Goal: Task Accomplishment & Management: Manage account settings

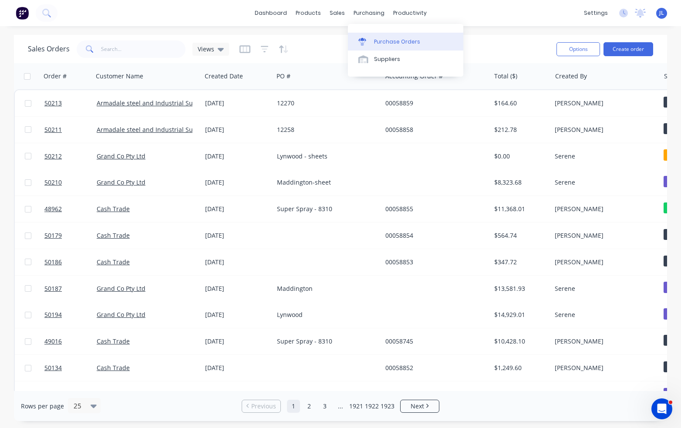
drag, startPoint x: 376, startPoint y: 43, endPoint x: 362, endPoint y: 40, distance: 14.3
click at [376, 43] on div "Purchase Orders" at bounding box center [397, 42] width 46 height 8
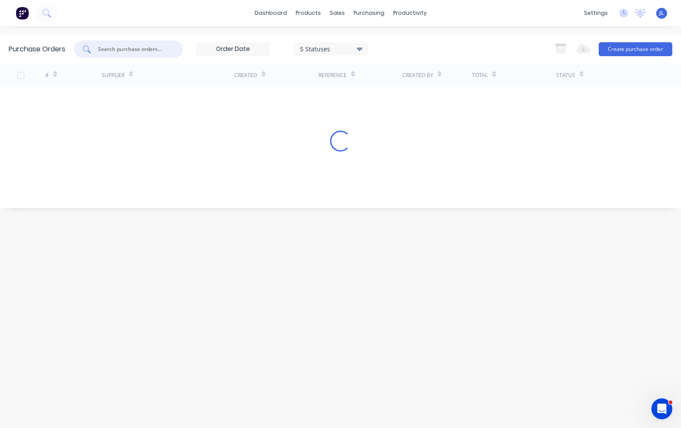
click at [123, 52] on input "text" at bounding box center [133, 49] width 72 height 9
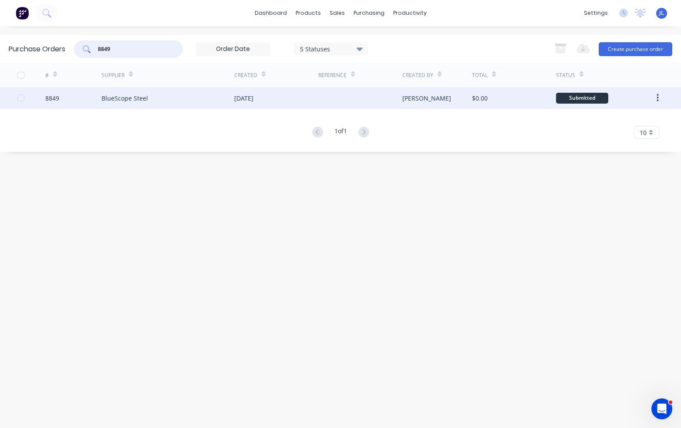
type input "8849"
click at [135, 96] on div "BlueScope Steel" at bounding box center [124, 98] width 47 height 9
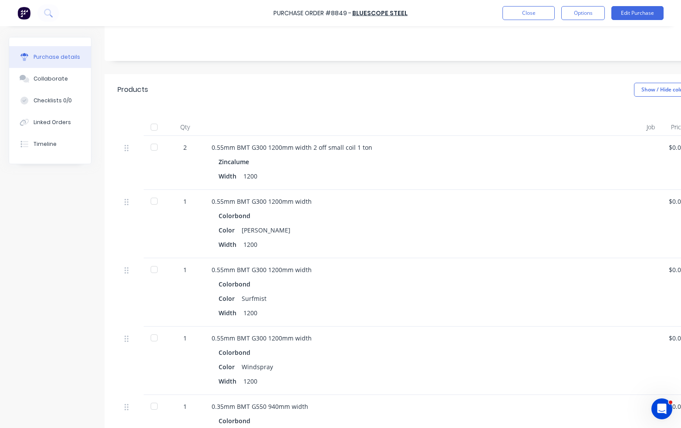
scroll to position [131, 0]
click at [151, 148] on div at bounding box center [153, 145] width 17 height 17
click at [155, 198] on div at bounding box center [153, 199] width 17 height 17
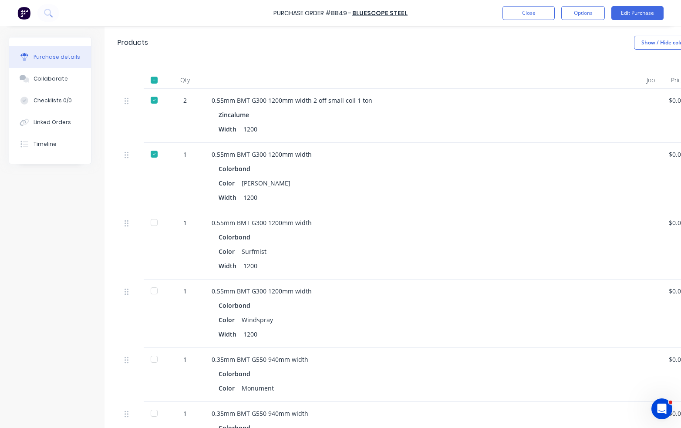
scroll to position [218, 0]
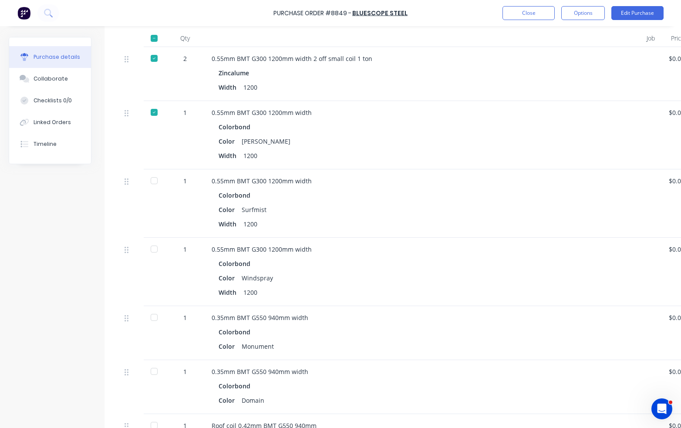
click at [150, 179] on div at bounding box center [153, 180] width 17 height 17
click at [155, 250] on div at bounding box center [153, 248] width 17 height 17
click at [518, 17] on button "Close" at bounding box center [528, 13] width 52 height 14
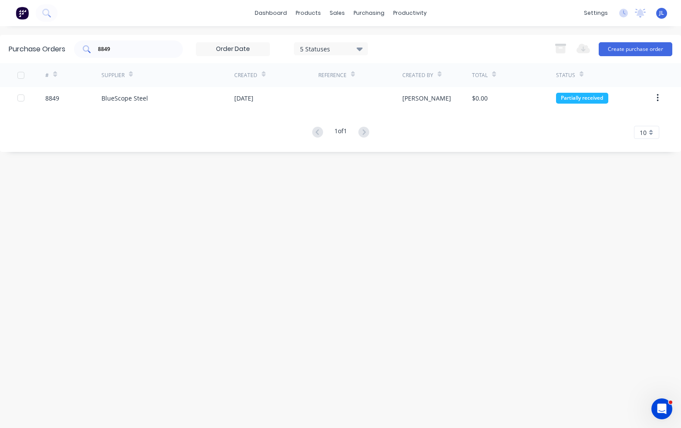
click at [125, 54] on div "8849" at bounding box center [128, 48] width 109 height 17
drag, startPoint x: 127, startPoint y: 47, endPoint x: 99, endPoint y: 46, distance: 28.3
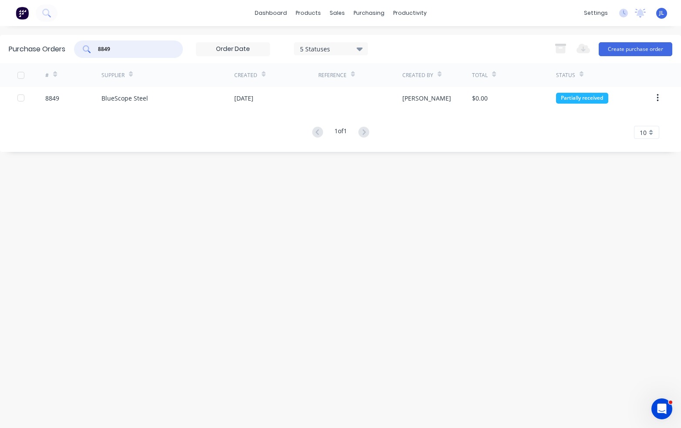
click at [99, 46] on input "8849" at bounding box center [133, 49] width 72 height 9
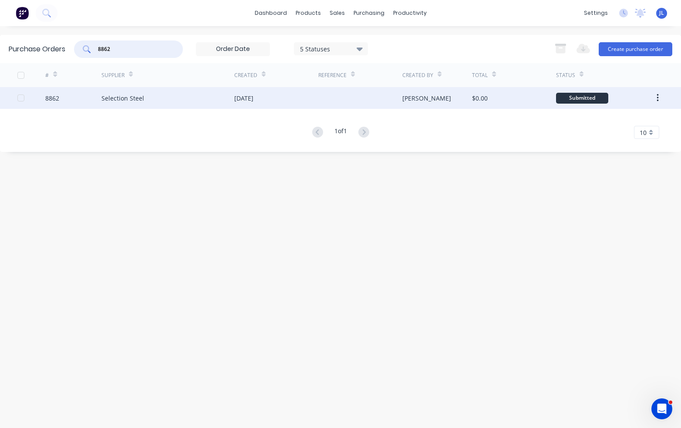
type input "8862"
click at [120, 100] on div "Selection Steel" at bounding box center [122, 98] width 43 height 9
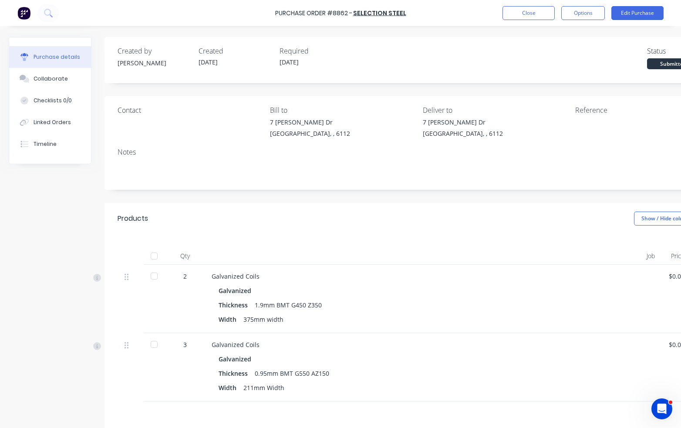
click at [156, 257] on div at bounding box center [153, 255] width 17 height 17
click at [532, 16] on button "Close" at bounding box center [528, 13] width 52 height 14
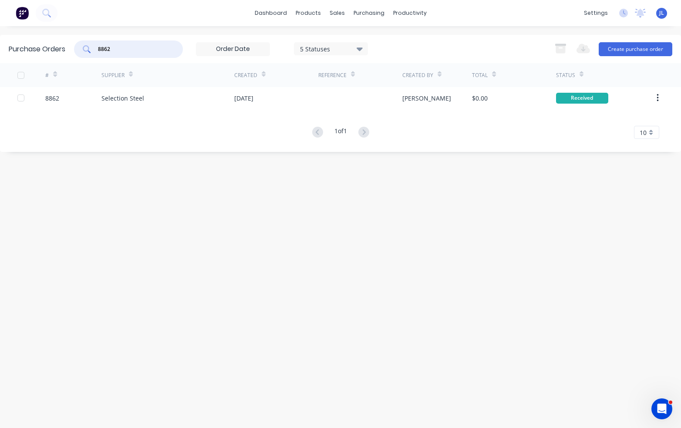
drag, startPoint x: 112, startPoint y: 48, endPoint x: 98, endPoint y: 48, distance: 14.4
click at [98, 48] on div "8862" at bounding box center [128, 48] width 109 height 17
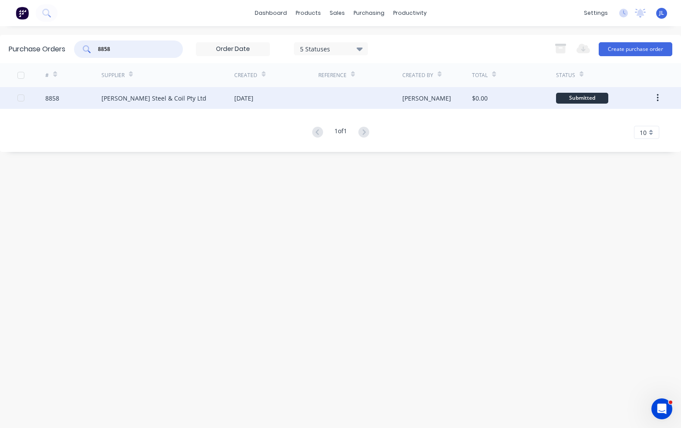
type input "8858"
click at [146, 103] on div "Brice Steel & Coil Pty Ltd" at bounding box center [167, 98] width 133 height 22
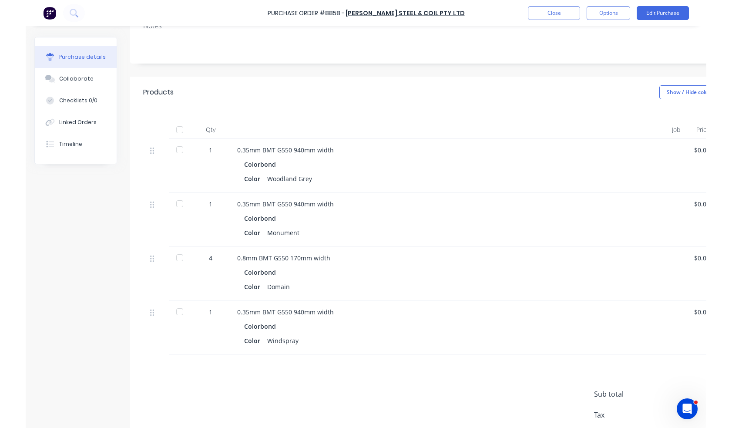
scroll to position [131, 0]
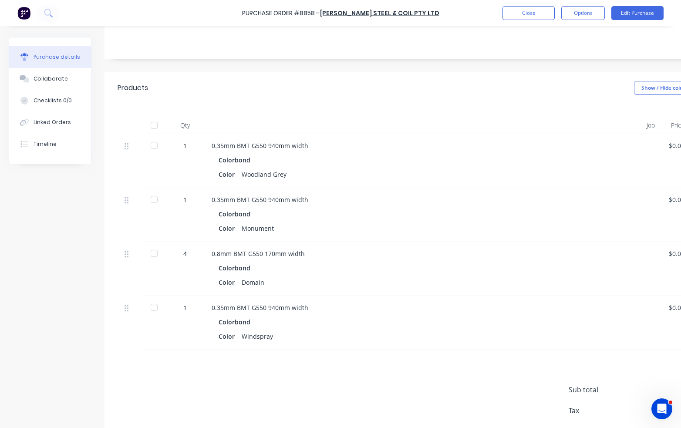
click at [156, 144] on div at bounding box center [153, 145] width 17 height 17
click at [156, 199] on div at bounding box center [153, 199] width 17 height 17
click at [545, 17] on button "Close" at bounding box center [528, 13] width 52 height 14
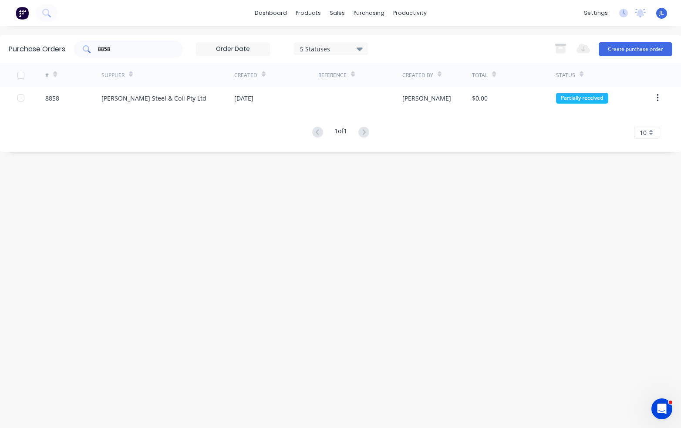
click at [168, 41] on div "8858" at bounding box center [128, 48] width 109 height 17
drag, startPoint x: 129, startPoint y: 47, endPoint x: 59, endPoint y: 52, distance: 70.3
click at [59, 52] on div "Purchase Orders 8858 5 Statuses 5 Statuses Export to Excel (XLSX) Create purcha…" at bounding box center [340, 49] width 681 height 28
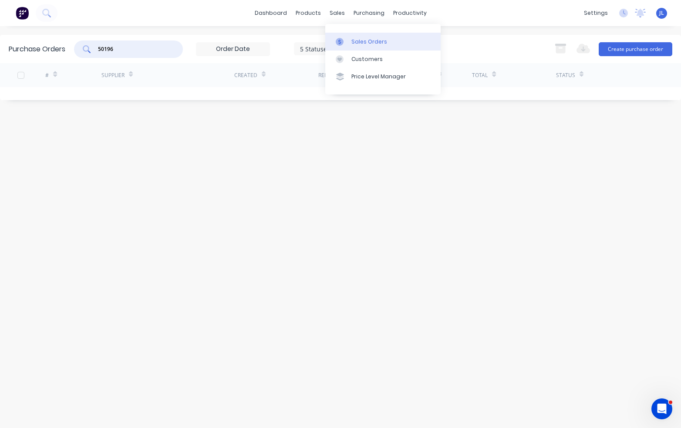
type input "50196"
click at [357, 40] on div "Sales Orders" at bounding box center [369, 42] width 36 height 8
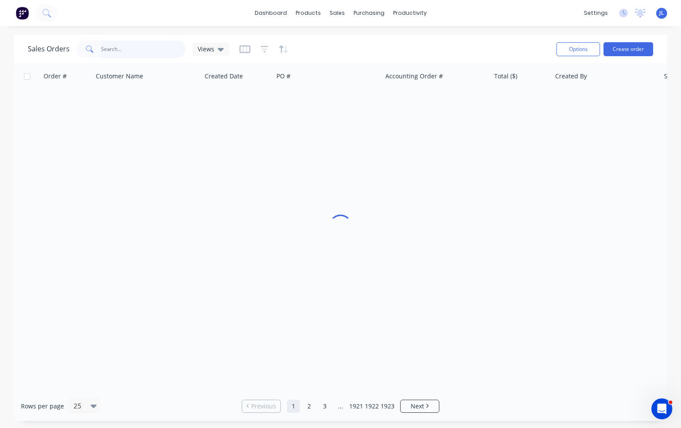
click at [161, 52] on input "text" at bounding box center [143, 48] width 85 height 17
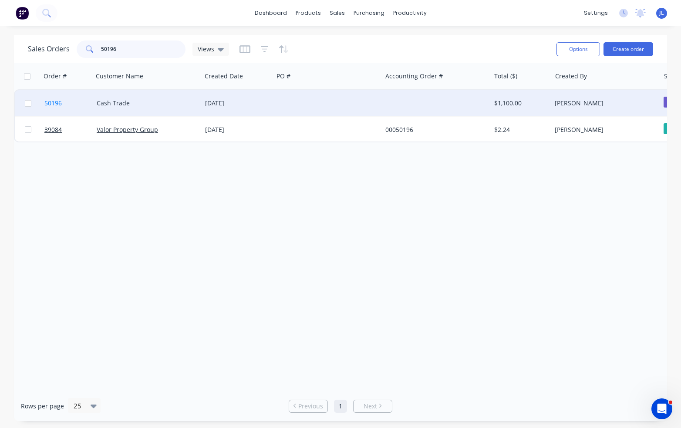
type input "50196"
click at [54, 104] on span "50196" at bounding box center [52, 103] width 17 height 9
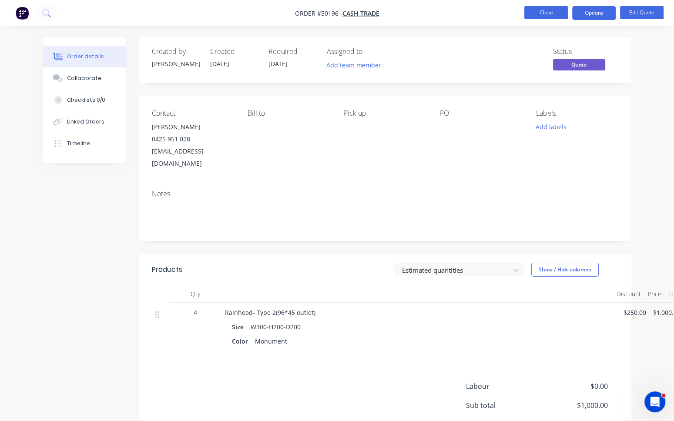
click at [554, 15] on button "Close" at bounding box center [547, 12] width 44 height 13
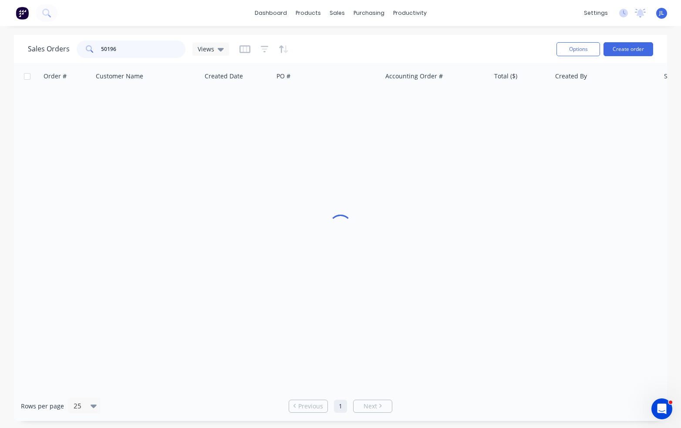
drag, startPoint x: 171, startPoint y: 47, endPoint x: 74, endPoint y: 45, distance: 97.1
click at [74, 45] on div "Sales Orders 50196 Views" at bounding box center [128, 48] width 201 height 17
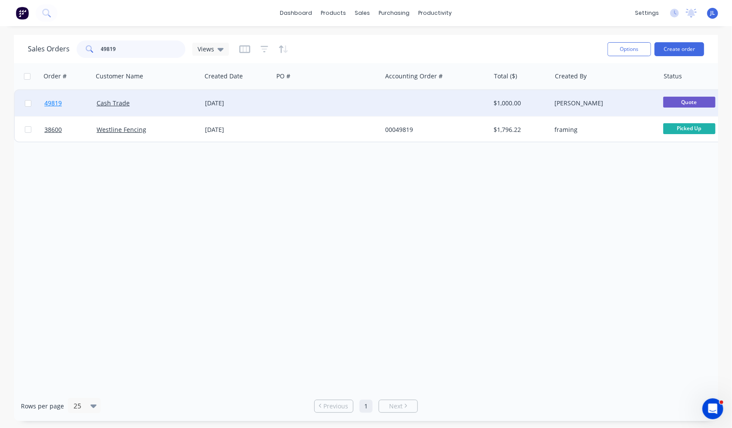
type input "49819"
click at [63, 104] on link "49819" at bounding box center [70, 103] width 52 height 26
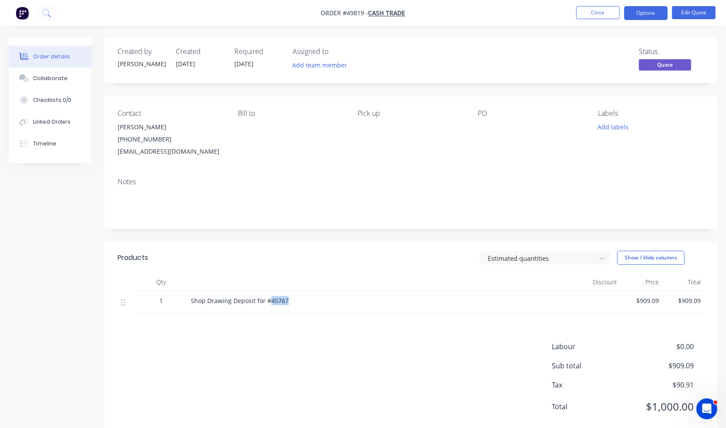
drag, startPoint x: 295, startPoint y: 303, endPoint x: 268, endPoint y: 302, distance: 27.0
click at [268, 302] on div "Shop Drawing Deposit for #45767" at bounding box center [383, 300] width 385 height 9
copy span "45767"
click at [609, 13] on button "Close" at bounding box center [598, 12] width 44 height 13
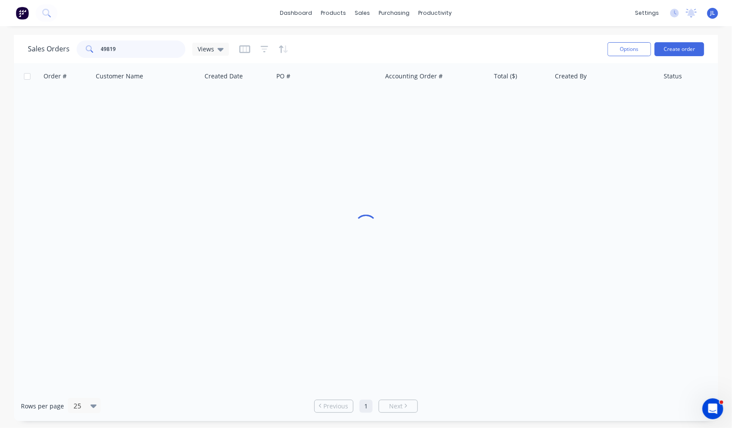
drag, startPoint x: 127, startPoint y: 52, endPoint x: 96, endPoint y: 49, distance: 31.5
click at [96, 49] on div "49819" at bounding box center [131, 48] width 109 height 17
paste input "5767"
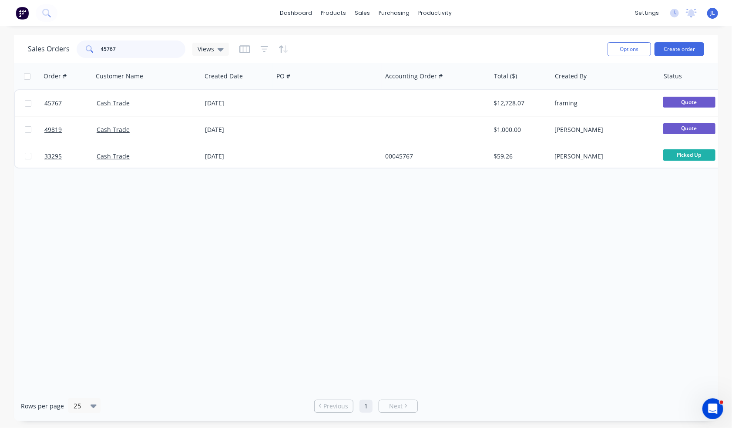
drag, startPoint x: 122, startPoint y: 49, endPoint x: 77, endPoint y: 45, distance: 44.6
click at [77, 45] on div "45767" at bounding box center [131, 48] width 109 height 17
type input "[PERSON_NAME]"
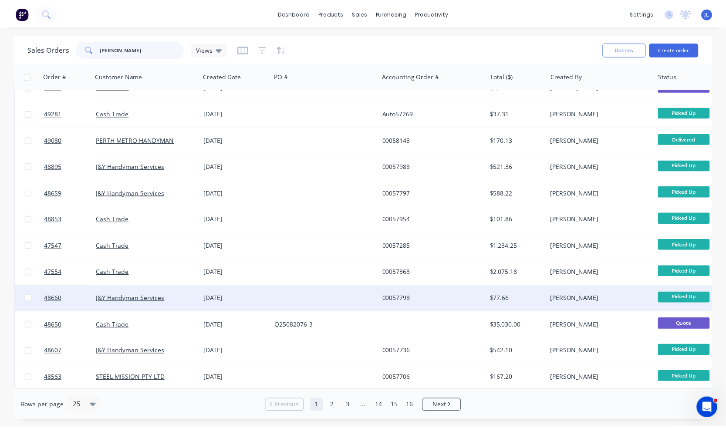
scroll to position [364, 0]
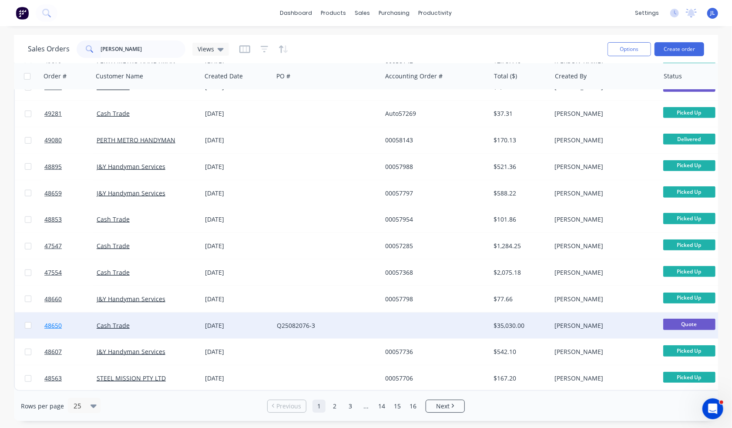
click at [55, 321] on span "48650" at bounding box center [52, 325] width 17 height 9
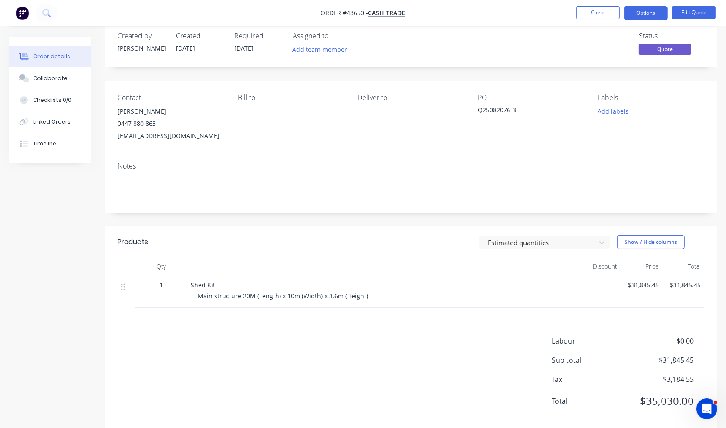
scroll to position [31, 0]
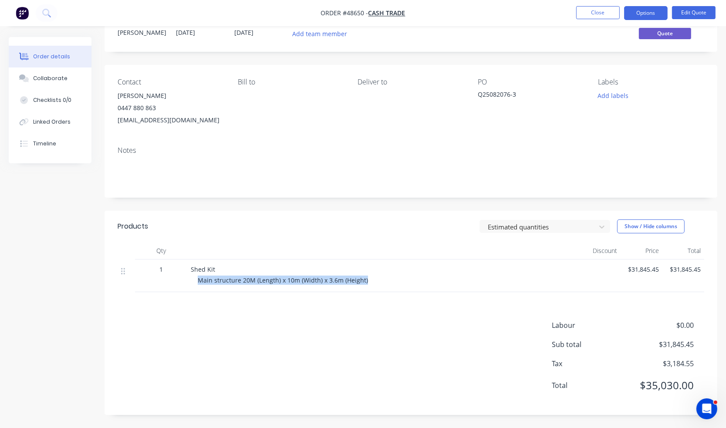
drag, startPoint x: 199, startPoint y: 280, endPoint x: 374, endPoint y: 281, distance: 175.9
click at [365, 282] on div "Main structure 20M (Length) x 10m (Width) x 3.6m (Height)" at bounding box center [387, 280] width 378 height 9
click at [382, 280] on div "Main structure 20M (Length) x 10m (Width) x 3.6m (Height)" at bounding box center [387, 280] width 378 height 9
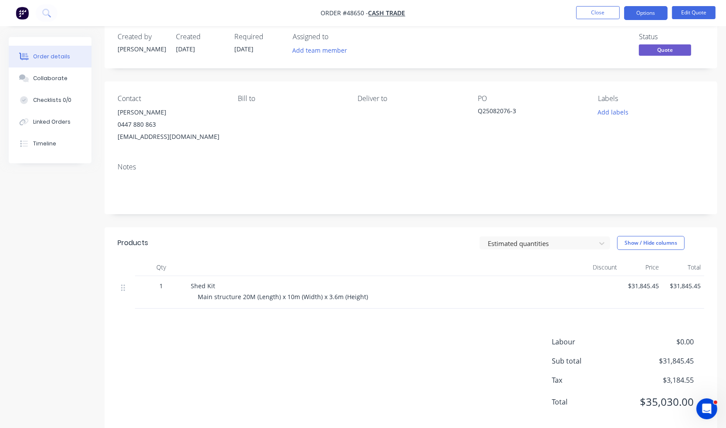
scroll to position [0, 0]
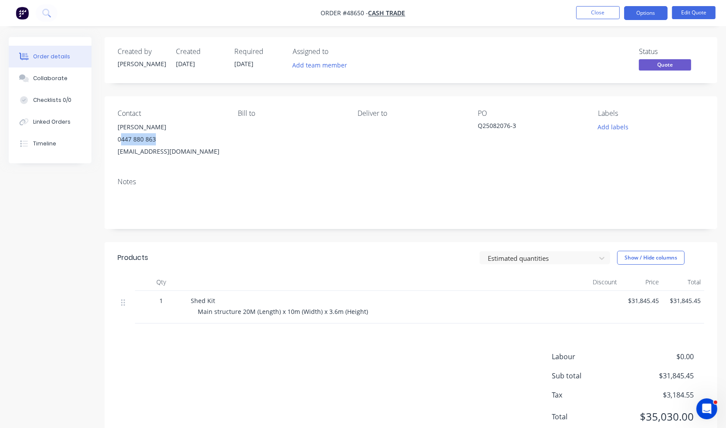
drag, startPoint x: 165, startPoint y: 136, endPoint x: 122, endPoint y: 139, distance: 42.8
click at [122, 139] on div "0447 880 863" at bounding box center [171, 139] width 106 height 12
copy div "447 880 863"
click at [599, 9] on button "Close" at bounding box center [598, 12] width 44 height 13
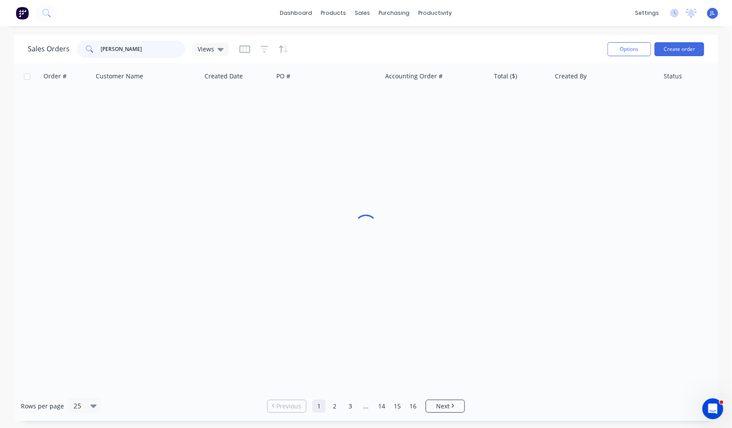
drag, startPoint x: 138, startPoint y: 47, endPoint x: 98, endPoint y: 47, distance: 39.6
click at [98, 47] on div "[PERSON_NAME]" at bounding box center [131, 48] width 109 height 17
paste input "447 880 863"
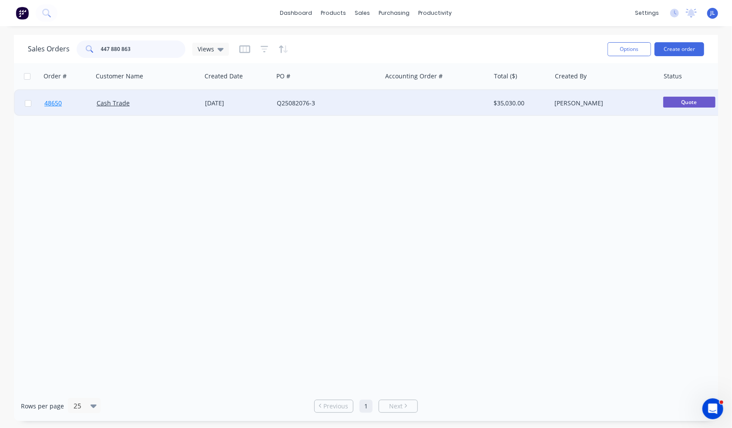
type input "447 880 863"
click at [52, 106] on span "48650" at bounding box center [52, 103] width 17 height 9
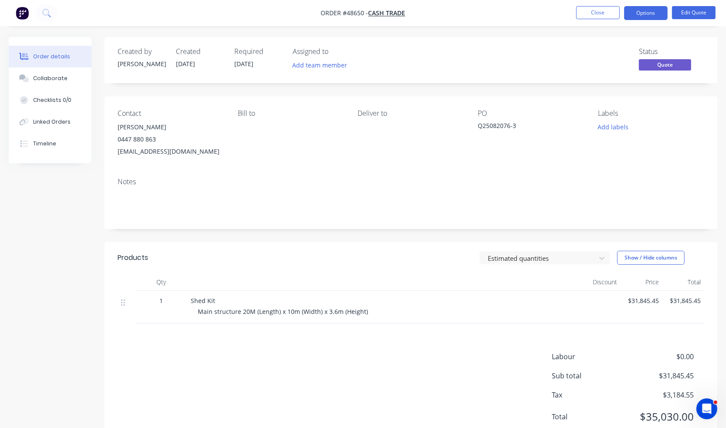
scroll to position [31, 0]
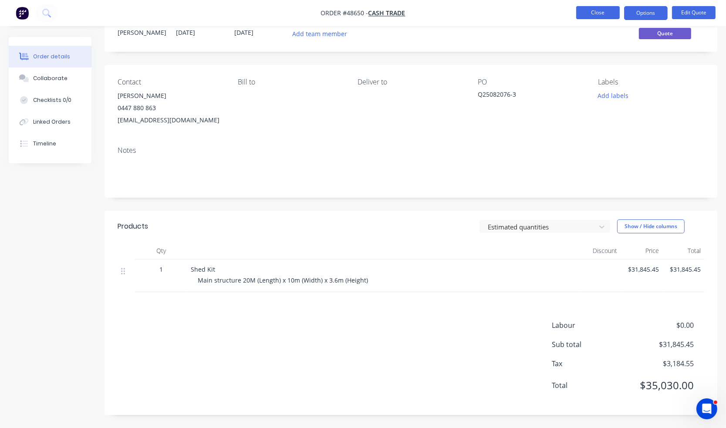
click at [576, 16] on ul "Close Options Edit Quote" at bounding box center [646, 13] width 160 height 14
click at [600, 5] on nav "Order #48650 - Cash Trade Close Options Edit Quote" at bounding box center [363, 13] width 726 height 26
click at [587, 15] on button "Close" at bounding box center [598, 12] width 44 height 13
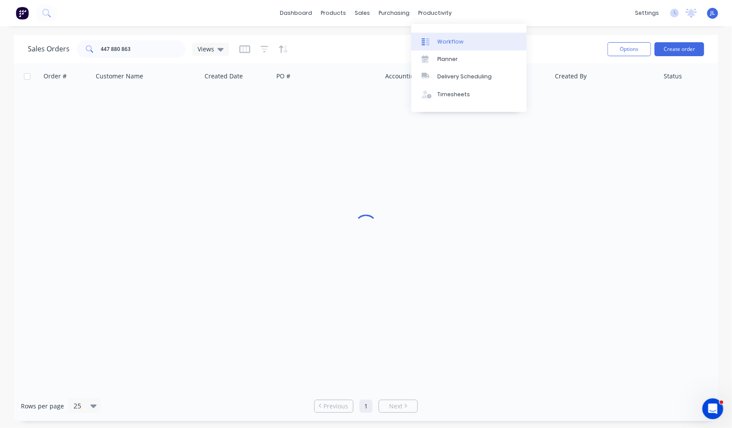
click at [451, 36] on link "Workflow" at bounding box center [468, 41] width 115 height 17
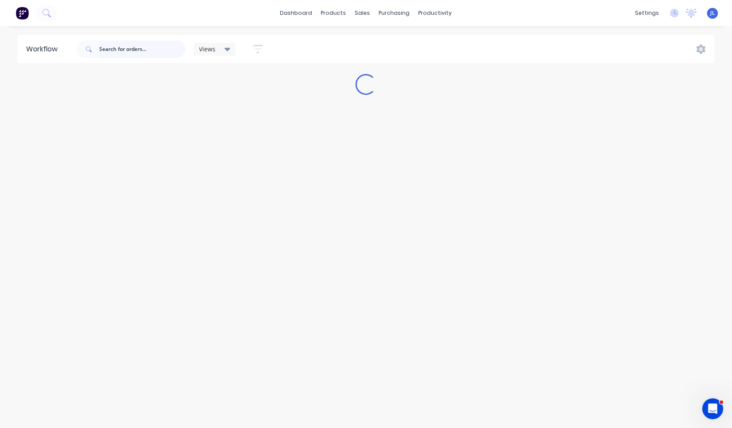
click at [132, 55] on input "text" at bounding box center [142, 48] width 86 height 17
type input "49643"
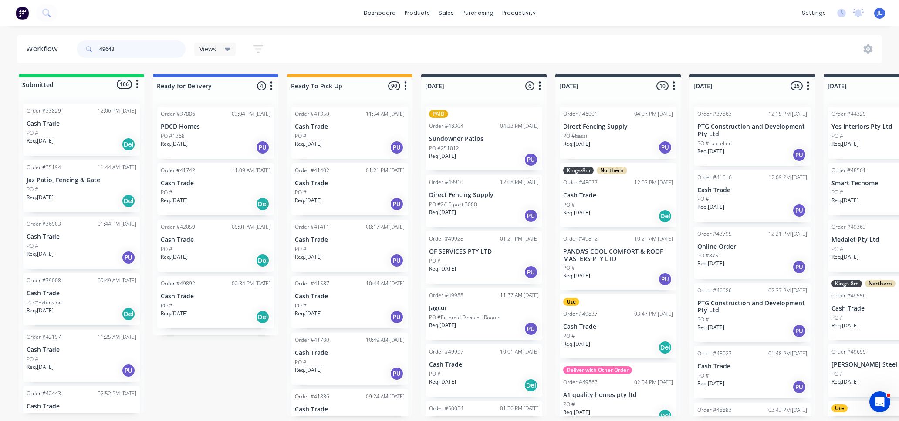
click at [135, 45] on input "49643" at bounding box center [142, 48] width 86 height 17
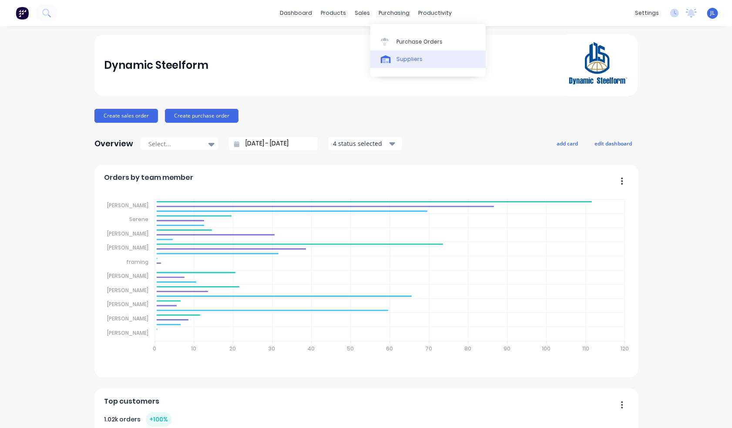
click at [408, 56] on div "Suppliers" at bounding box center [410, 59] width 26 height 8
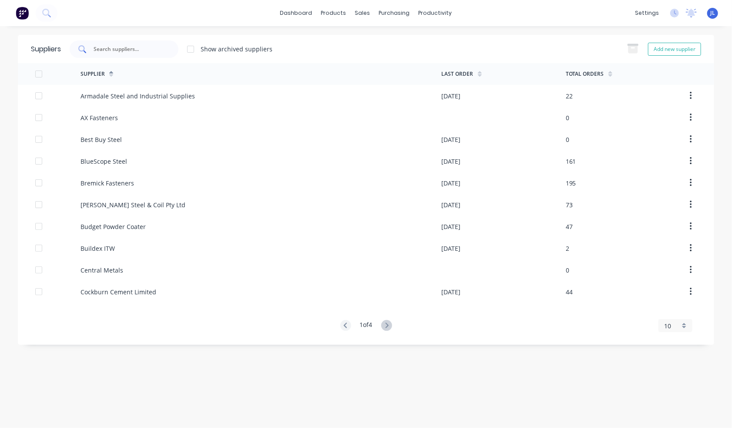
click at [146, 44] on div at bounding box center [124, 48] width 109 height 17
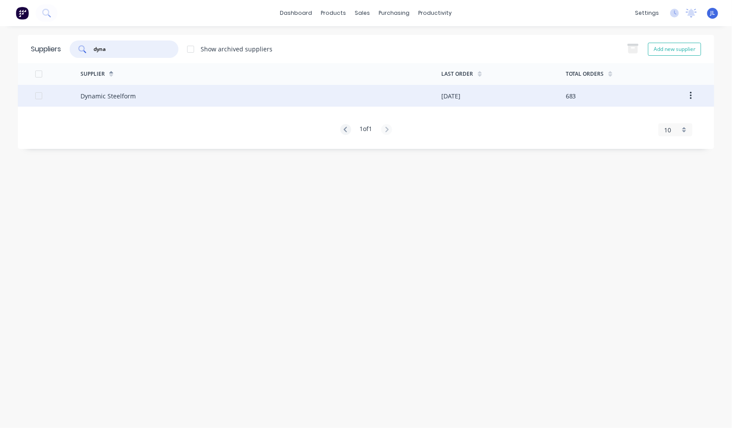
type input "dyna"
click at [136, 94] on div "Dynamic Steelform" at bounding box center [261, 96] width 361 height 22
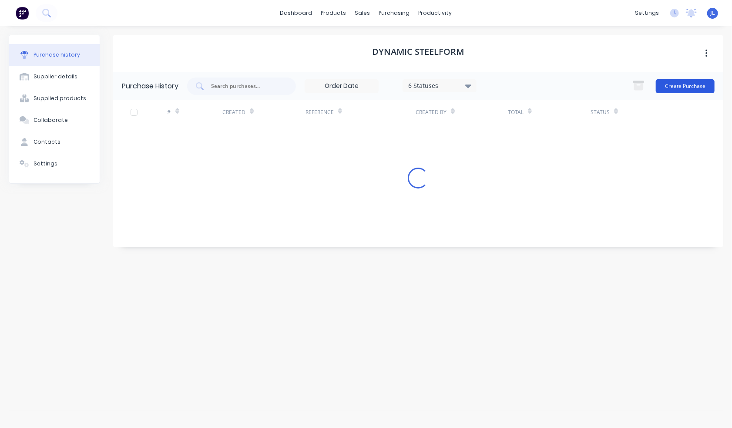
click at [693, 89] on button "Create Purchase" at bounding box center [685, 86] width 59 height 14
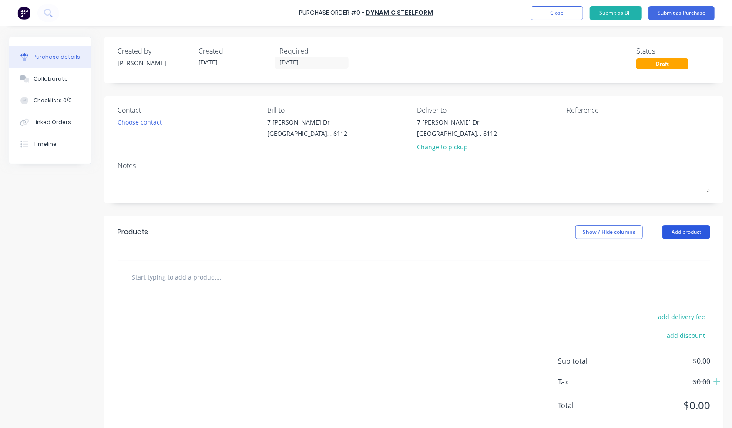
click at [678, 231] on button "Add product" at bounding box center [687, 232] width 48 height 14
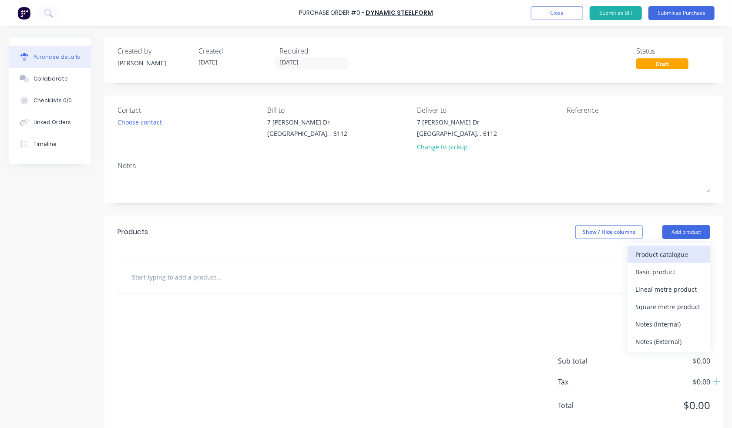
click at [674, 259] on div "Product catalogue" at bounding box center [669, 254] width 67 height 13
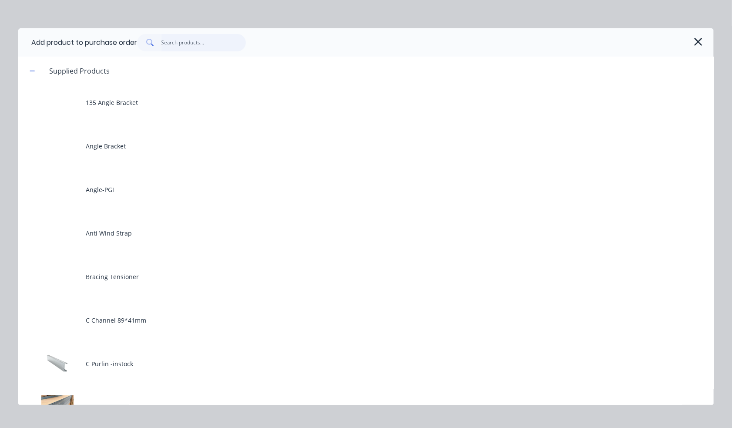
click at [198, 40] on input "text" at bounding box center [204, 42] width 85 height 17
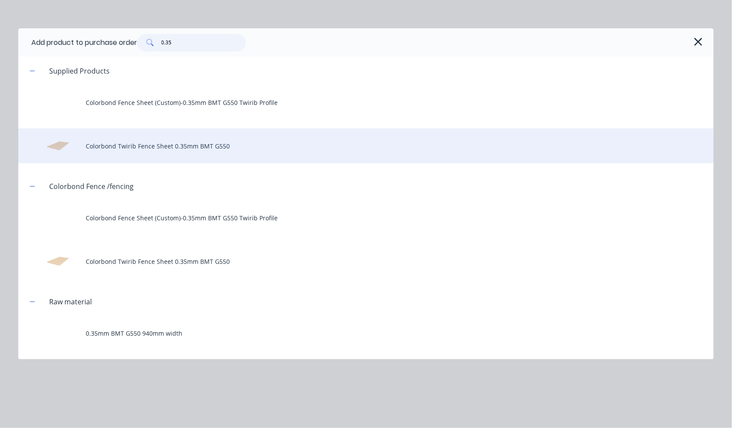
type input "0.35"
click at [172, 139] on div "Colorbond Twirib Fence Sheet 0.35mm BMT G550" at bounding box center [366, 145] width 696 height 35
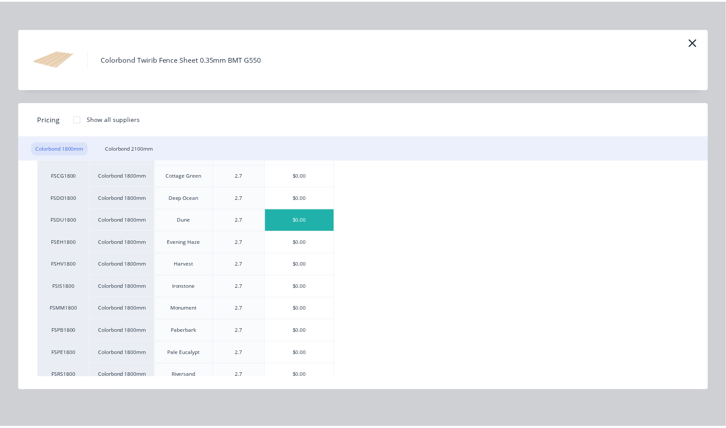
scroll to position [87, 0]
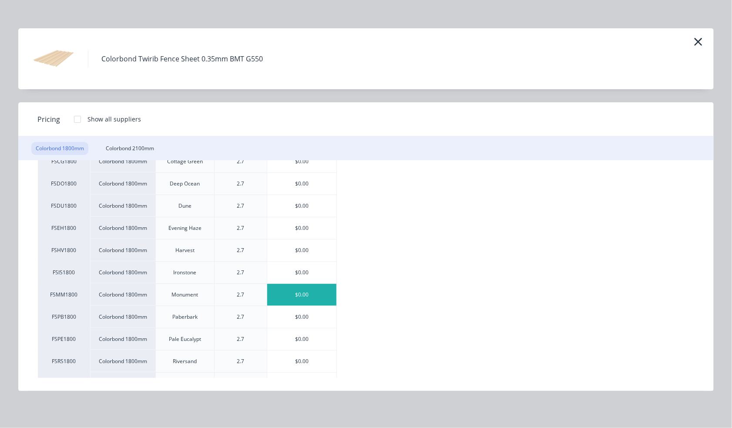
click at [303, 290] on div "$0.00" at bounding box center [301, 295] width 69 height 22
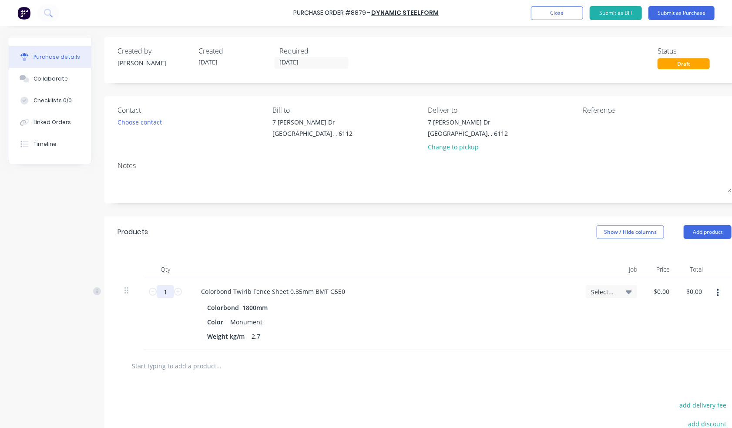
click at [172, 294] on input "1" at bounding box center [165, 291] width 17 height 13
type input "450"
click at [368, 261] on div at bounding box center [383, 269] width 392 height 17
click at [709, 9] on button "Submit as Purchase" at bounding box center [682, 13] width 66 height 14
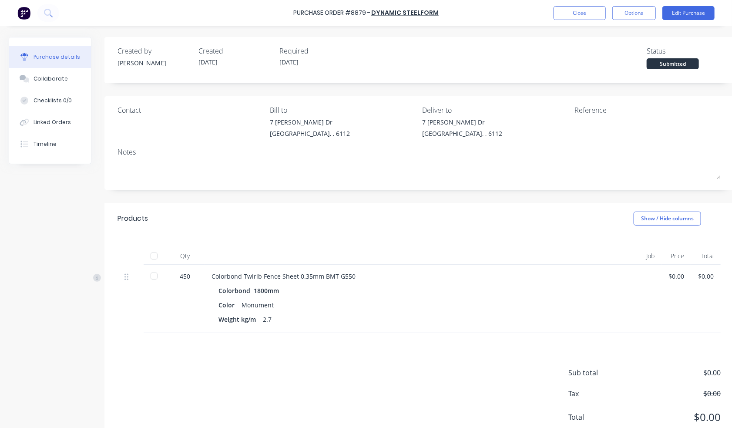
click at [153, 254] on div at bounding box center [153, 255] width 17 height 17
click at [579, 11] on button "Close" at bounding box center [580, 13] width 52 height 14
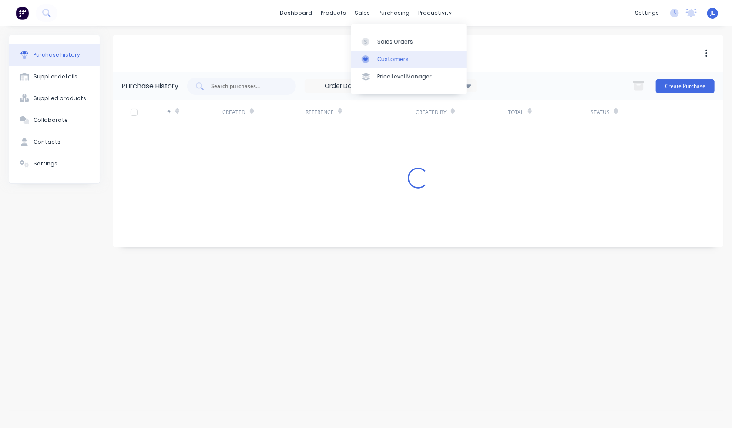
click at [388, 59] on div "Customers" at bounding box center [392, 59] width 31 height 8
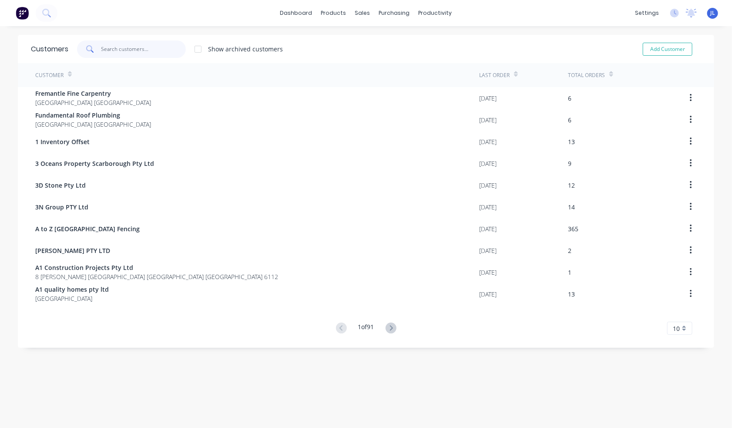
click at [136, 44] on input "text" at bounding box center [143, 48] width 85 height 17
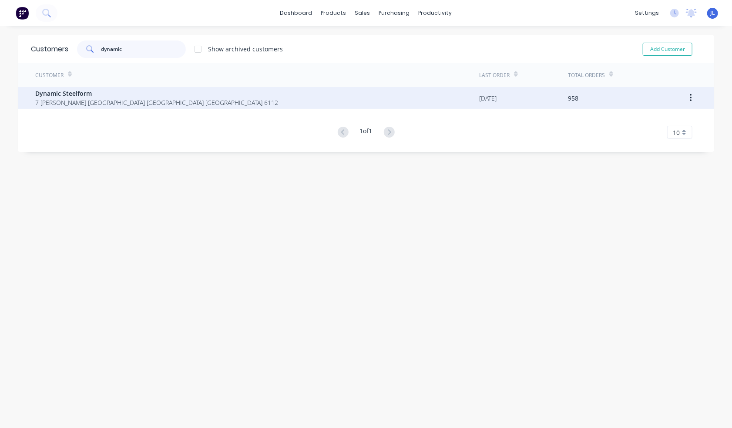
type input "dynamic"
click at [103, 105] on span "7 Cartwright Forrestdale Western Australia Australia 6112" at bounding box center [156, 102] width 243 height 9
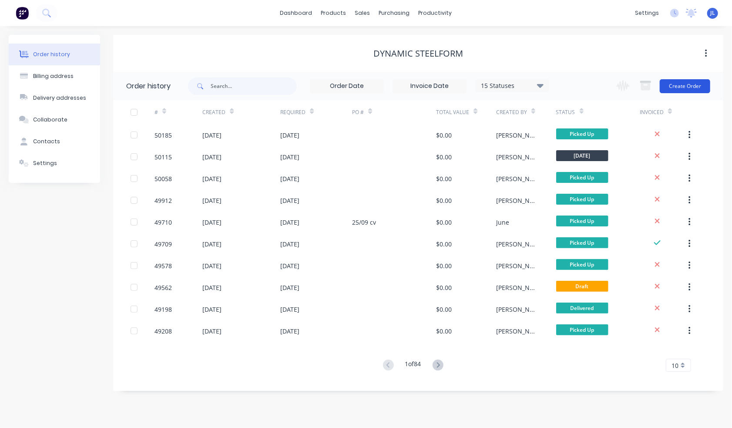
click at [686, 85] on button "Create Order" at bounding box center [685, 86] width 50 height 14
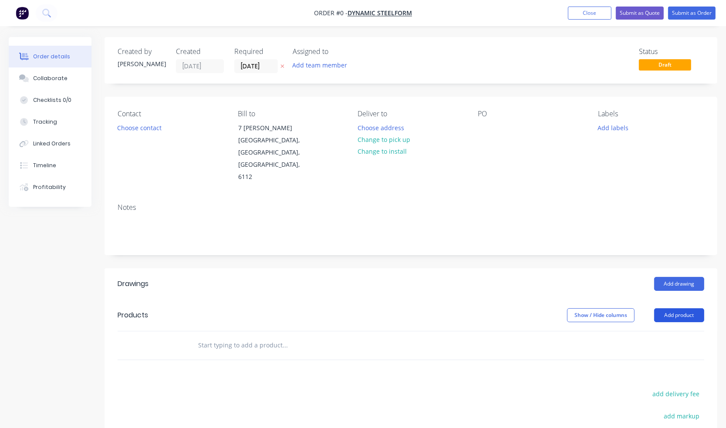
click at [686, 308] on button "Add product" at bounding box center [679, 315] width 50 height 14
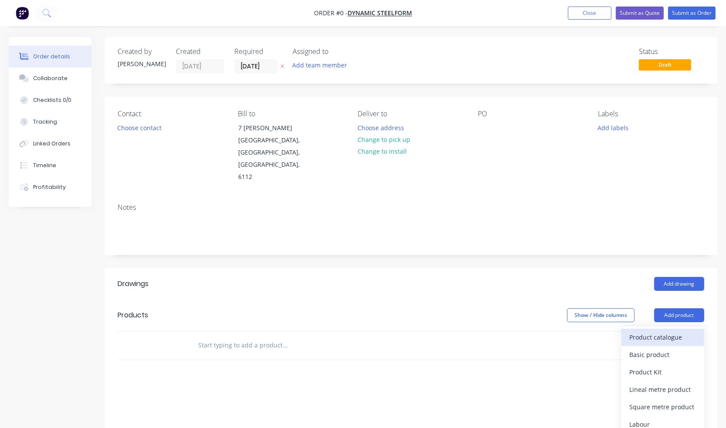
click at [668, 331] on div "Product catalogue" at bounding box center [662, 337] width 67 height 13
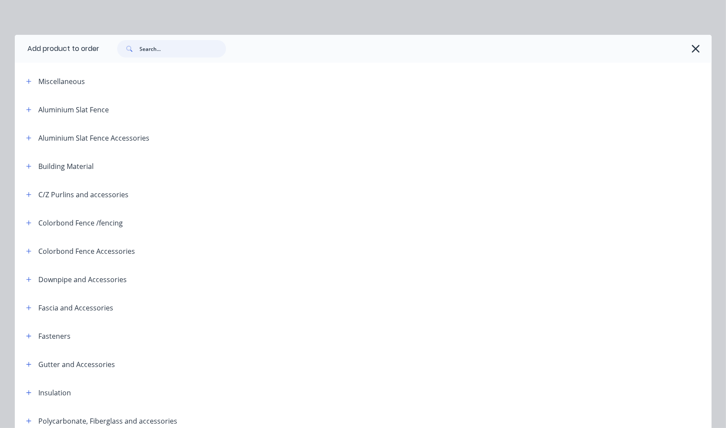
click at [148, 54] on input "text" at bounding box center [183, 48] width 86 height 17
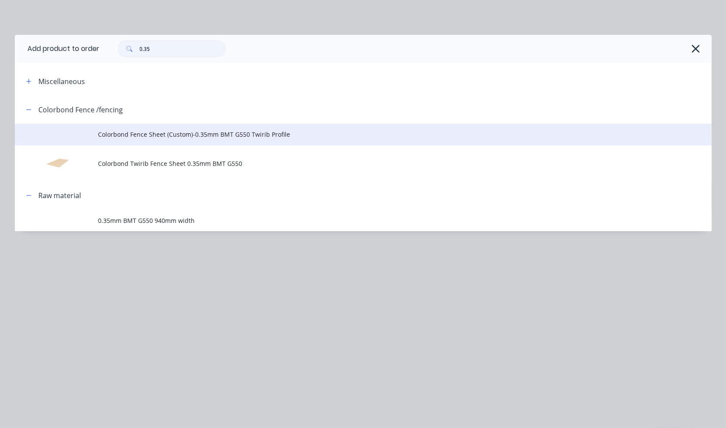
type input "0.35"
click at [158, 138] on span "Colorbond Fence Sheet (Custom)-0.35mm BMT G550 Twirib Profile" at bounding box center [343, 134] width 490 height 9
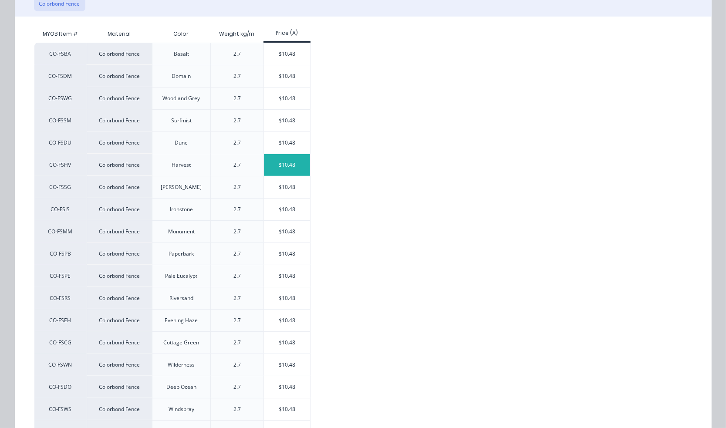
scroll to position [131, 0]
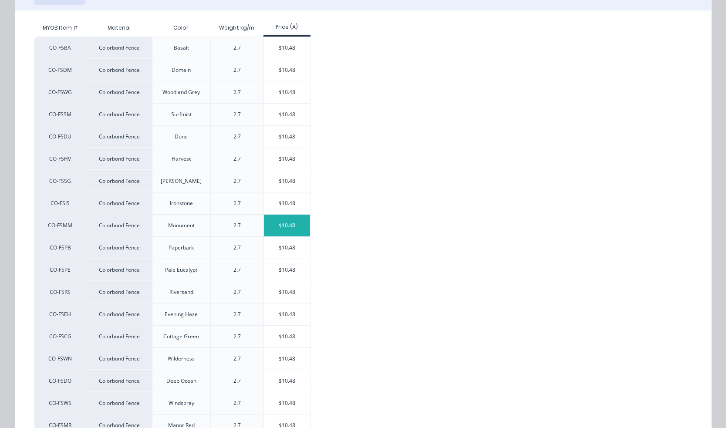
click at [281, 221] on div "$10.48" at bounding box center [287, 226] width 47 height 22
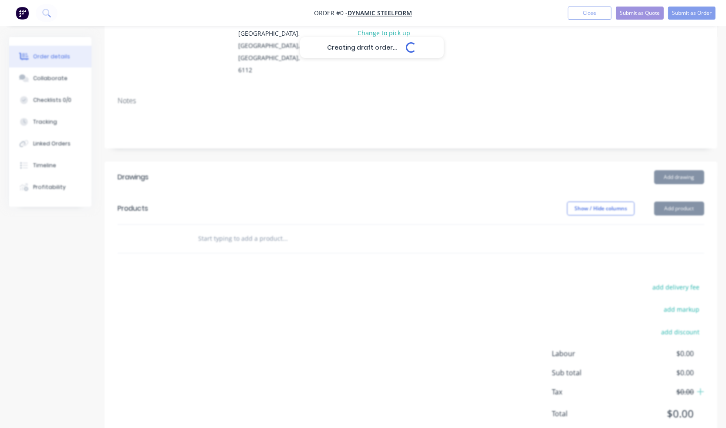
scroll to position [110, 0]
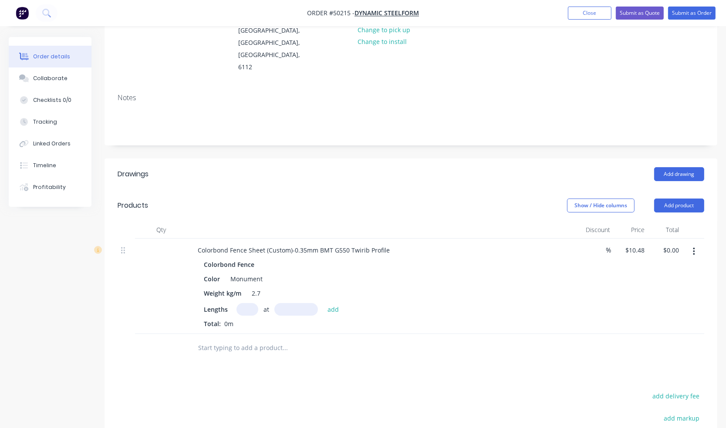
click at [249, 303] on input "text" at bounding box center [247, 309] width 22 height 13
type input "450"
type input "1790"
click at [323, 303] on button "add" at bounding box center [333, 309] width 20 height 12
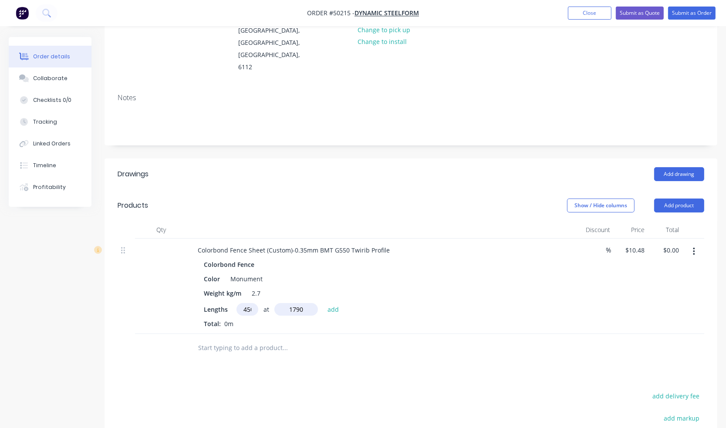
type input "$8,441.64"
click at [620, 244] on div "10.48 10.48" at bounding box center [632, 250] width 24 height 13
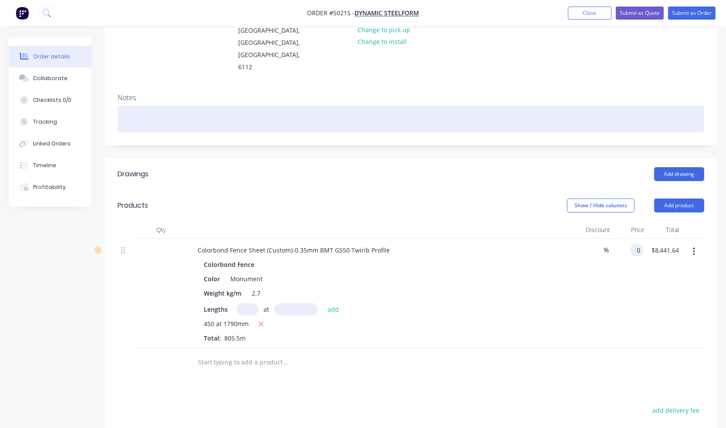
type input "$0.00"
click at [634, 106] on div at bounding box center [411, 119] width 586 height 27
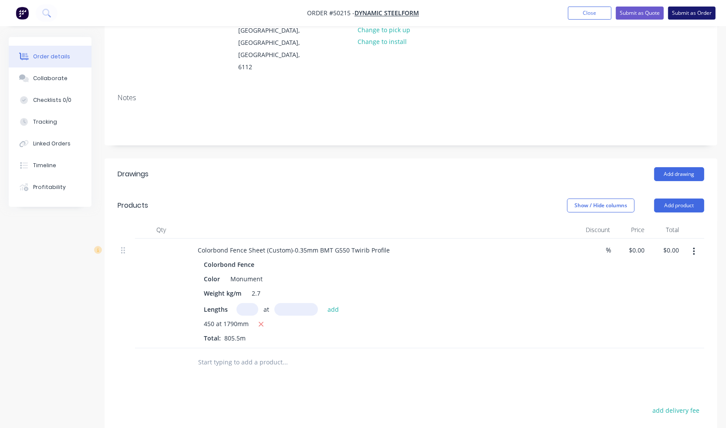
click at [686, 12] on button "Submit as Order" at bounding box center [691, 13] width 47 height 13
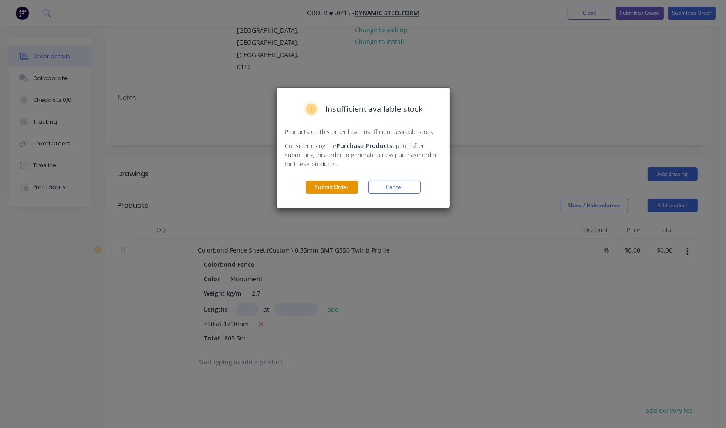
click at [329, 186] on button "Submit Order" at bounding box center [332, 187] width 52 height 13
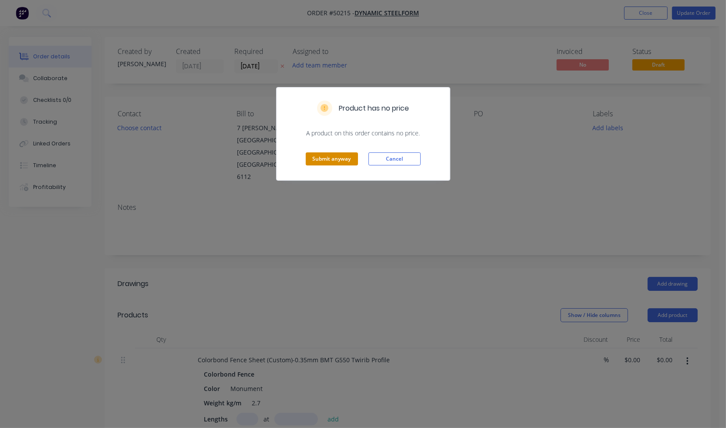
click at [325, 164] on button "Submit anyway" at bounding box center [332, 158] width 52 height 13
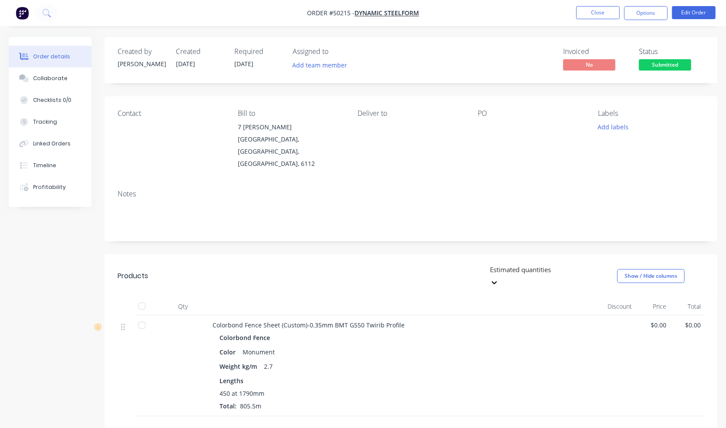
click at [654, 65] on span "Submitted" at bounding box center [665, 64] width 52 height 11
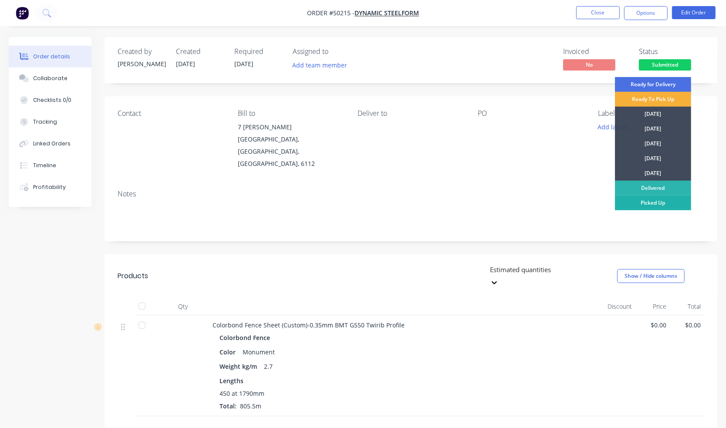
click at [649, 202] on div "Picked Up" at bounding box center [653, 202] width 76 height 15
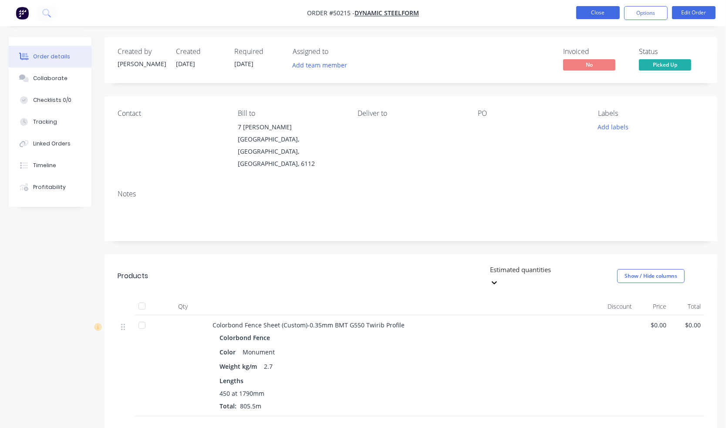
click at [597, 13] on button "Close" at bounding box center [598, 12] width 44 height 13
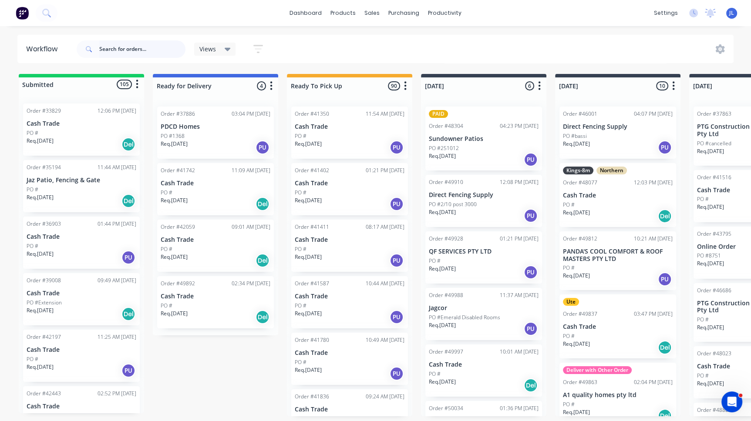
click at [137, 51] on input "text" at bounding box center [142, 48] width 86 height 17
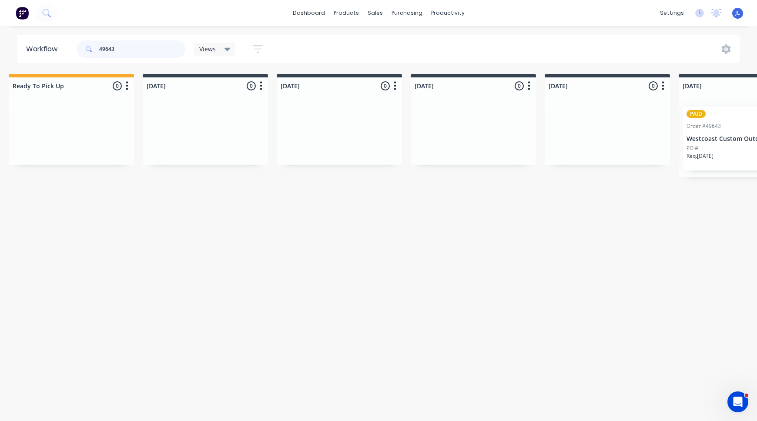
scroll to position [0, 305]
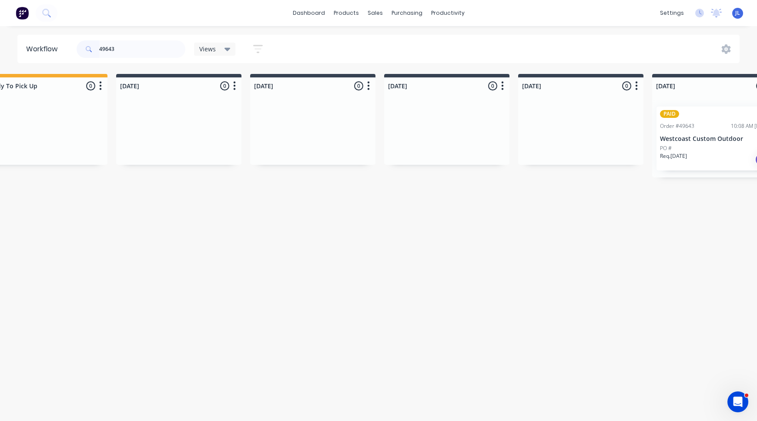
click at [716, 140] on p "Westcoast Custom Outdoor" at bounding box center [715, 138] width 110 height 7
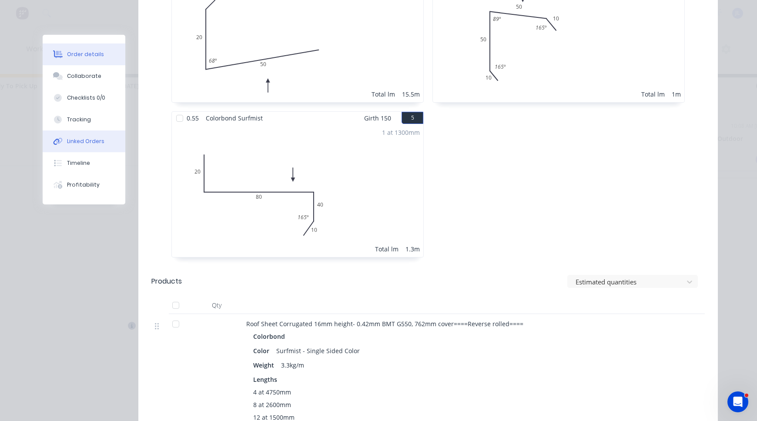
scroll to position [479, 0]
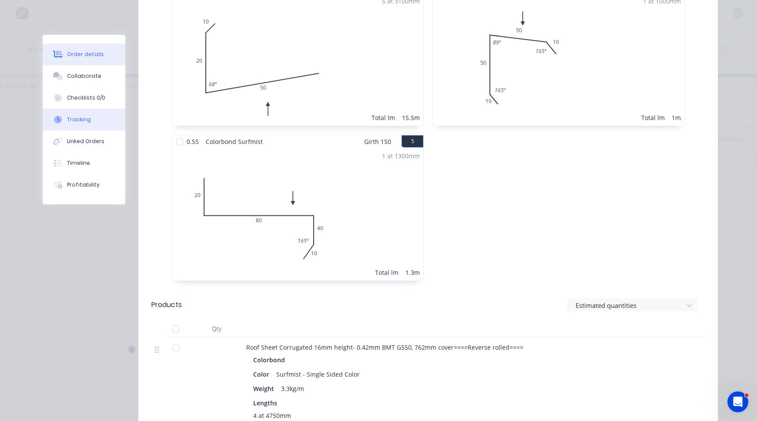
click at [75, 121] on div "Tracking" at bounding box center [79, 120] width 24 height 8
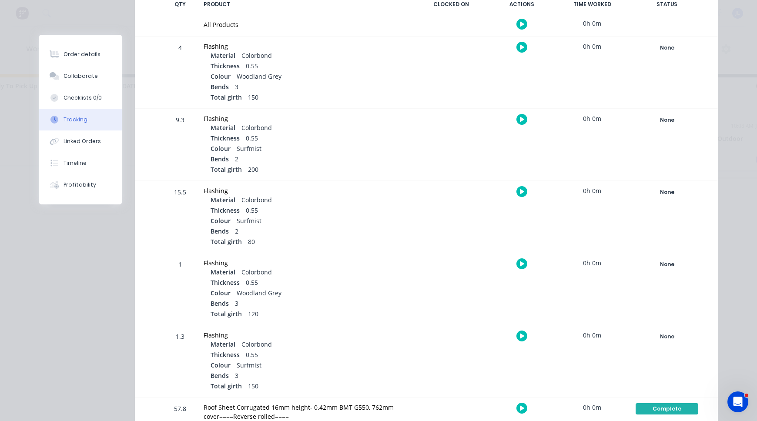
scroll to position [218, 0]
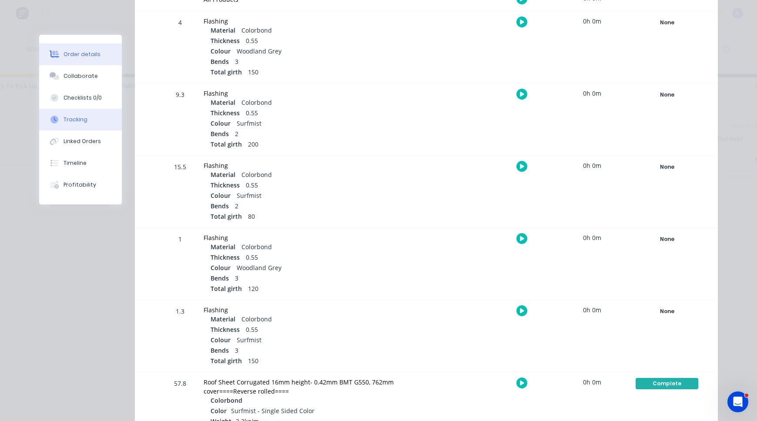
click at [67, 54] on div "Order details" at bounding box center [82, 54] width 37 height 8
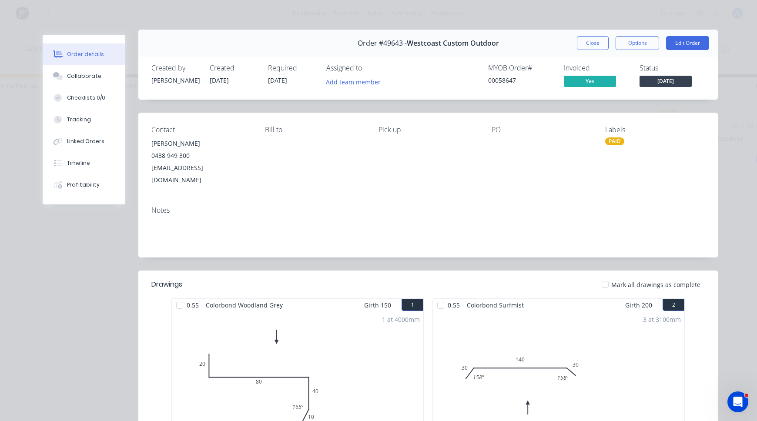
scroll to position [0, 0]
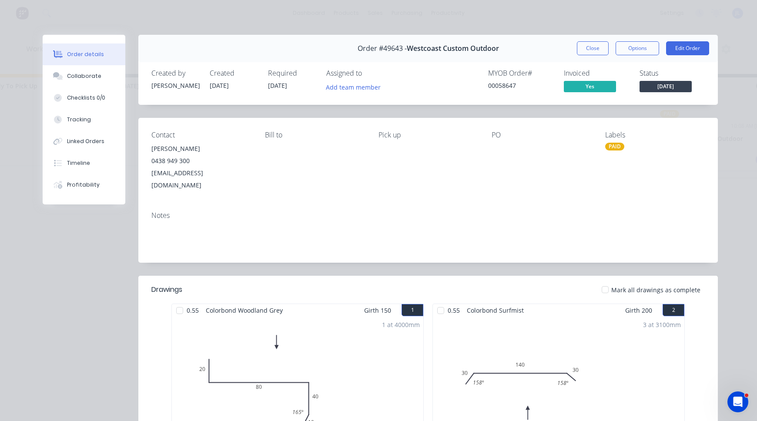
click at [601, 49] on button "Close" at bounding box center [593, 48] width 32 height 14
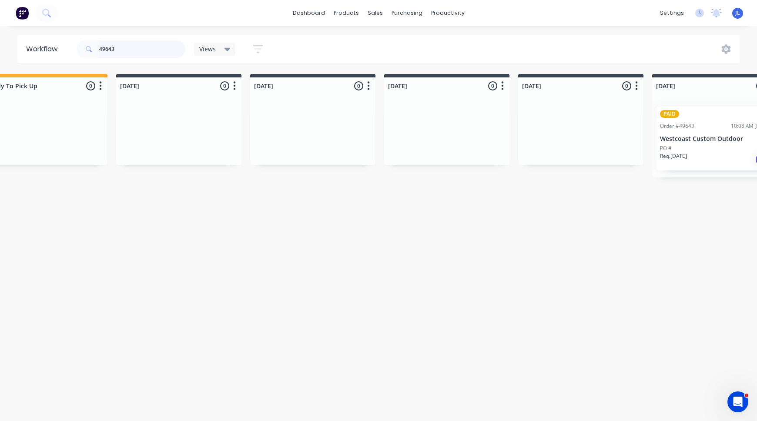
drag, startPoint x: 117, startPoint y: 49, endPoint x: 65, endPoint y: 48, distance: 51.8
click at [65, 48] on header "Workflow 49643 Views Save new view None (Default) edit Show/Hide statuses Show …" at bounding box center [378, 49] width 723 height 28
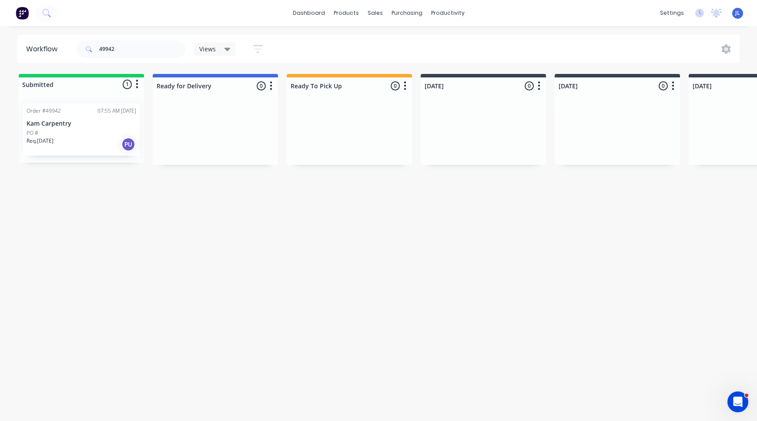
click at [78, 125] on p "Kam Carpentry" at bounding box center [82, 123] width 110 height 7
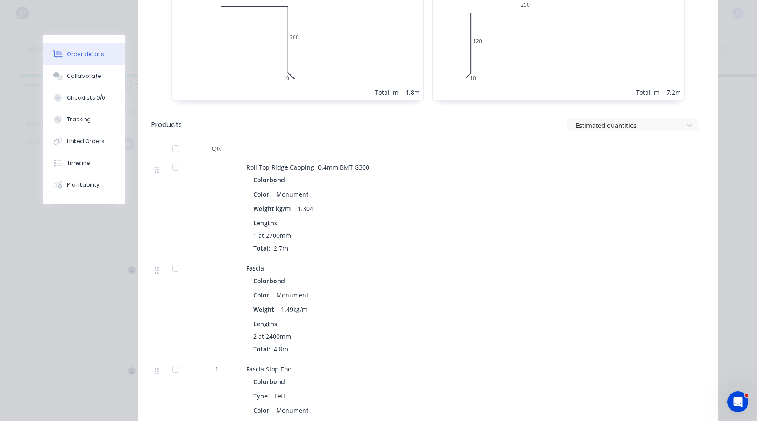
scroll to position [522, 0]
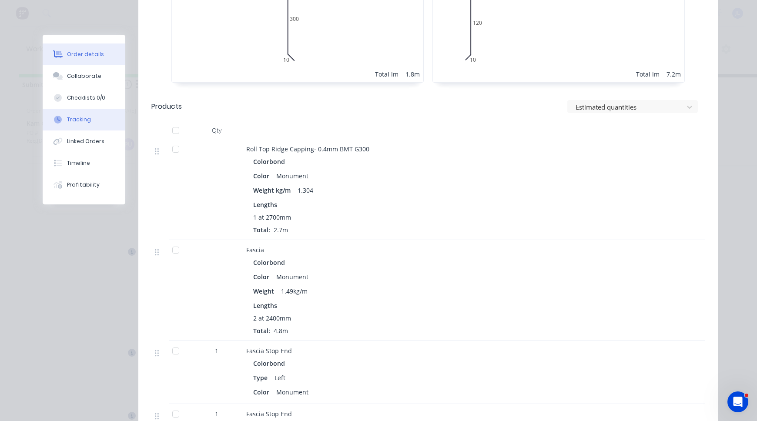
click at [75, 123] on div "Tracking" at bounding box center [79, 120] width 24 height 8
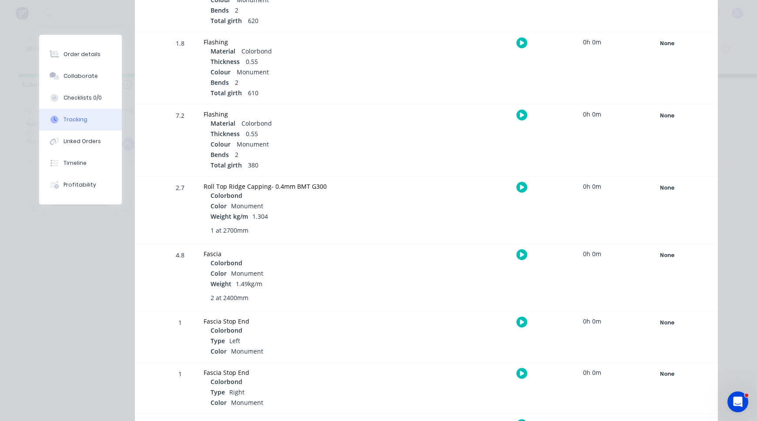
scroll to position [348, 0]
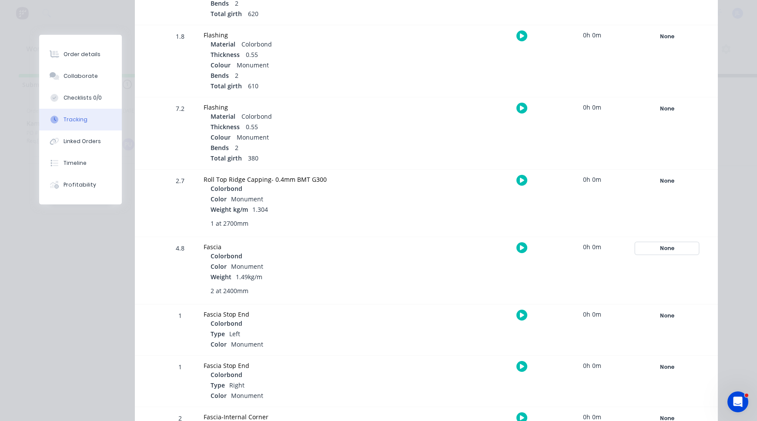
click at [673, 249] on div "None" at bounding box center [667, 248] width 63 height 11
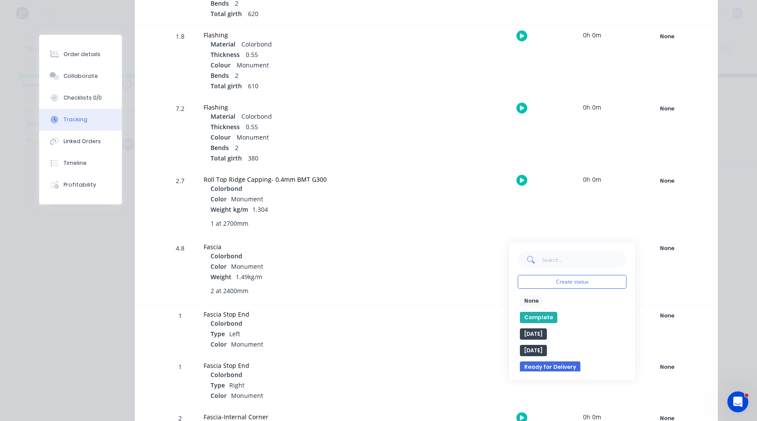
click at [531, 318] on button "Complete" at bounding box center [538, 317] width 37 height 11
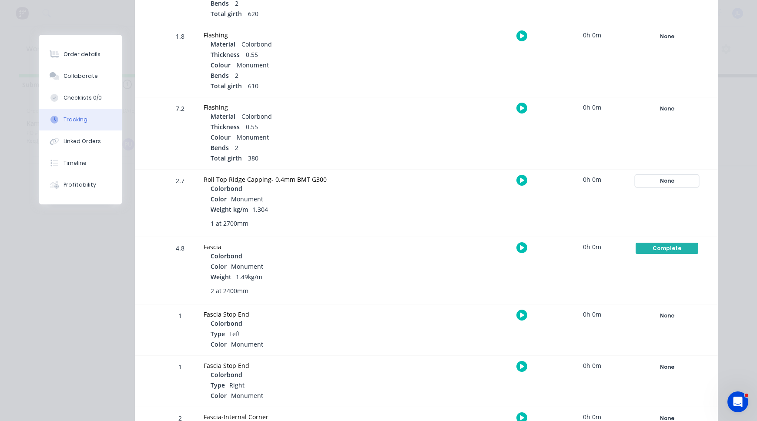
click at [673, 181] on div "None" at bounding box center [667, 180] width 63 height 11
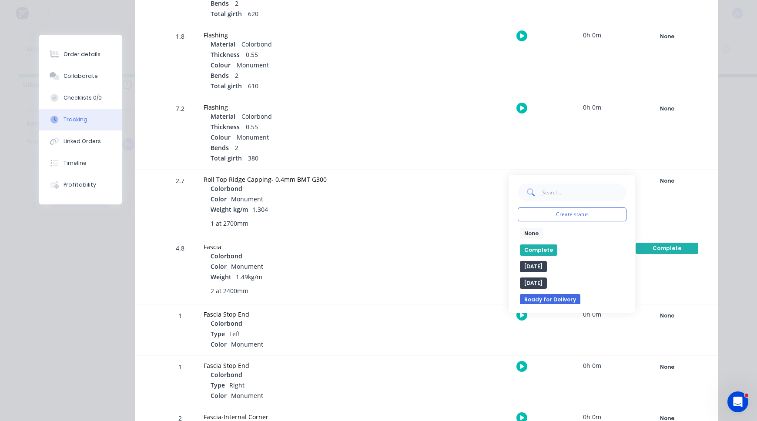
click at [540, 251] on button "Complete" at bounding box center [538, 250] width 37 height 11
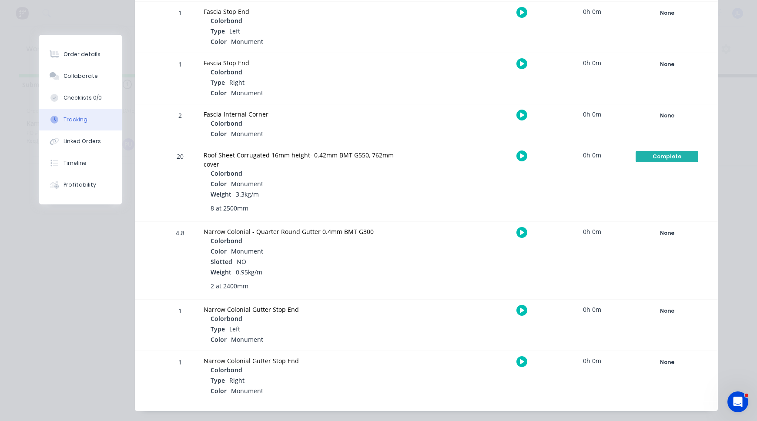
scroll to position [653, 0]
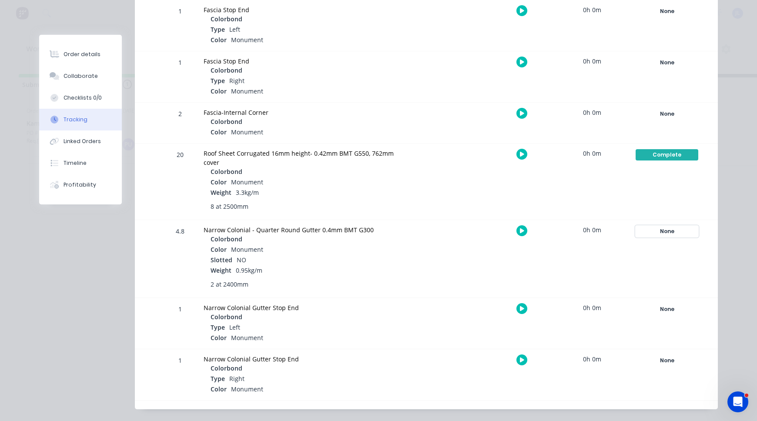
click at [664, 226] on div "None" at bounding box center [667, 231] width 63 height 11
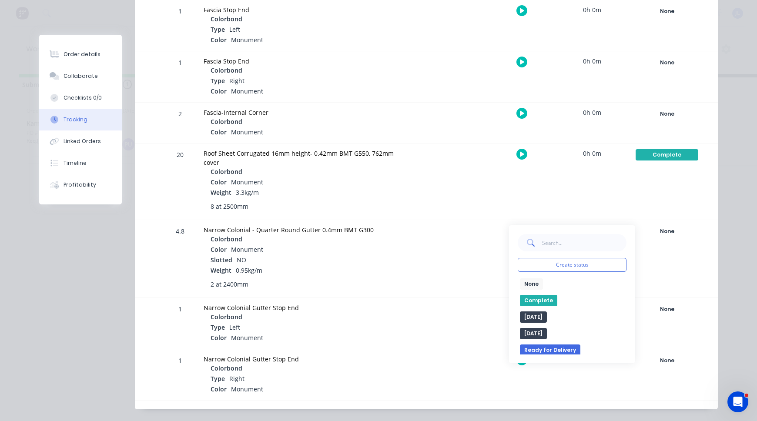
click at [526, 295] on button "Complete" at bounding box center [538, 300] width 37 height 11
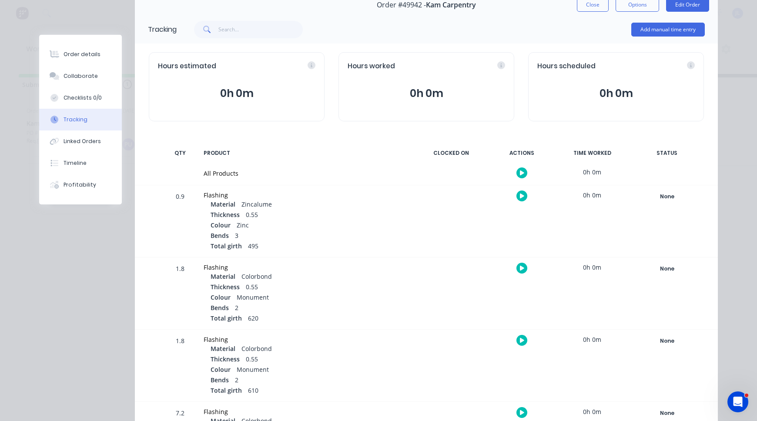
scroll to position [0, 0]
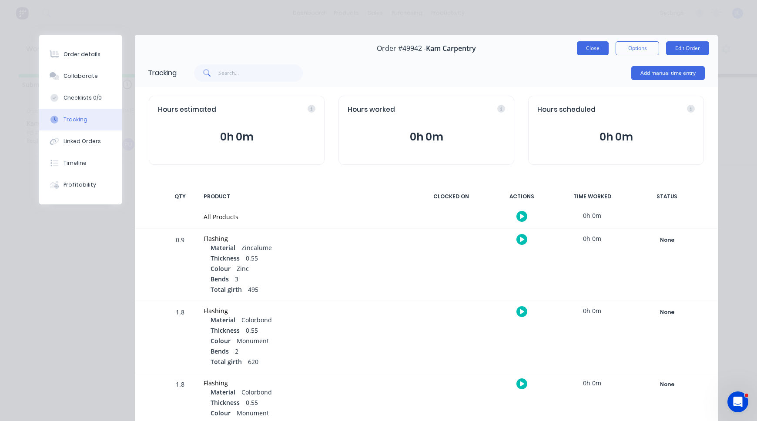
click at [597, 45] on button "Close" at bounding box center [593, 48] width 32 height 14
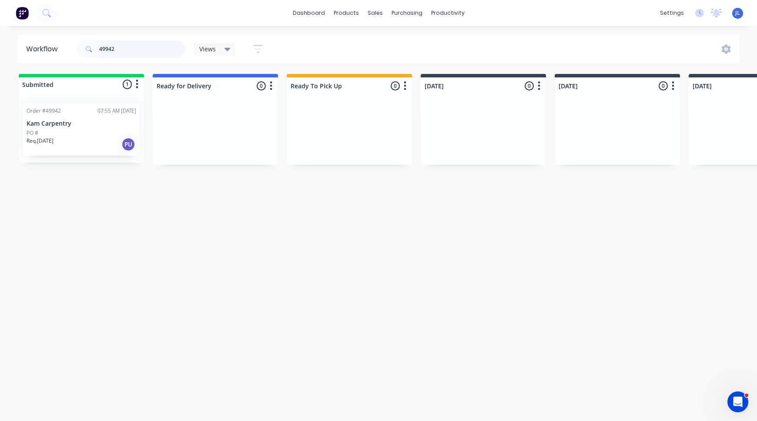
drag, startPoint x: 155, startPoint y: 49, endPoint x: 78, endPoint y: 48, distance: 76.6
click at [78, 48] on div "49942" at bounding box center [131, 48] width 109 height 17
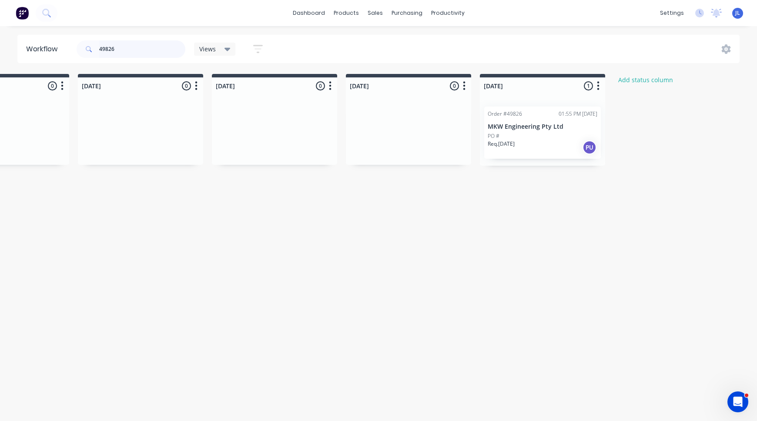
scroll to position [0, 479]
click at [519, 128] on p "MKW Engineering Pty Ltd" at bounding box center [541, 126] width 110 height 7
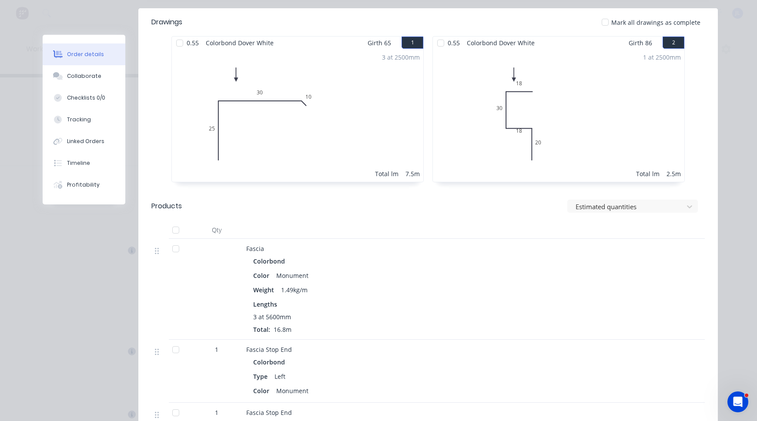
scroll to position [305, 0]
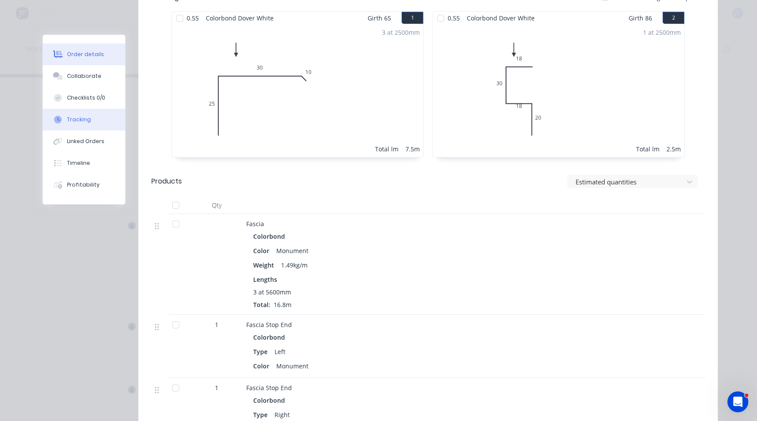
click at [87, 127] on button "Tracking" at bounding box center [84, 120] width 83 height 22
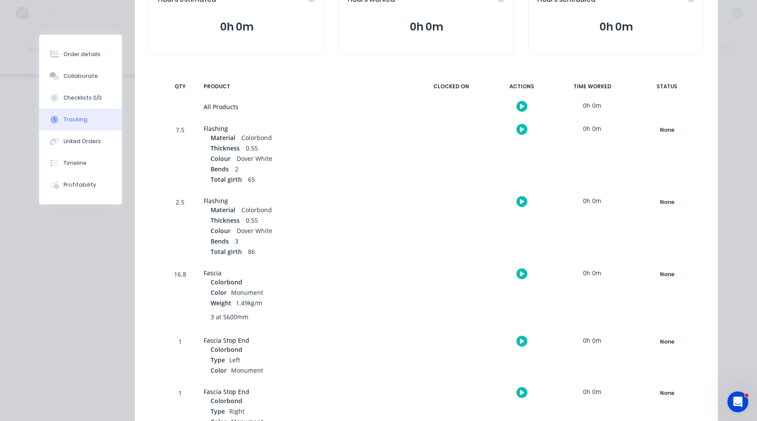
scroll to position [218, 0]
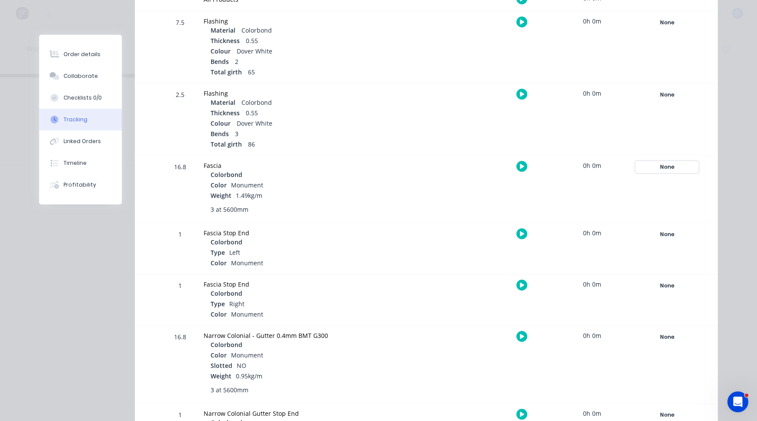
click at [671, 168] on div "None" at bounding box center [667, 167] width 63 height 11
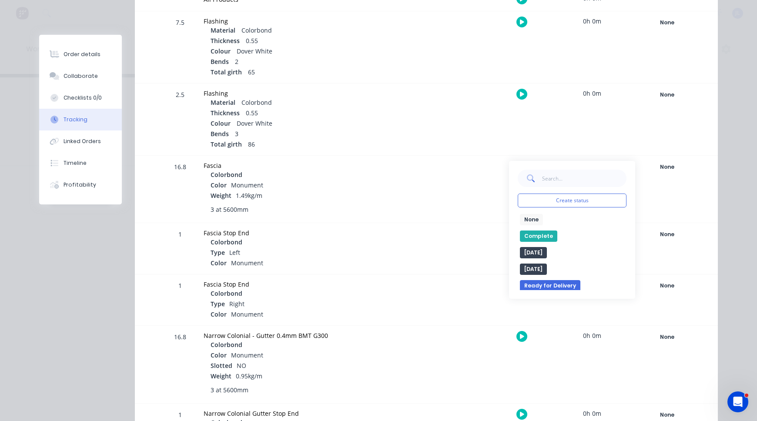
click at [525, 235] on button "Complete" at bounding box center [538, 236] width 37 height 11
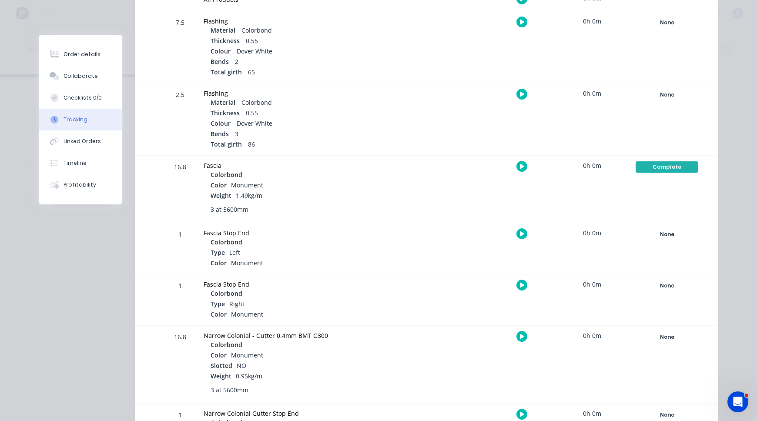
click at [707, 214] on div "16.8 Fascia Colorbond Color Monument Weight 1.49kg/m 3 at 5600mm 0h 0m Complete…" at bounding box center [426, 189] width 583 height 67
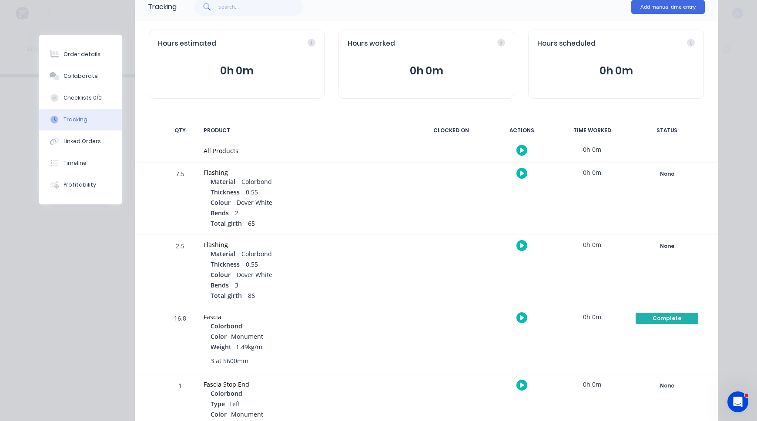
scroll to position [0, 0]
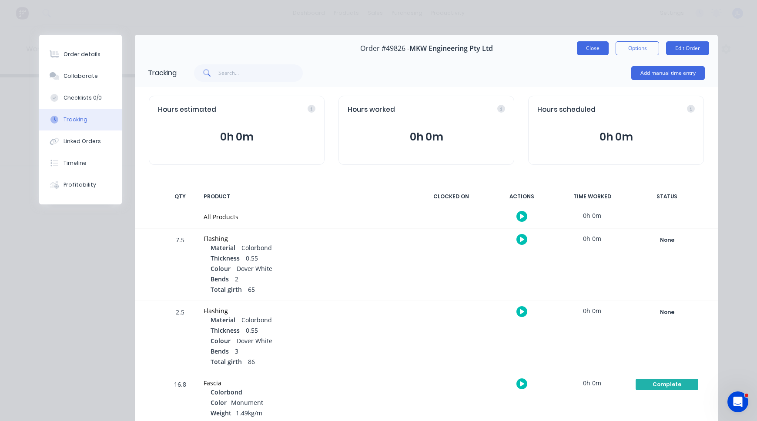
click at [580, 48] on button "Close" at bounding box center [593, 48] width 32 height 14
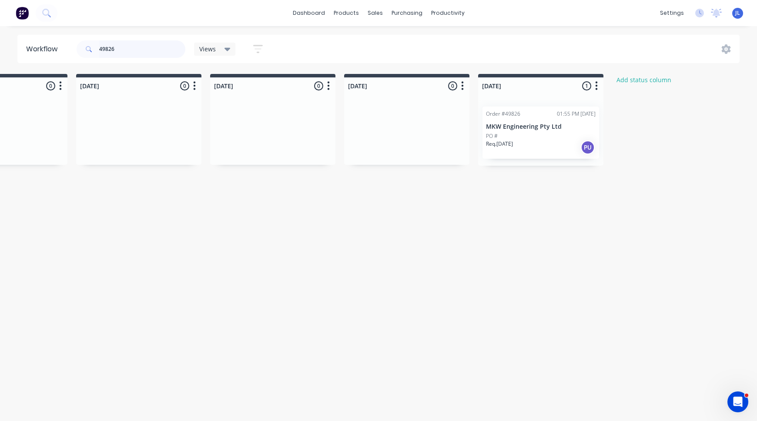
drag, startPoint x: 124, startPoint y: 48, endPoint x: 78, endPoint y: 47, distance: 45.3
click at [78, 47] on div "49826" at bounding box center [131, 48] width 109 height 17
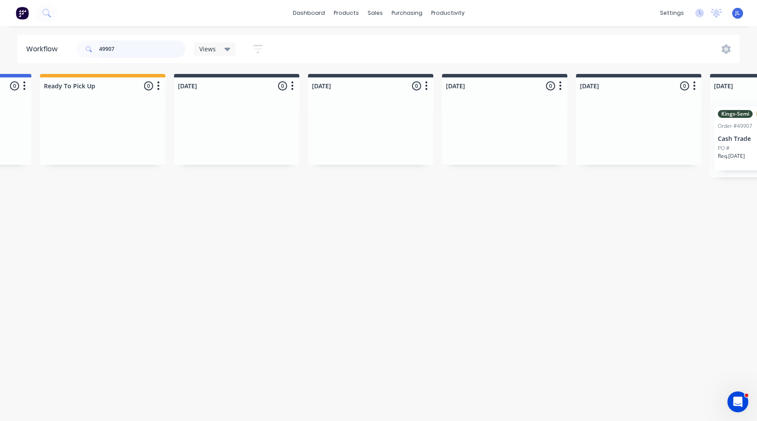
scroll to position [0, 261]
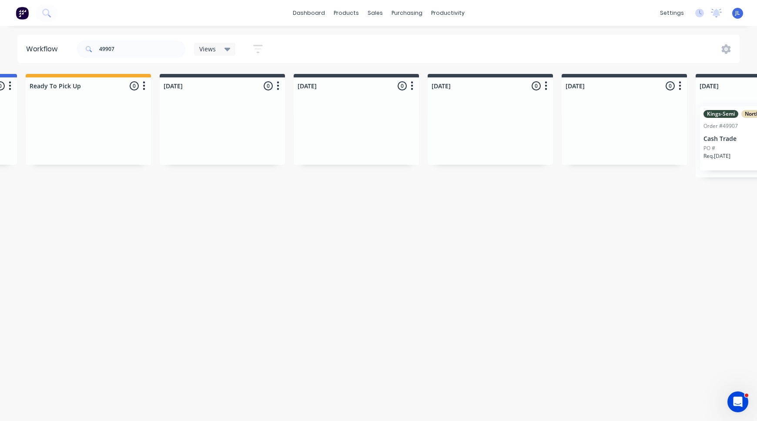
click at [721, 145] on div "PO #" at bounding box center [759, 149] width 110 height 8
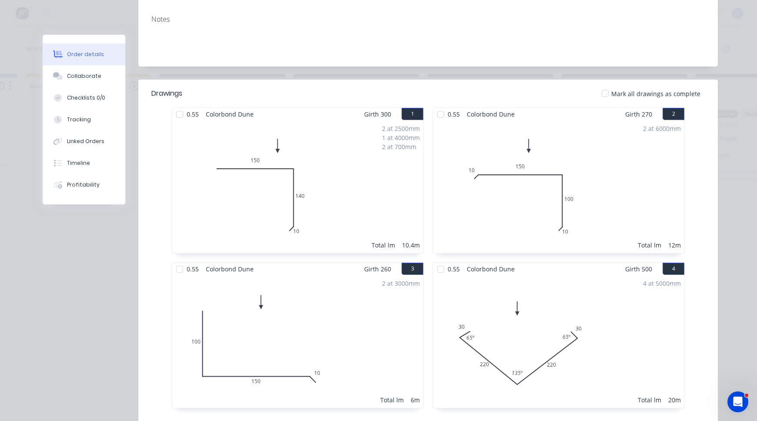
scroll to position [218, 0]
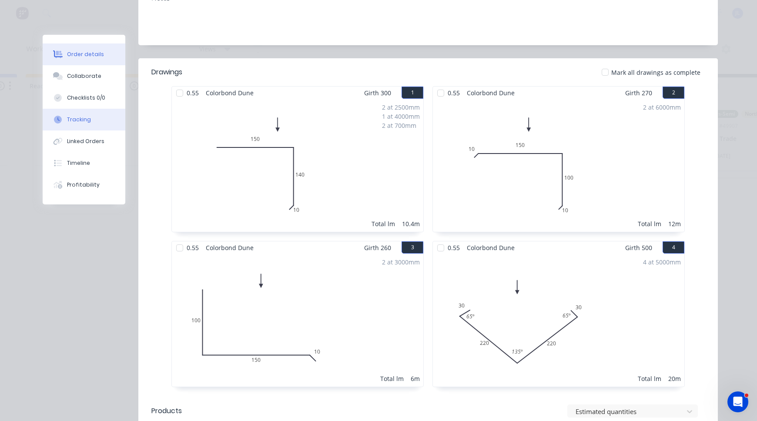
click at [73, 121] on div "Tracking" at bounding box center [79, 120] width 24 height 8
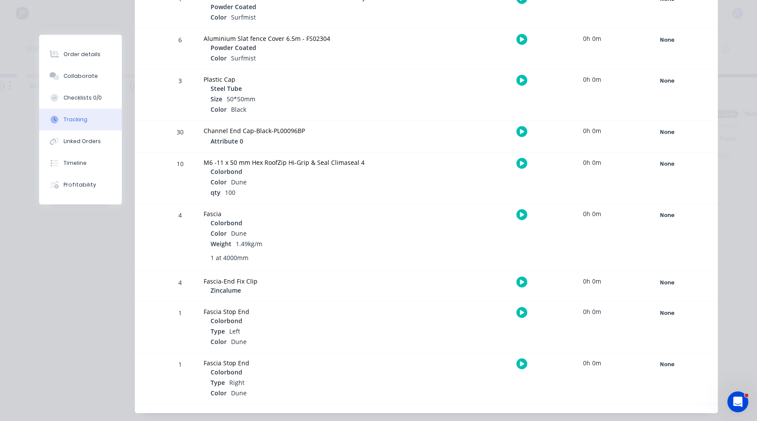
scroll to position [759, 0]
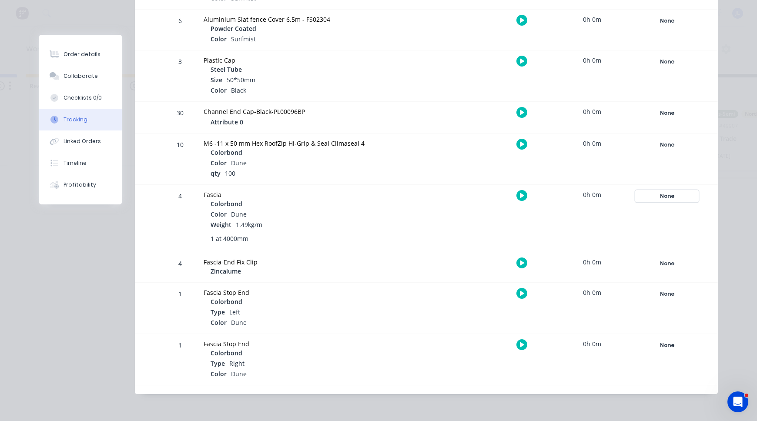
click at [669, 197] on div "None" at bounding box center [667, 196] width 63 height 11
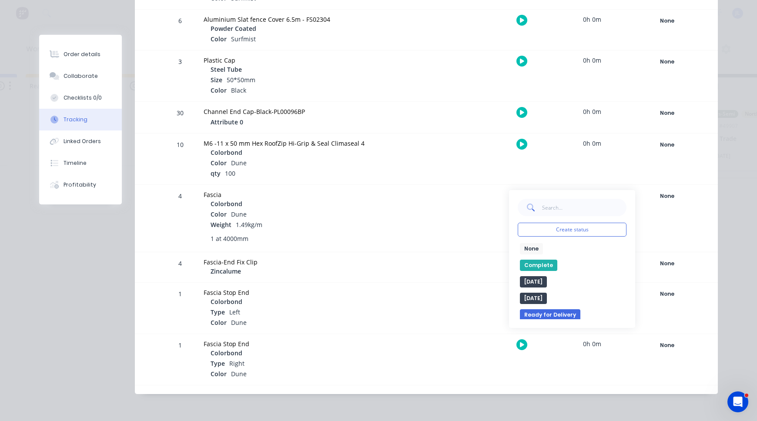
click at [533, 266] on button "Complete" at bounding box center [538, 265] width 37 height 11
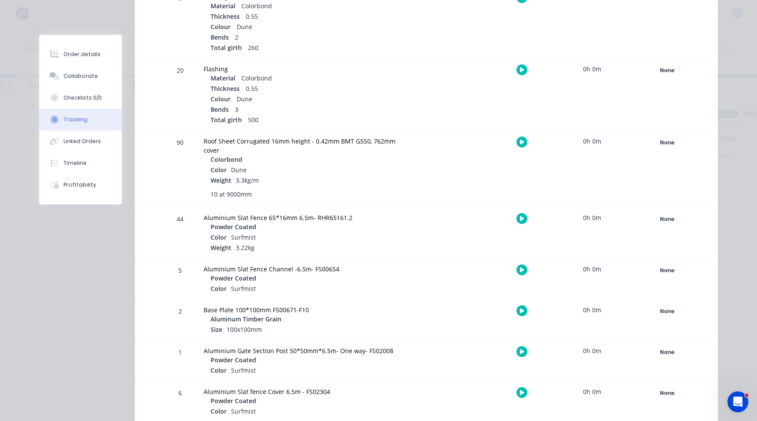
scroll to position [0, 0]
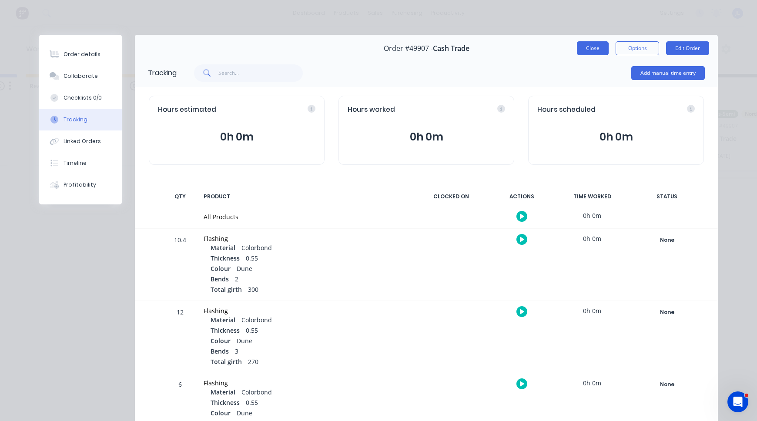
click at [590, 52] on button "Close" at bounding box center [593, 48] width 32 height 14
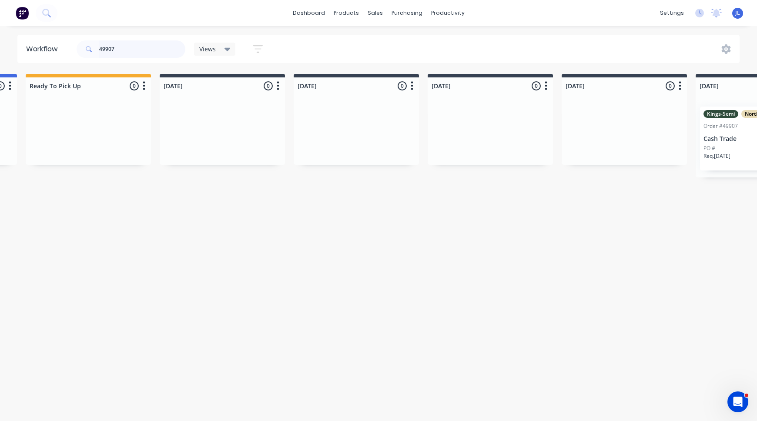
drag, startPoint x: 131, startPoint y: 46, endPoint x: 48, endPoint y: 47, distance: 82.3
click at [48, 47] on header "Workflow 49907 Views Save new view None (Default) edit Show/Hide statuses Show …" at bounding box center [378, 49] width 723 height 28
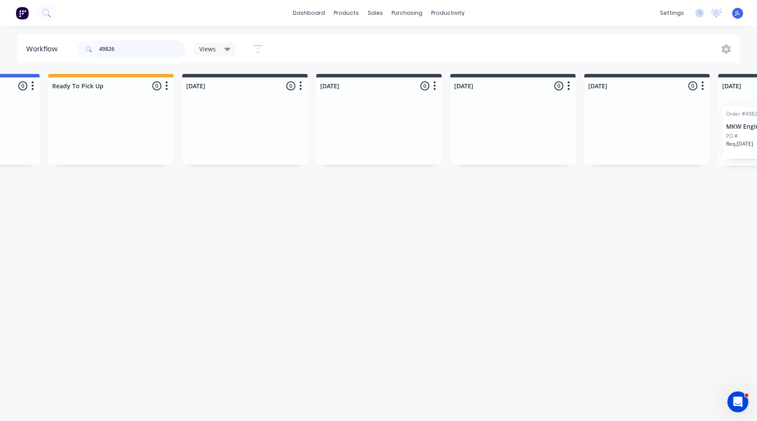
scroll to position [0, 348]
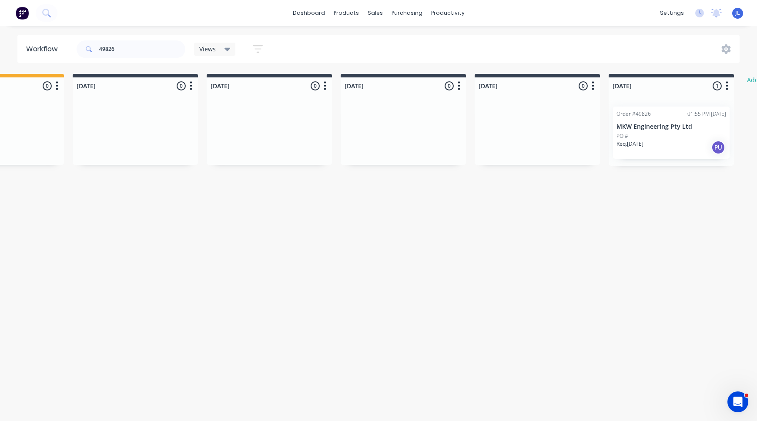
click at [676, 135] on div "PO #" at bounding box center [672, 136] width 110 height 8
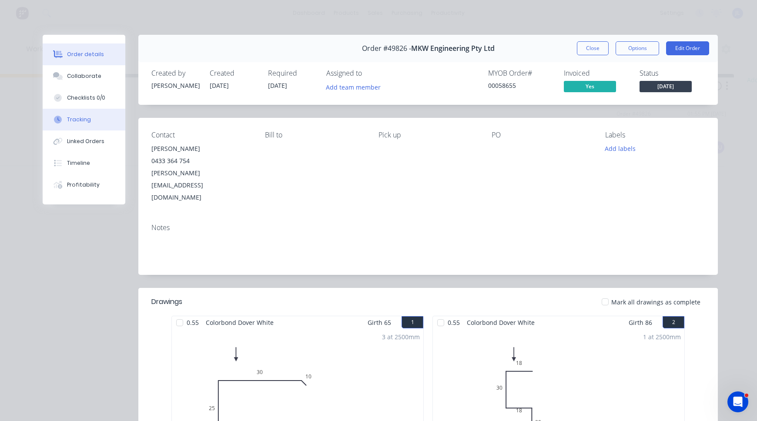
click at [89, 114] on button "Tracking" at bounding box center [84, 120] width 83 height 22
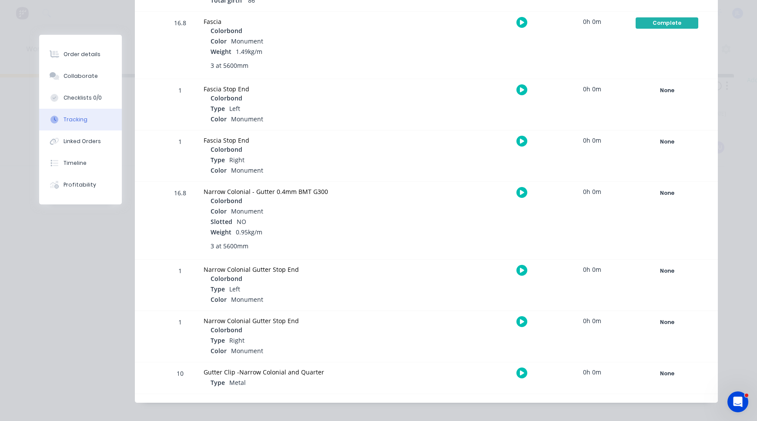
scroll to position [371, 0]
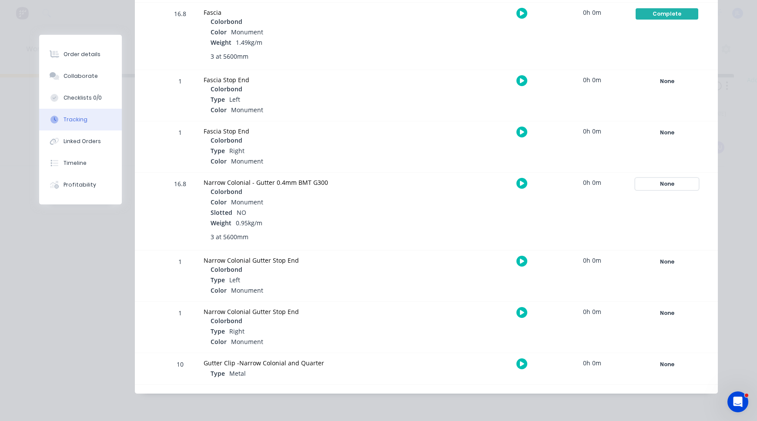
click at [660, 182] on div "None" at bounding box center [667, 183] width 63 height 11
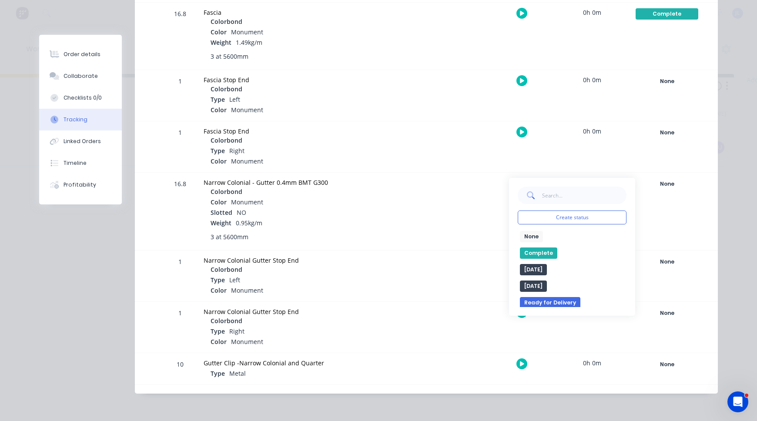
click at [537, 254] on button "Complete" at bounding box center [538, 253] width 37 height 11
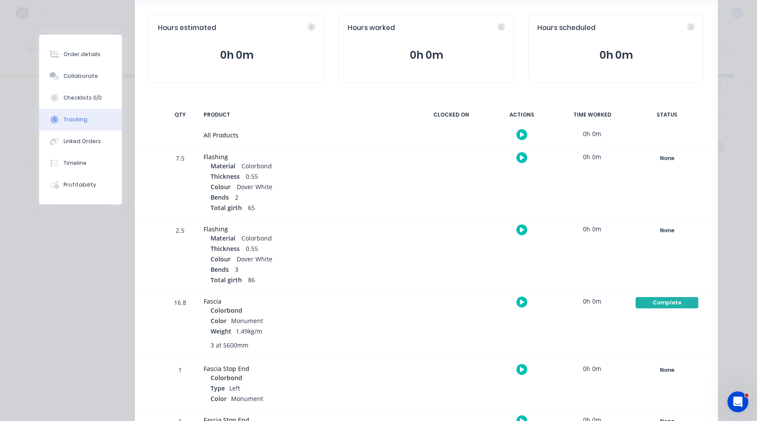
scroll to position [0, 0]
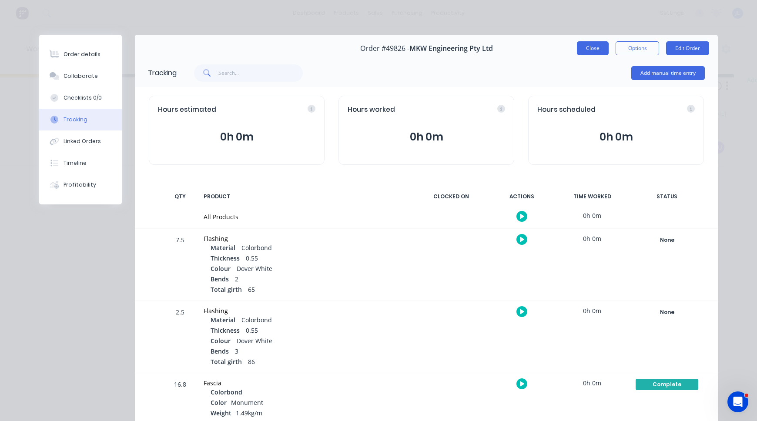
click at [584, 54] on button "Close" at bounding box center [593, 48] width 32 height 14
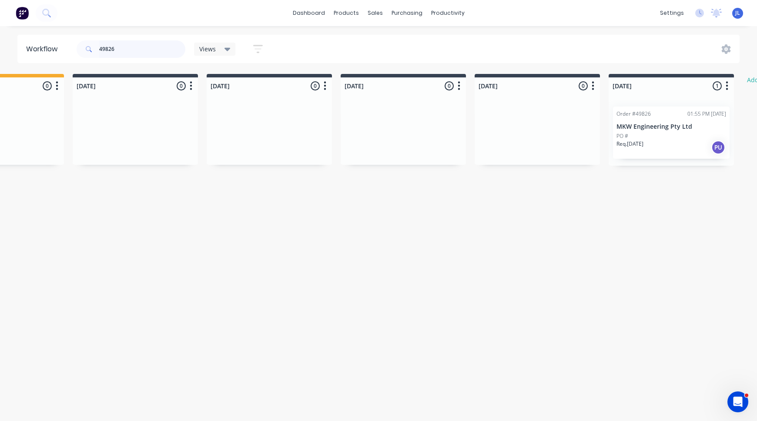
drag, startPoint x: 136, startPoint y: 49, endPoint x: 66, endPoint y: 50, distance: 70.1
click at [66, 50] on header "Workflow 49826 Views Save new view None (Default) edit Show/Hide statuses Show …" at bounding box center [378, 49] width 723 height 28
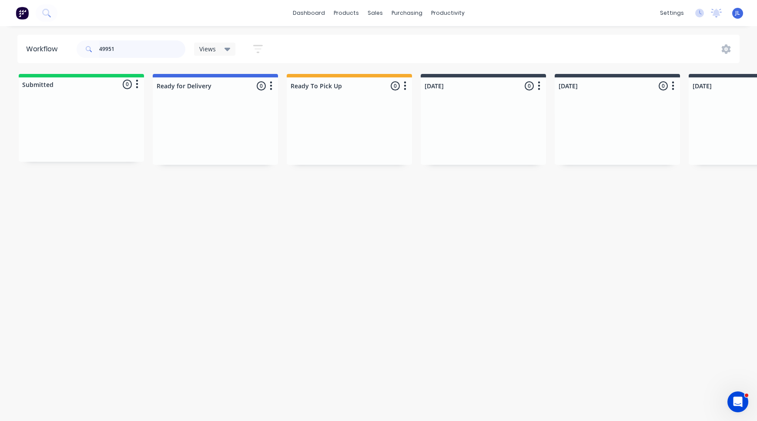
drag, startPoint x: 139, startPoint y: 49, endPoint x: 69, endPoint y: 42, distance: 70.9
click at [69, 42] on header "Workflow 49951 Views Save new view None (Default) edit Show/Hide statuses Show …" at bounding box center [378, 49] width 723 height 28
click at [122, 44] on input "49951" at bounding box center [142, 48] width 86 height 17
drag, startPoint x: 124, startPoint y: 49, endPoint x: 93, endPoint y: 47, distance: 31.0
click at [93, 47] on div "49951" at bounding box center [131, 48] width 109 height 17
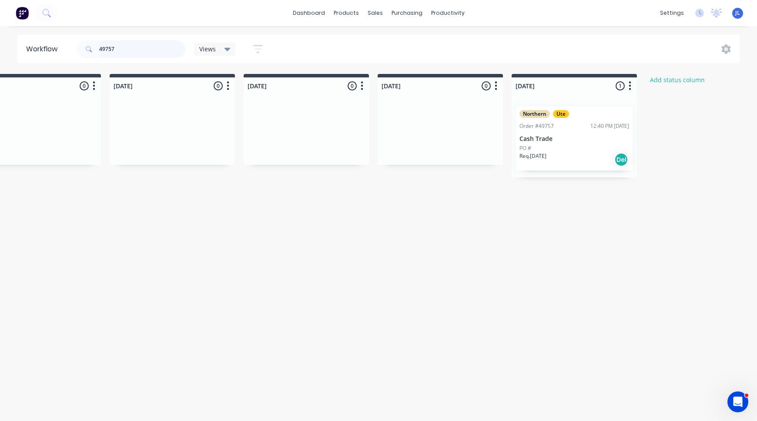
scroll to position [0, 522]
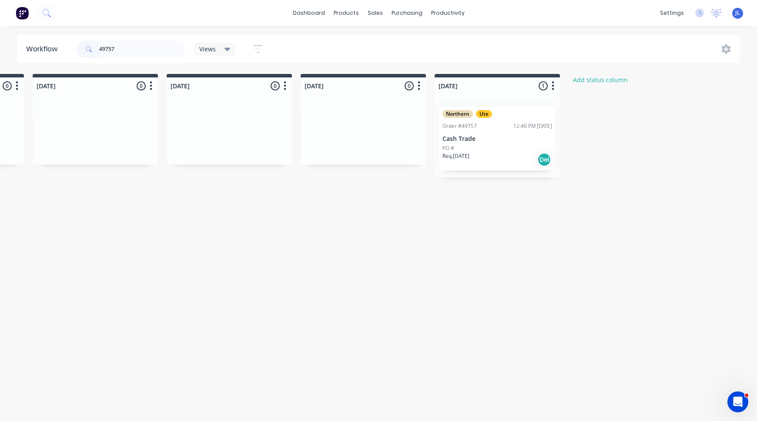
click at [515, 143] on div "Northern Ute Order #49757 12:40 PM 26/09/25 Cash Trade PO # Req. 10/10/25 Del" at bounding box center [497, 139] width 117 height 64
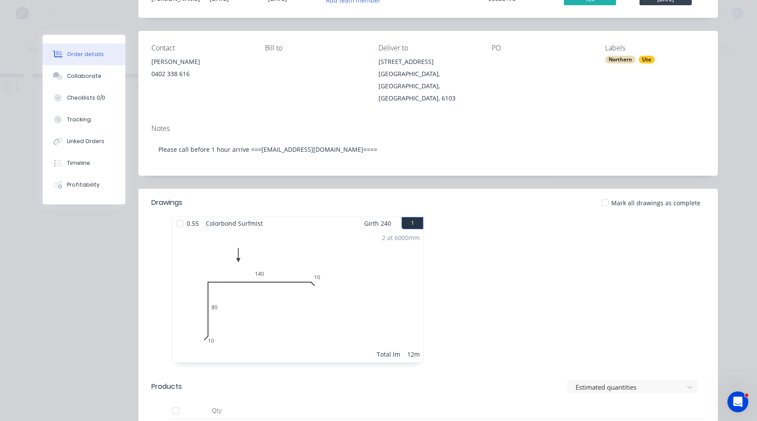
scroll to position [44, 0]
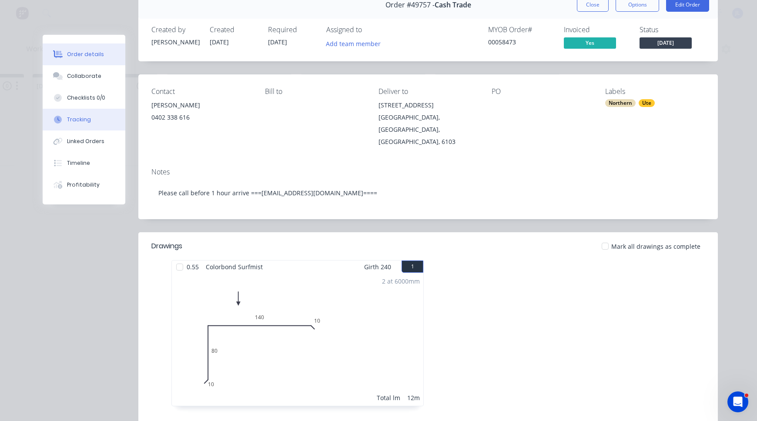
click at [73, 118] on div "Tracking" at bounding box center [79, 120] width 24 height 8
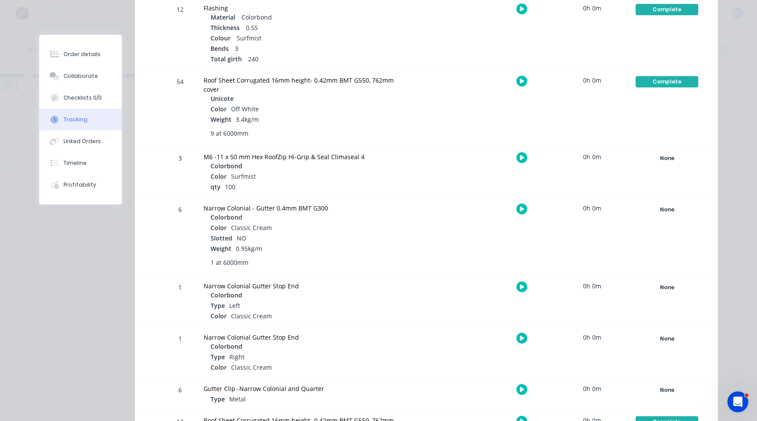
scroll to position [261, 0]
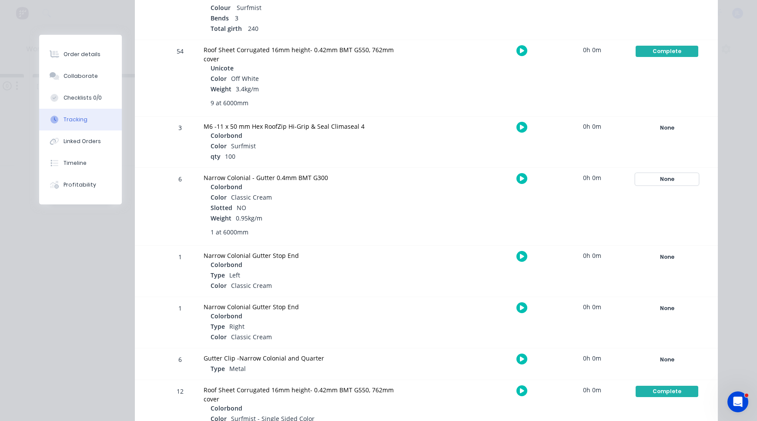
click at [662, 174] on div "None" at bounding box center [667, 179] width 63 height 11
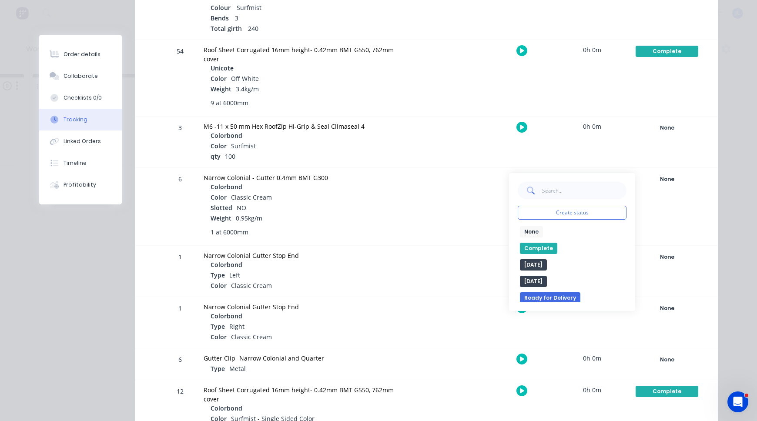
click at [530, 243] on button "Complete" at bounding box center [538, 248] width 37 height 11
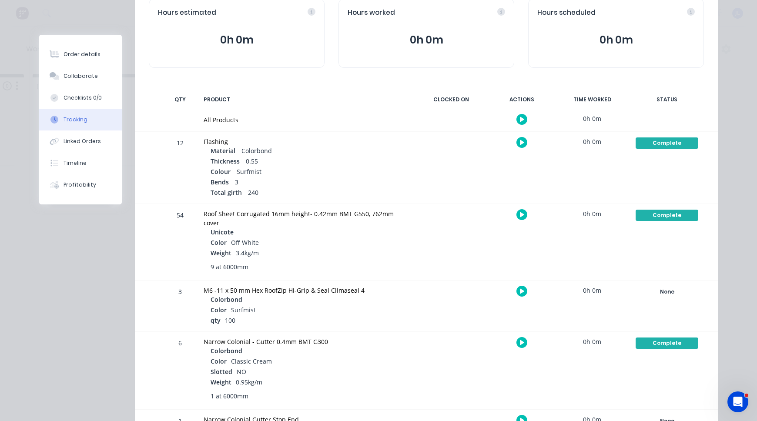
scroll to position [97, 0]
click at [71, 49] on button "Order details" at bounding box center [80, 55] width 83 height 22
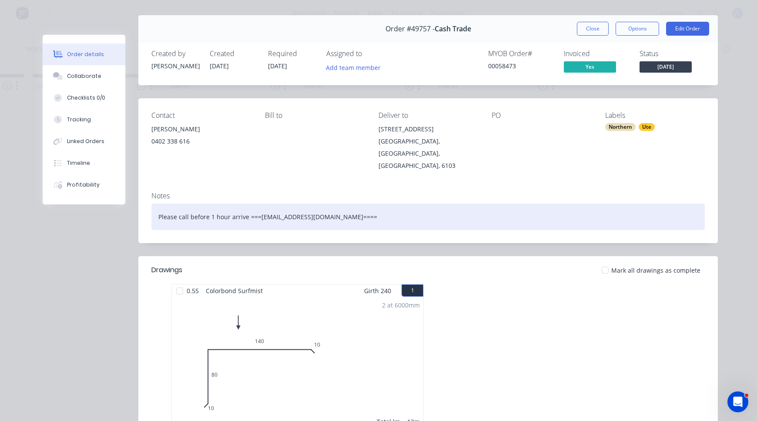
scroll to position [0, 0]
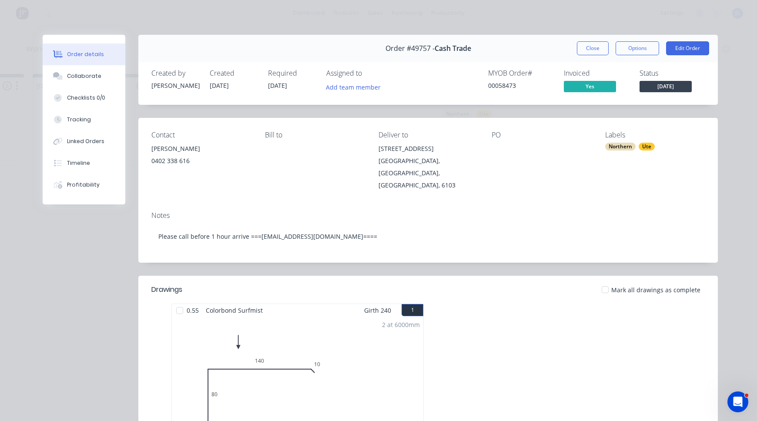
click at [660, 88] on span "[DATE]" at bounding box center [666, 86] width 52 height 11
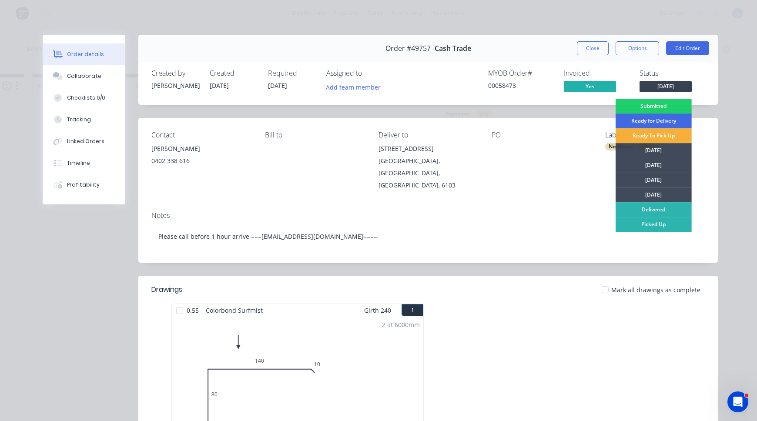
click at [663, 121] on div "Ready for Delivery" at bounding box center [654, 121] width 76 height 15
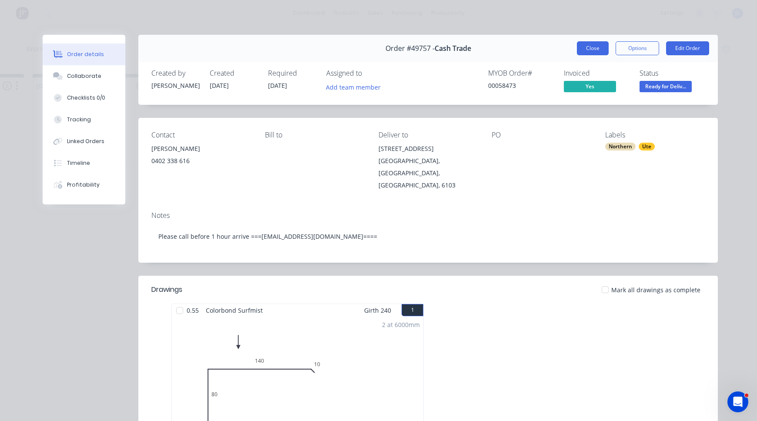
click at [590, 47] on button "Close" at bounding box center [593, 48] width 32 height 14
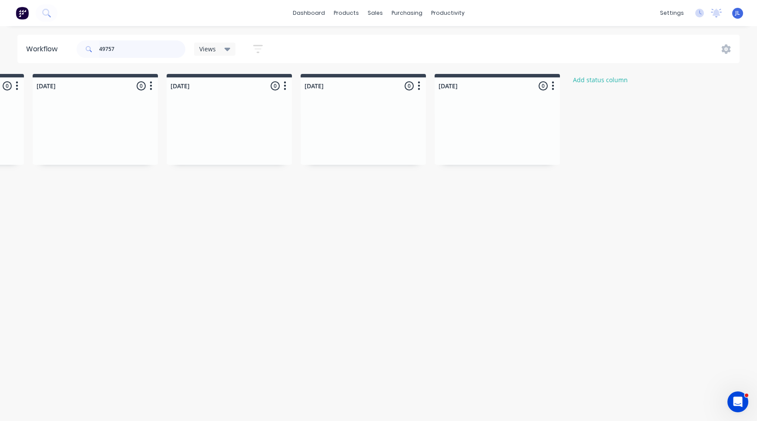
drag, startPoint x: 151, startPoint y: 52, endPoint x: 73, endPoint y: 49, distance: 77.5
click at [73, 49] on header "Workflow 49757 Views Save new view None (Default) edit Show/Hide statuses Show …" at bounding box center [378, 49] width 723 height 28
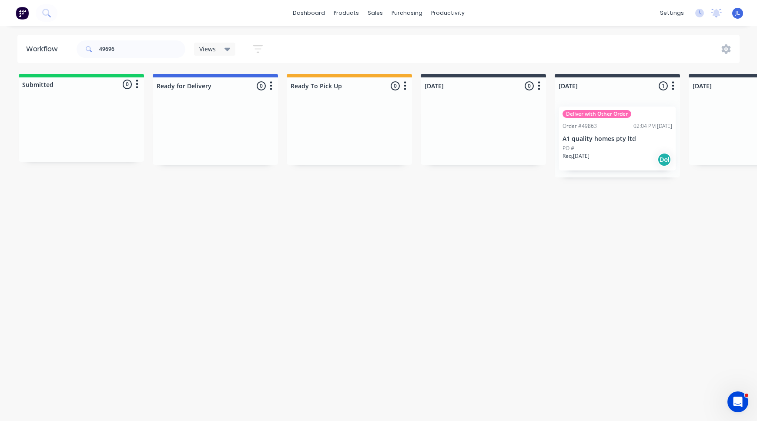
click at [618, 148] on div "PO #" at bounding box center [618, 149] width 110 height 8
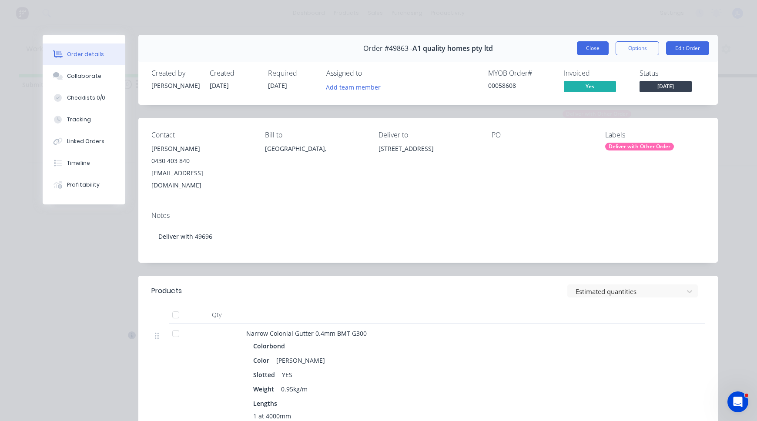
click at [601, 45] on button "Close" at bounding box center [593, 48] width 32 height 14
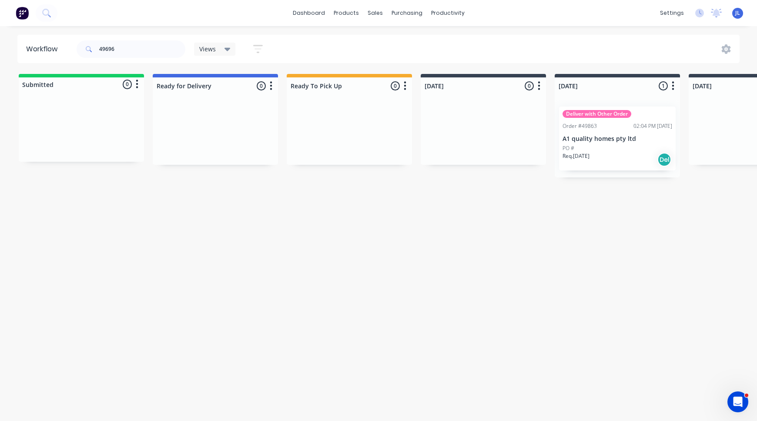
click at [622, 141] on p "A1 quality homes pty ltd" at bounding box center [618, 138] width 110 height 7
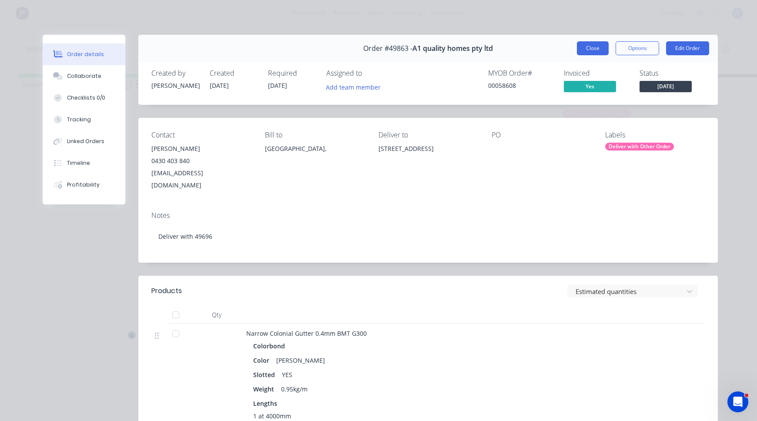
click at [602, 42] on button "Close" at bounding box center [593, 48] width 32 height 14
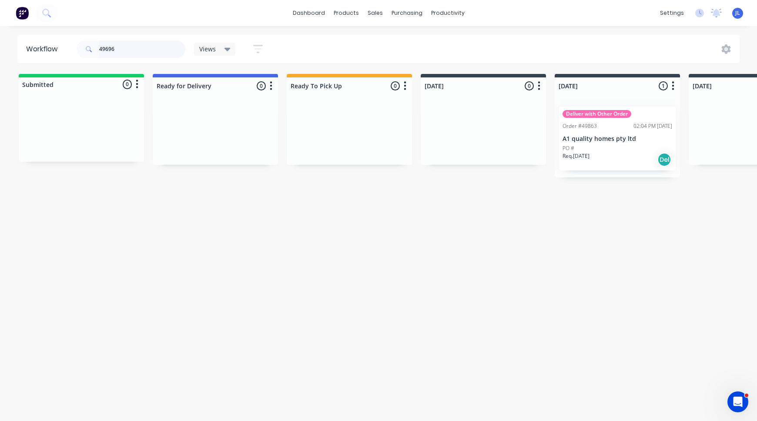
drag, startPoint x: 134, startPoint y: 48, endPoint x: 59, endPoint y: 51, distance: 74.9
click at [59, 51] on header "Workflow 49696 Views Save new view None (Default) edit Show/Hide statuses Show …" at bounding box center [378, 49] width 723 height 28
click at [608, 139] on p "A1 quality homes pty ltd" at bounding box center [618, 138] width 110 height 7
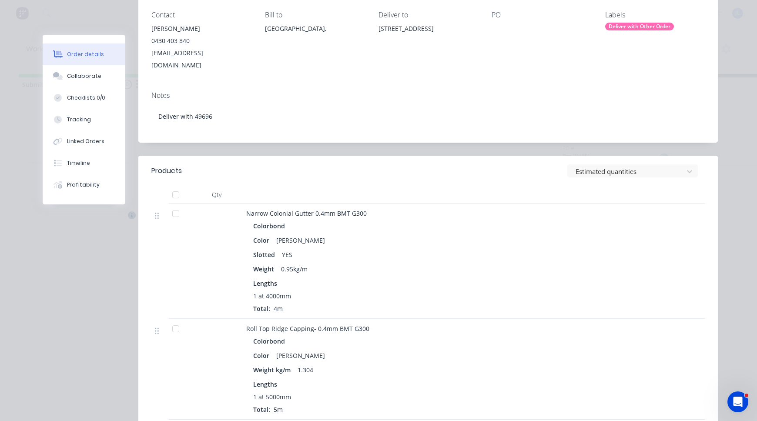
scroll to position [44, 0]
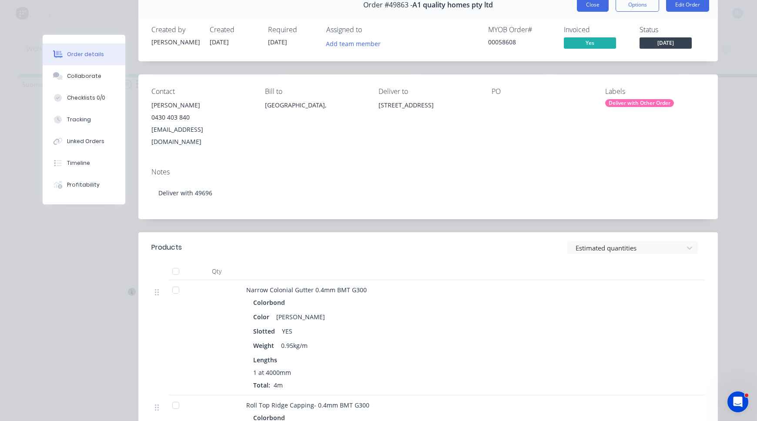
click at [586, 5] on button "Close" at bounding box center [593, 5] width 32 height 14
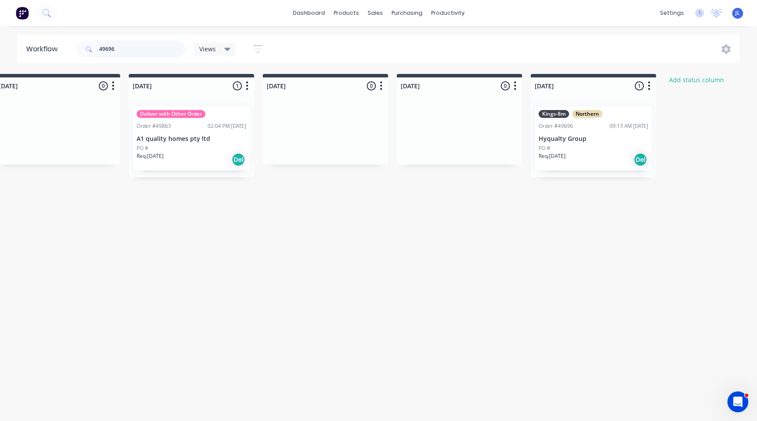
scroll to position [0, 435]
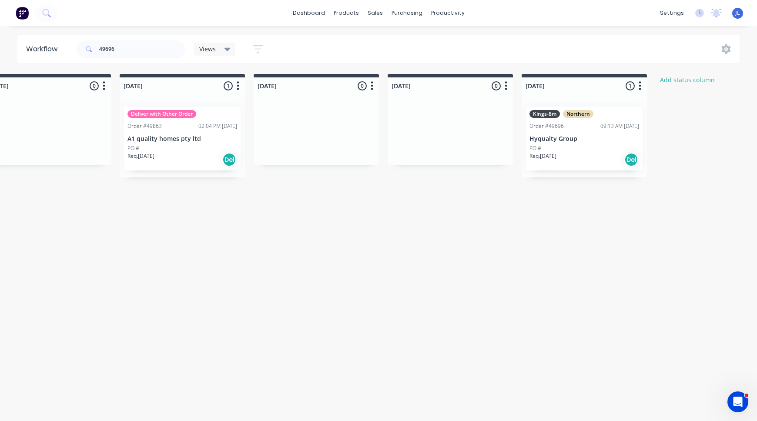
click at [551, 132] on div "Kings-8m Northern Order #49696 09:13 AM 03/10/25 Hyqualty Group PO # Req. 10/10…" at bounding box center [584, 139] width 117 height 64
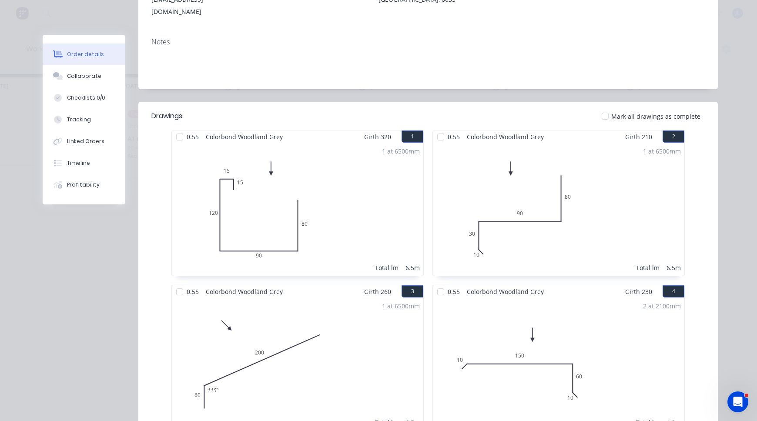
scroll to position [174, 0]
click at [92, 120] on button "Tracking" at bounding box center [84, 120] width 83 height 22
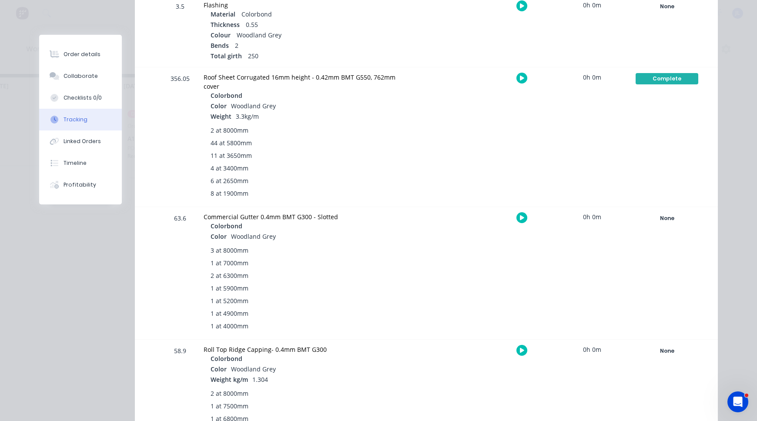
scroll to position [566, 0]
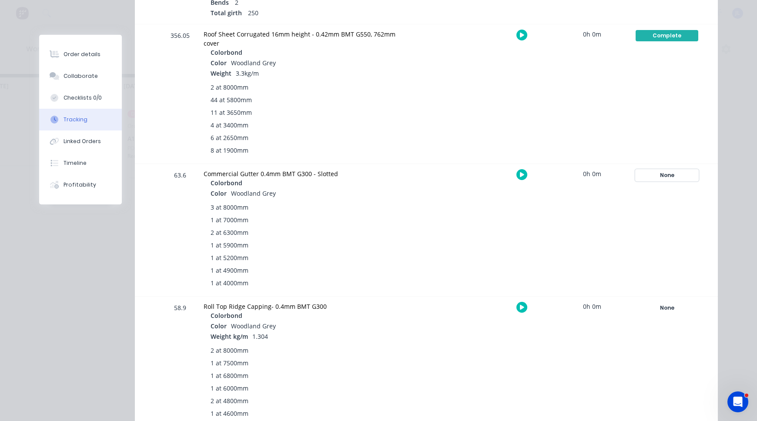
click at [663, 175] on div "None" at bounding box center [667, 175] width 63 height 11
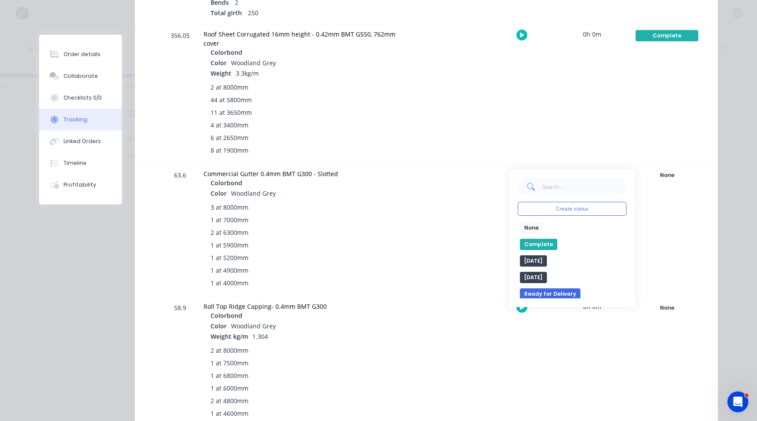
click at [543, 243] on button "Complete" at bounding box center [538, 244] width 37 height 11
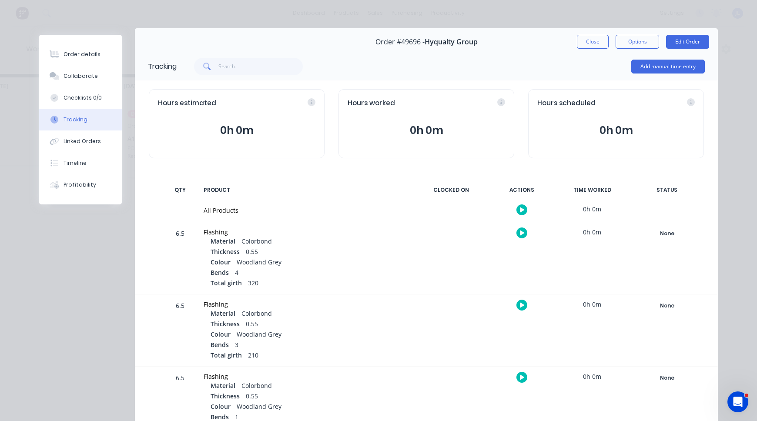
scroll to position [0, 0]
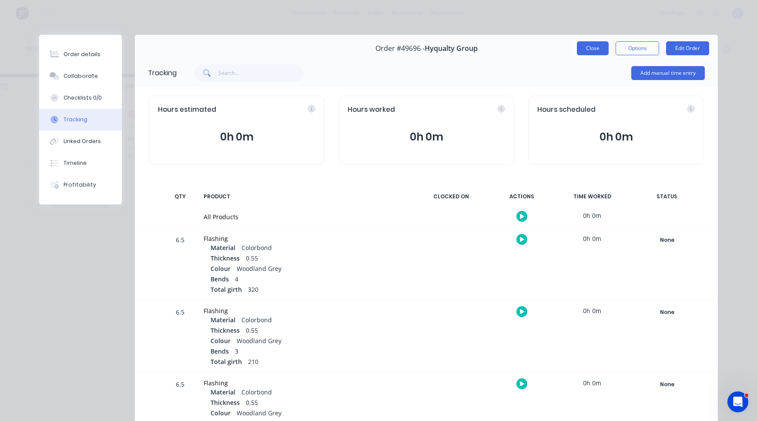
click at [587, 49] on button "Close" at bounding box center [593, 48] width 32 height 14
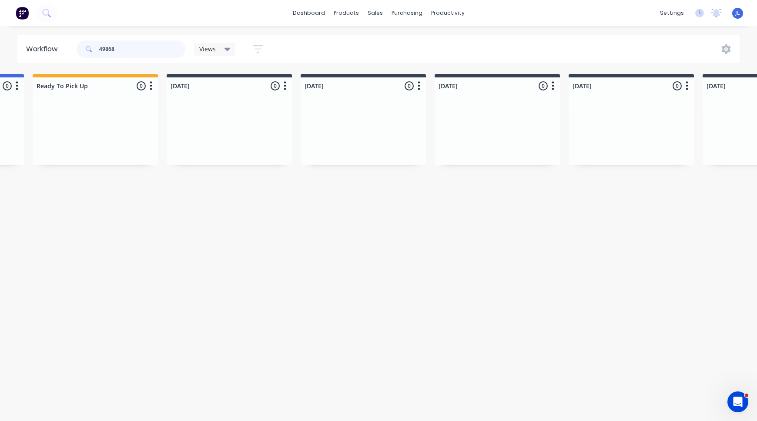
scroll to position [0, 305]
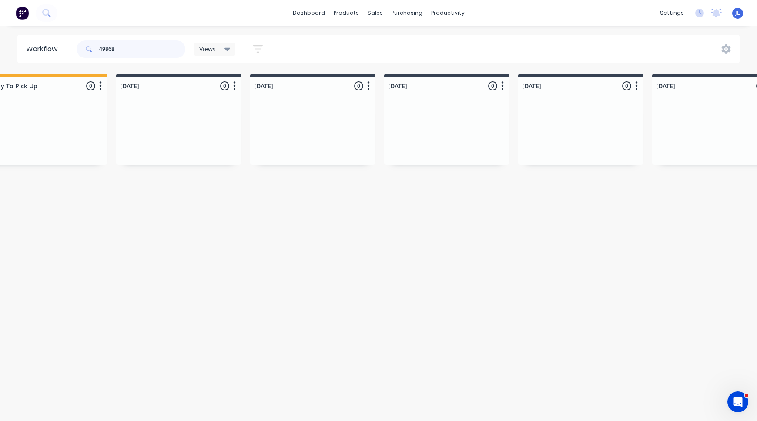
drag, startPoint x: 147, startPoint y: 51, endPoint x: 85, endPoint y: 47, distance: 62.0
click at [85, 47] on div "49868" at bounding box center [131, 48] width 109 height 17
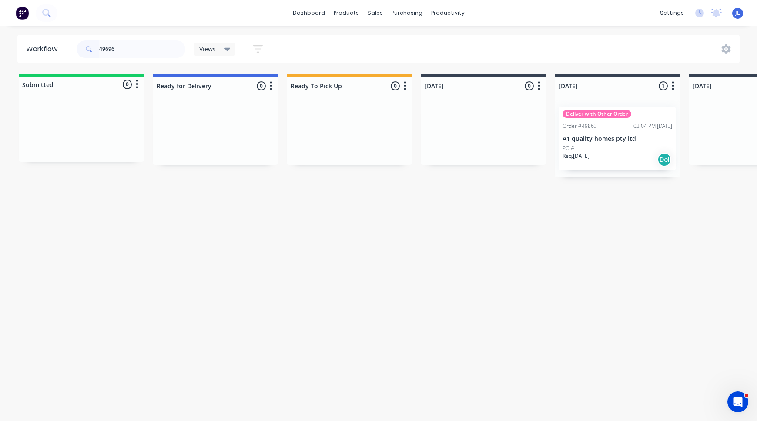
click at [589, 135] on p "A1 quality homes pty ltd" at bounding box center [618, 138] width 110 height 7
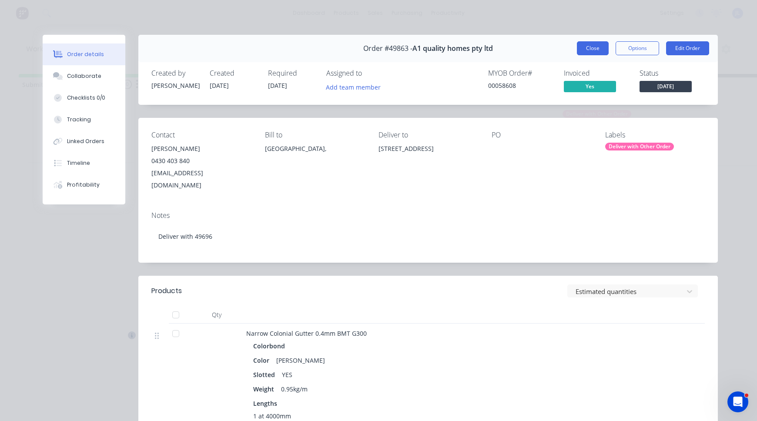
click at [592, 49] on button "Close" at bounding box center [593, 48] width 32 height 14
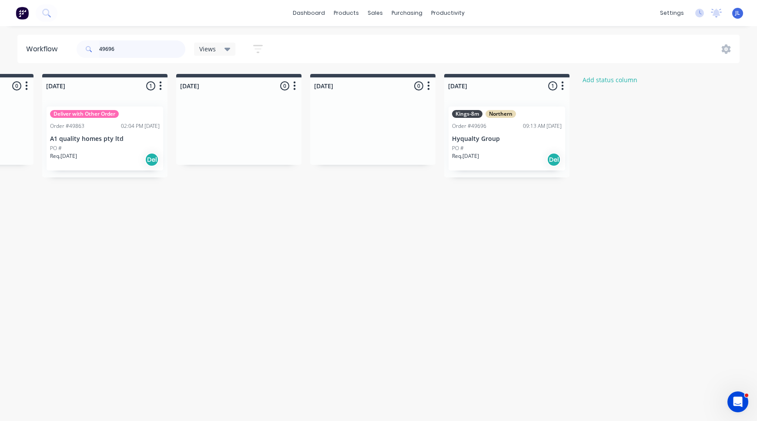
scroll to position [0, 522]
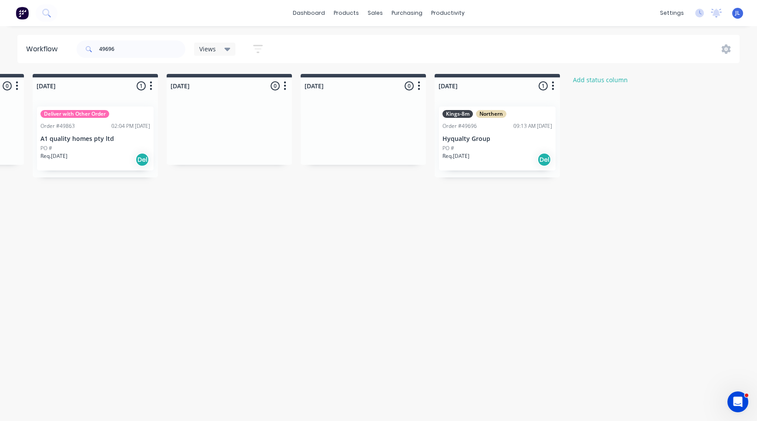
click at [500, 148] on div "PO #" at bounding box center [498, 149] width 110 height 8
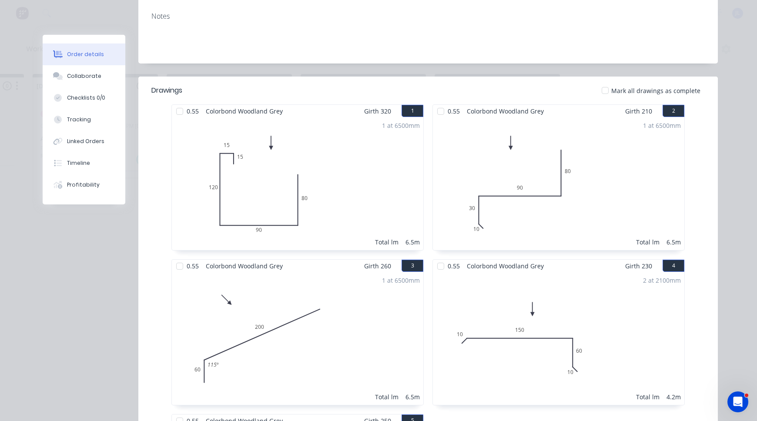
scroll to position [218, 0]
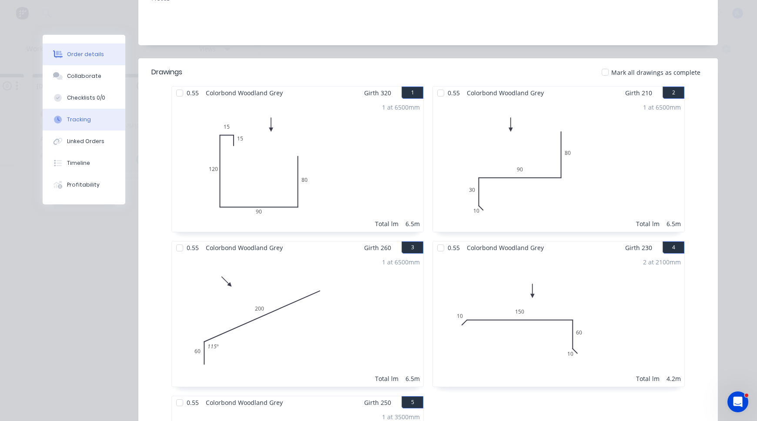
click at [73, 118] on div "Tracking" at bounding box center [79, 120] width 24 height 8
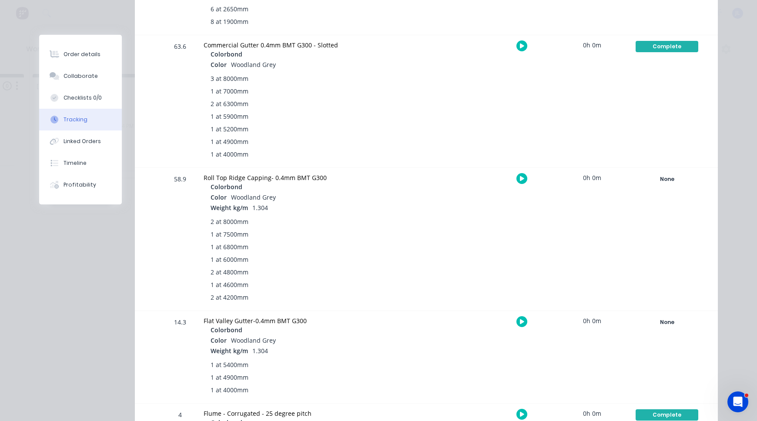
scroll to position [697, 0]
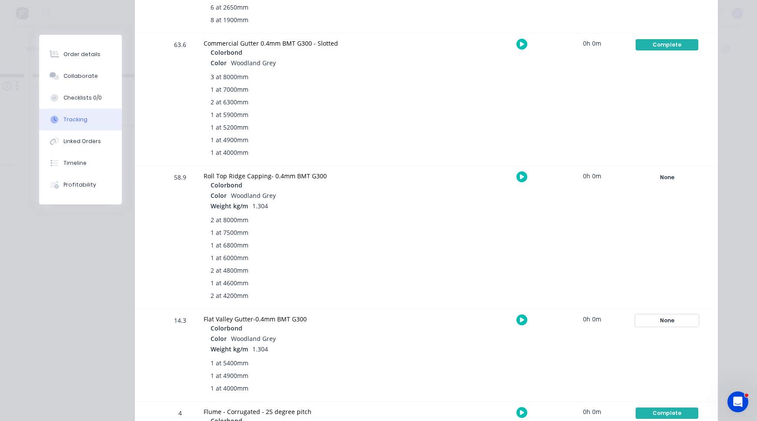
click at [653, 316] on div "None" at bounding box center [667, 320] width 63 height 11
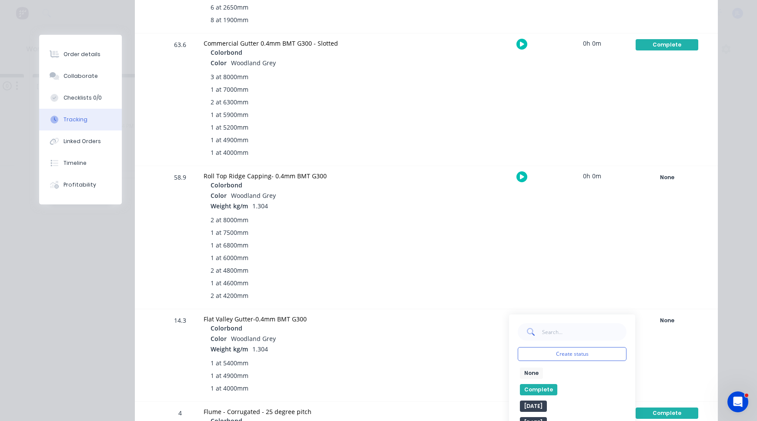
click at [534, 393] on button "Complete" at bounding box center [538, 389] width 37 height 11
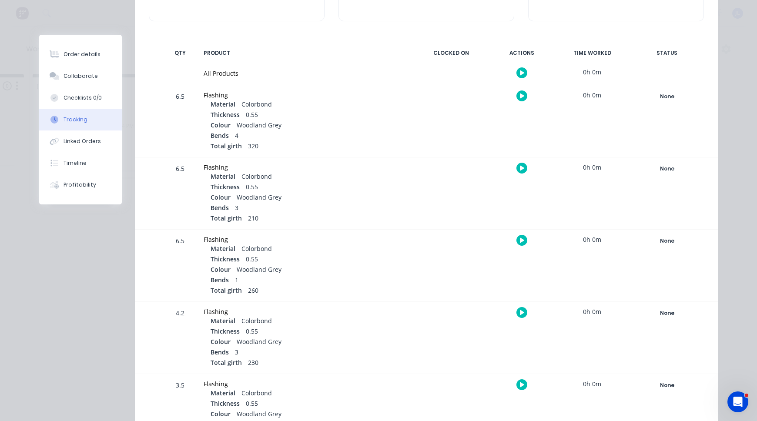
scroll to position [0, 0]
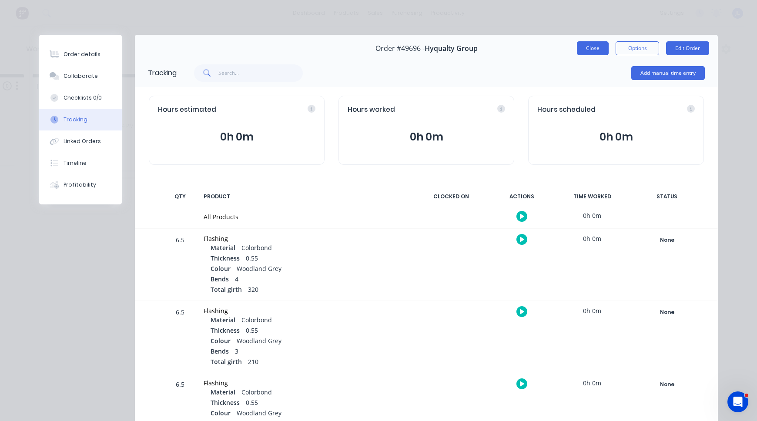
click at [588, 47] on button "Close" at bounding box center [593, 48] width 32 height 14
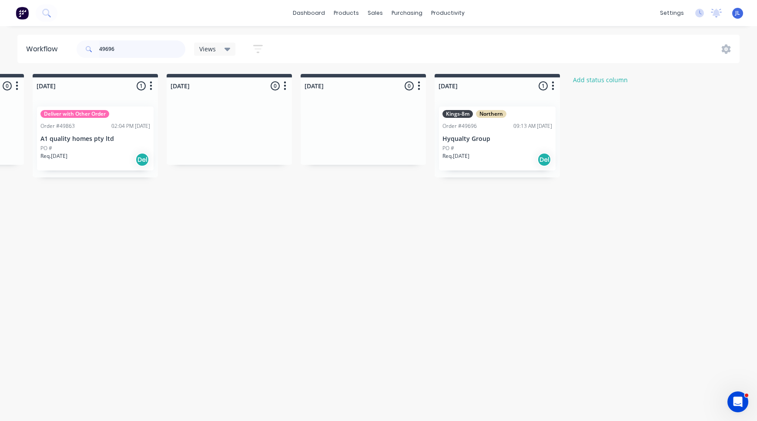
drag, startPoint x: 119, startPoint y: 48, endPoint x: 76, endPoint y: 40, distance: 44.0
click at [77, 45] on div "49696" at bounding box center [131, 48] width 109 height 17
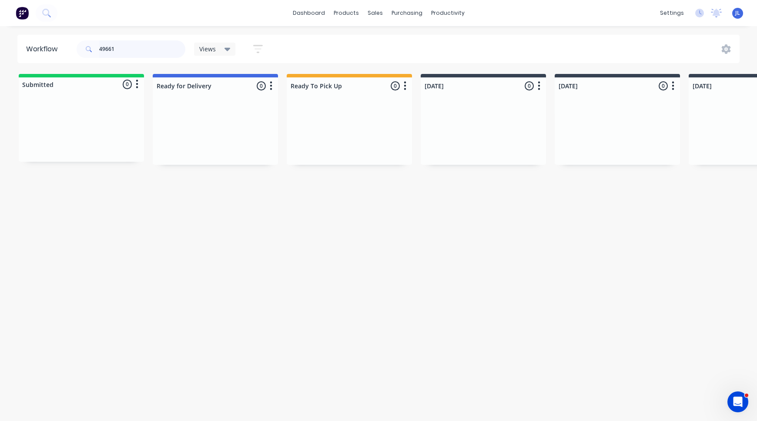
drag, startPoint x: 108, startPoint y: 45, endPoint x: 17, endPoint y: 48, distance: 90.2
click at [17, 48] on header "Workflow 49661 Views Save new view None (Default) edit Show/Hide statuses Show …" at bounding box center [378, 49] width 723 height 28
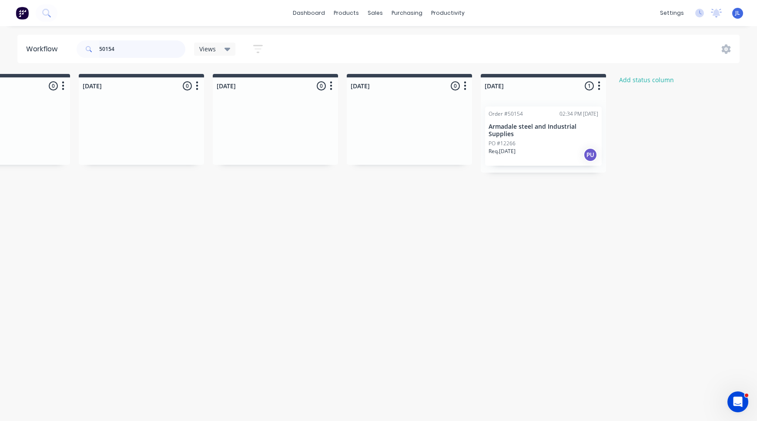
scroll to position [0, 479]
click at [543, 145] on div "PO #12266" at bounding box center [541, 144] width 110 height 8
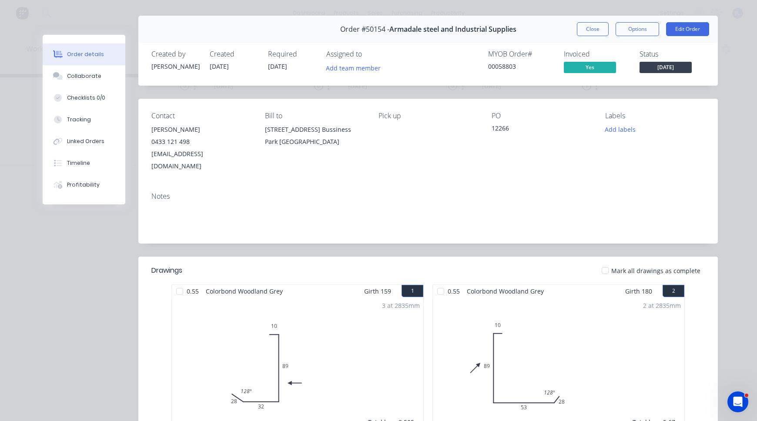
scroll to position [0, 0]
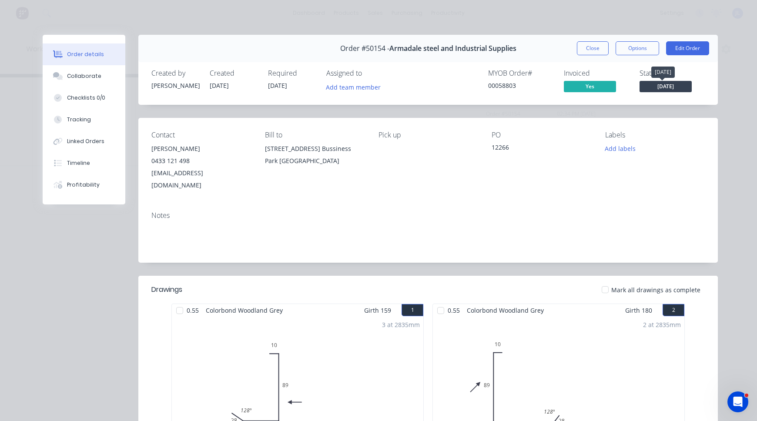
click at [668, 88] on span "[DATE]" at bounding box center [666, 86] width 52 height 11
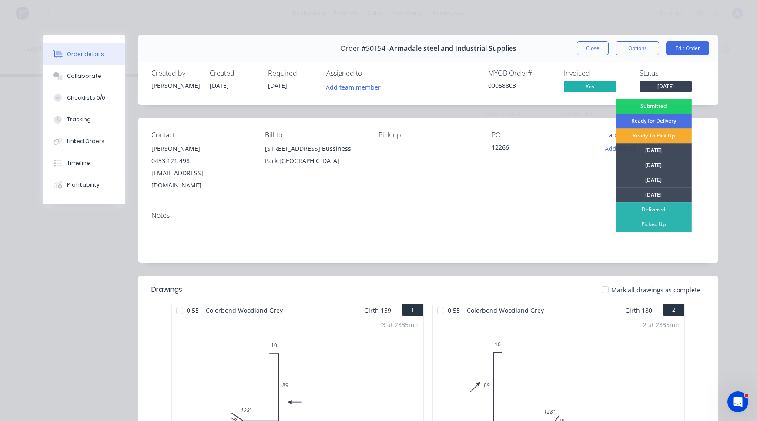
click at [660, 133] on div "Ready To Pick Up" at bounding box center [654, 135] width 76 height 15
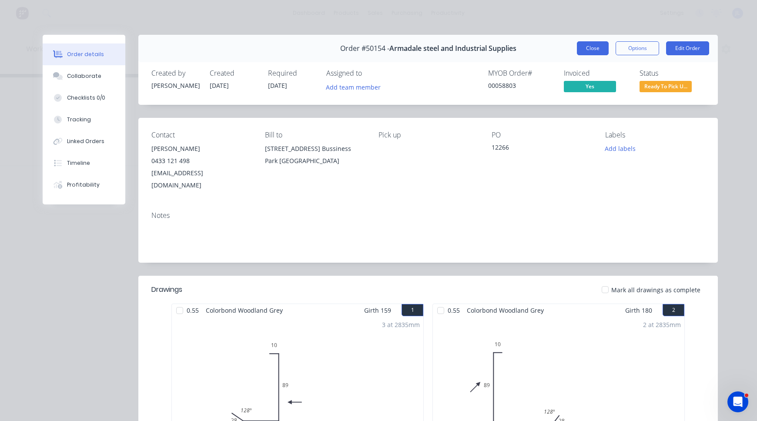
click at [596, 45] on button "Close" at bounding box center [593, 48] width 32 height 14
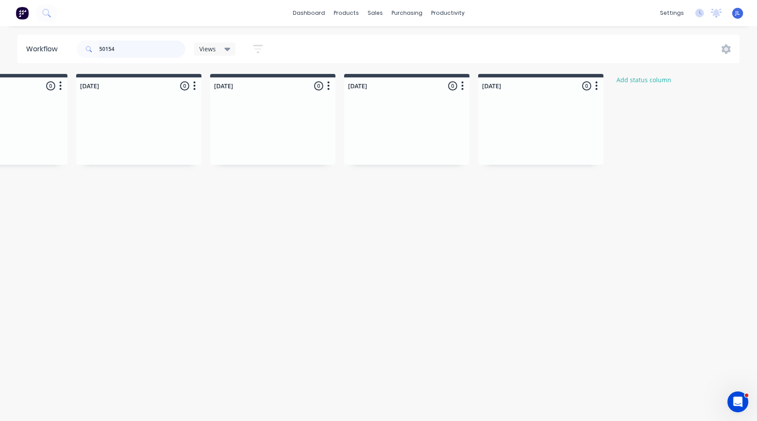
drag, startPoint x: 108, startPoint y: 48, endPoint x: 89, endPoint y: 48, distance: 19.2
click at [89, 48] on div "50154" at bounding box center [131, 48] width 109 height 17
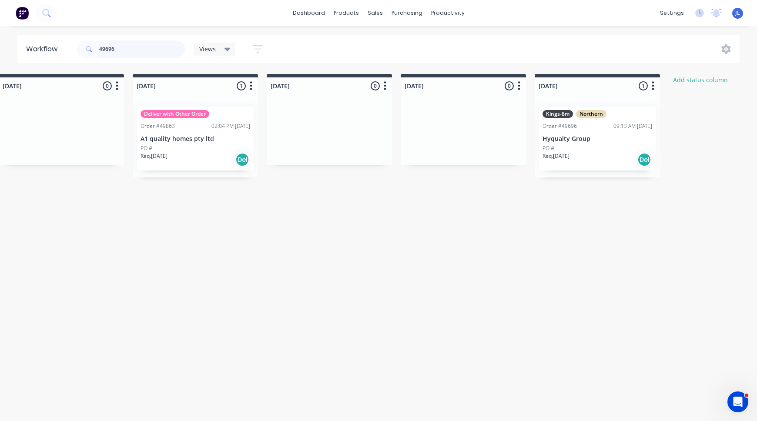
scroll to position [0, 522]
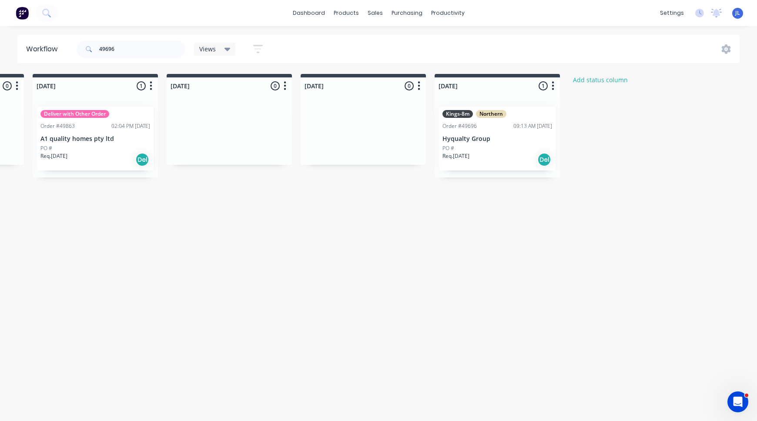
click at [522, 147] on div "PO #" at bounding box center [498, 149] width 110 height 8
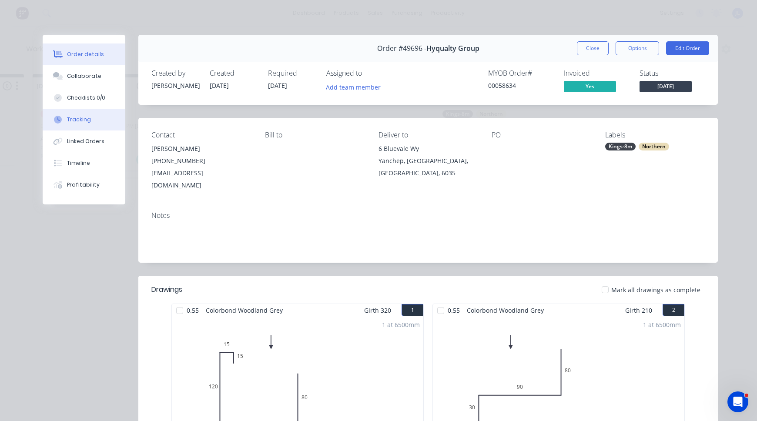
click at [84, 114] on button "Tracking" at bounding box center [84, 120] width 83 height 22
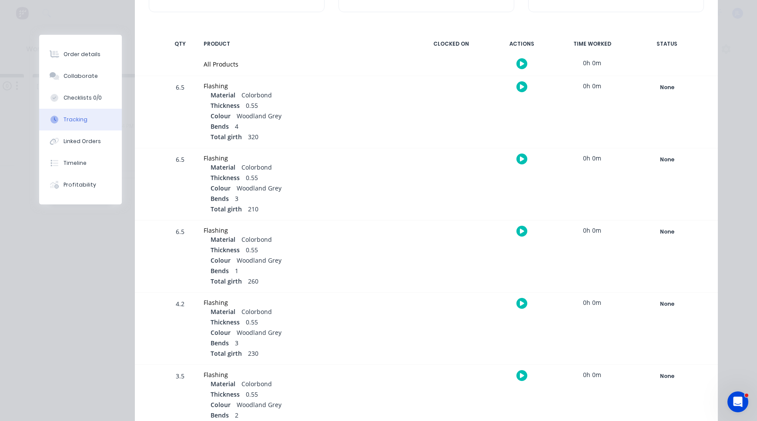
scroll to position [199, 0]
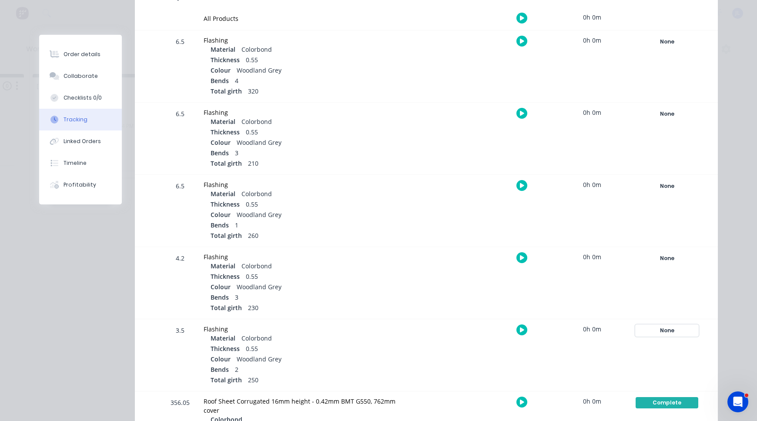
click at [662, 329] on div "None" at bounding box center [667, 330] width 63 height 11
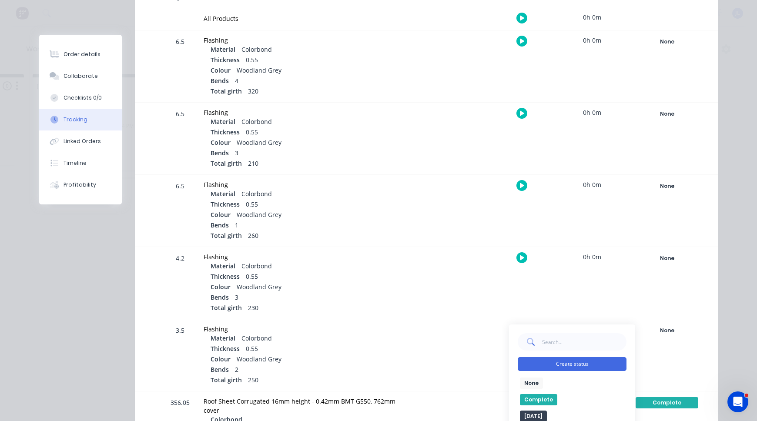
drag, startPoint x: 542, startPoint y: 398, endPoint x: 572, endPoint y: 362, distance: 47.9
click at [542, 398] on button "Complete" at bounding box center [538, 399] width 37 height 11
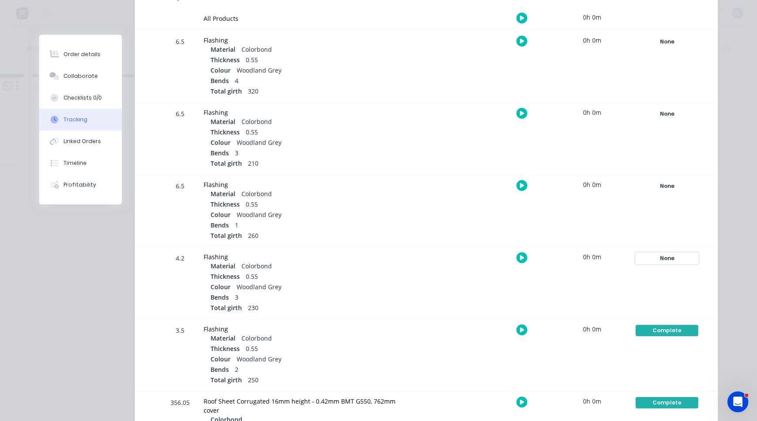
click at [665, 259] on div "None" at bounding box center [667, 258] width 63 height 11
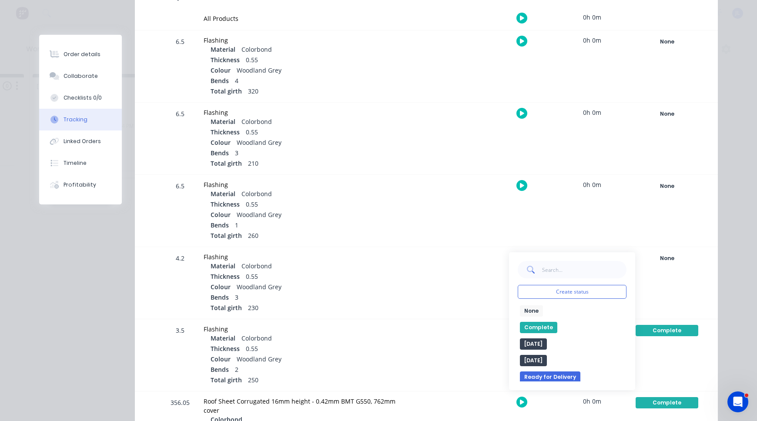
click at [545, 327] on button "Complete" at bounding box center [538, 327] width 37 height 11
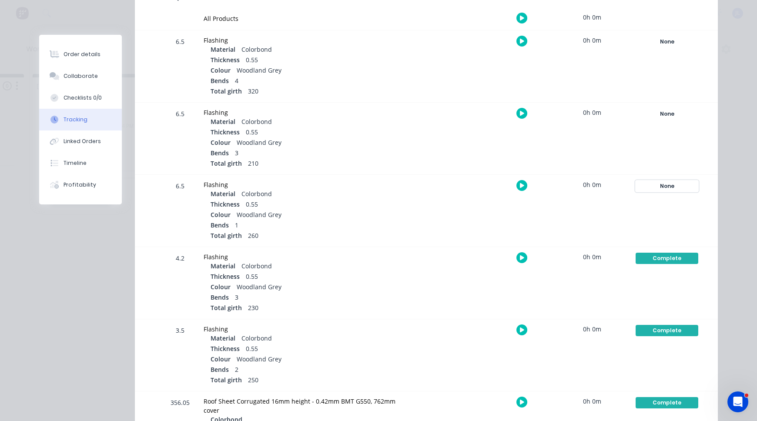
click at [665, 184] on div "None" at bounding box center [667, 186] width 63 height 11
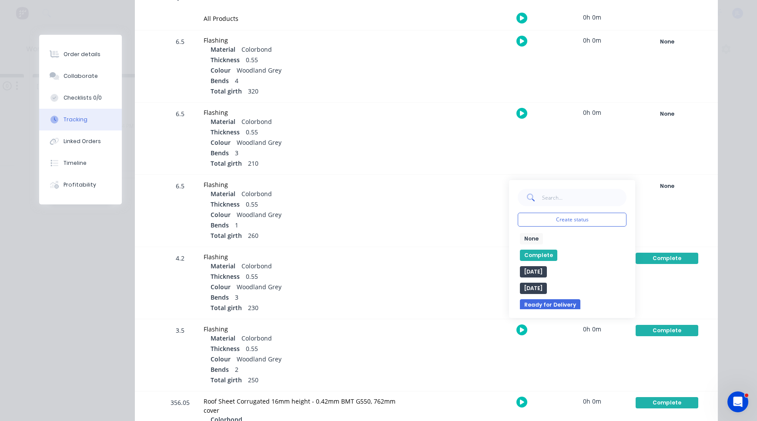
click at [537, 256] on button "Complete" at bounding box center [538, 255] width 37 height 11
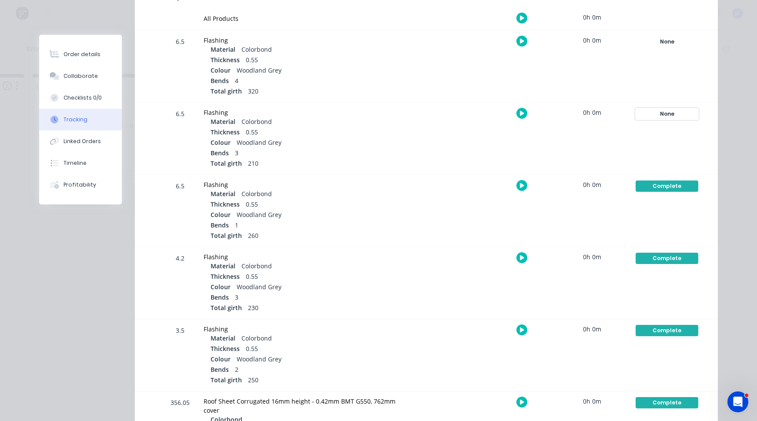
click at [661, 113] on div "None" at bounding box center [667, 113] width 63 height 11
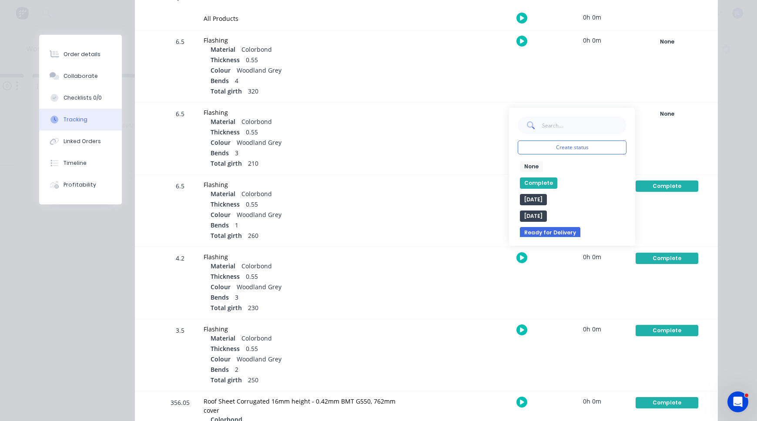
click at [542, 182] on button "Complete" at bounding box center [538, 183] width 37 height 11
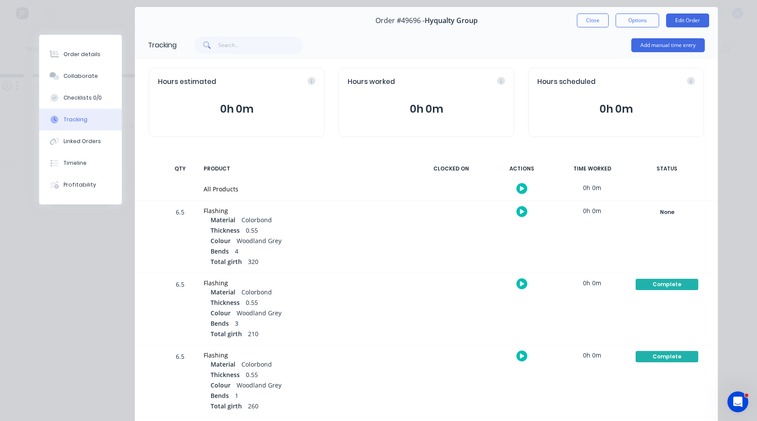
scroll to position [24, 0]
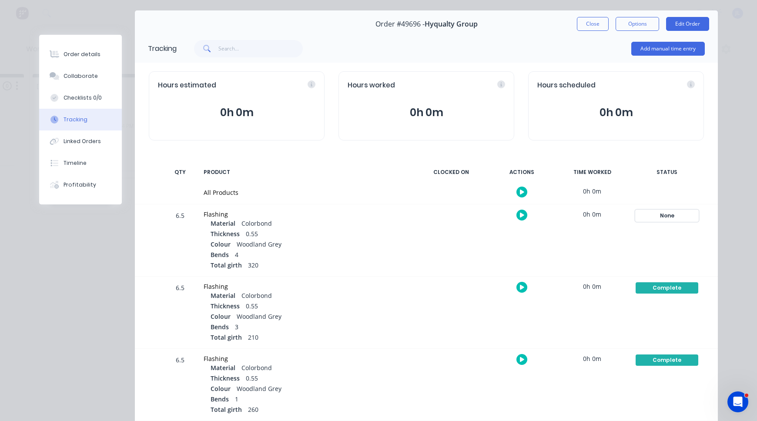
click at [661, 215] on div "None" at bounding box center [667, 215] width 63 height 11
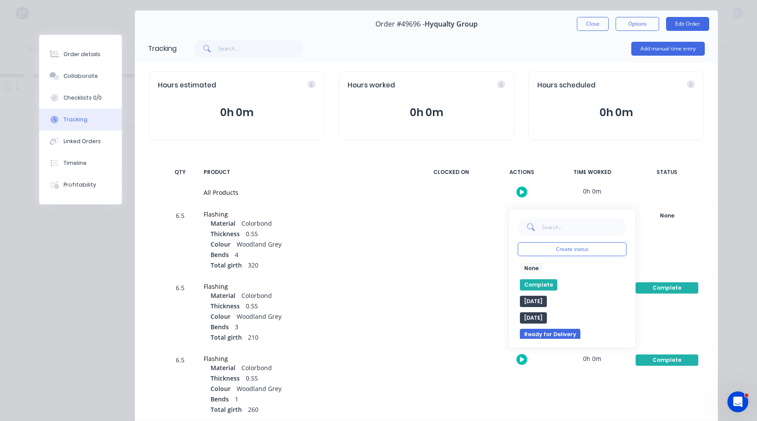
click at [535, 283] on button "Complete" at bounding box center [538, 284] width 37 height 11
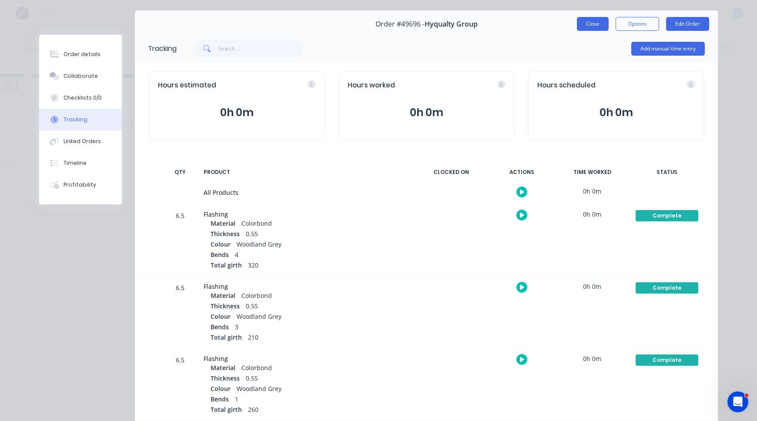
click at [591, 25] on button "Close" at bounding box center [593, 24] width 32 height 14
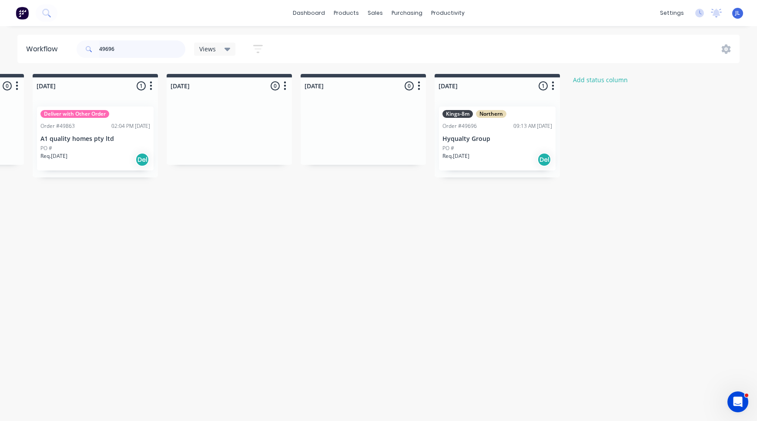
drag, startPoint x: 101, startPoint y: 46, endPoint x: 56, endPoint y: 46, distance: 44.8
click at [56, 46] on header "Workflow 49696 Views Save new view None (Default) edit Show/Hide statuses Show …" at bounding box center [378, 49] width 723 height 28
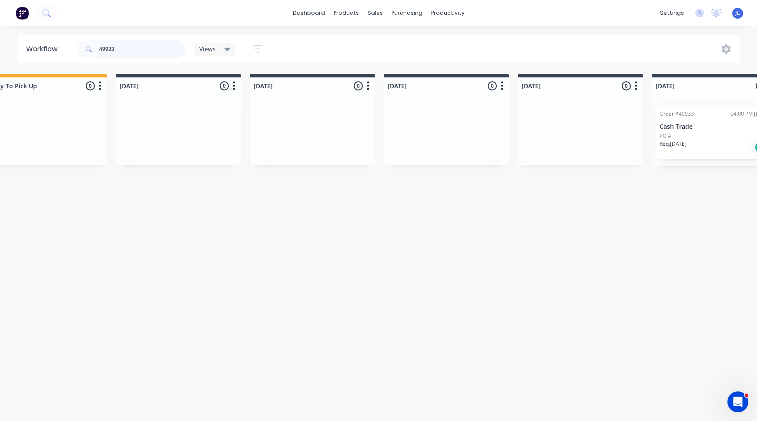
scroll to position [0, 348]
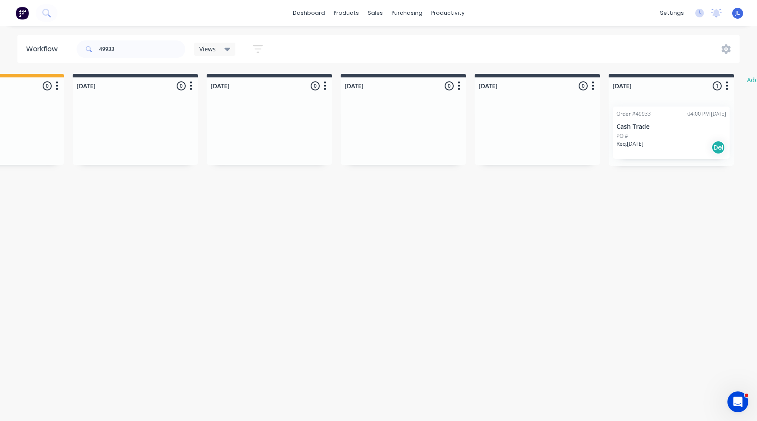
click at [635, 123] on p "Cash Trade" at bounding box center [672, 126] width 110 height 7
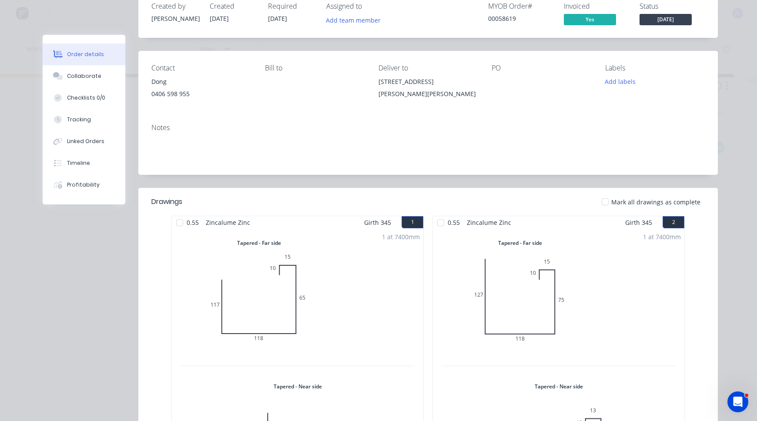
scroll to position [0, 0]
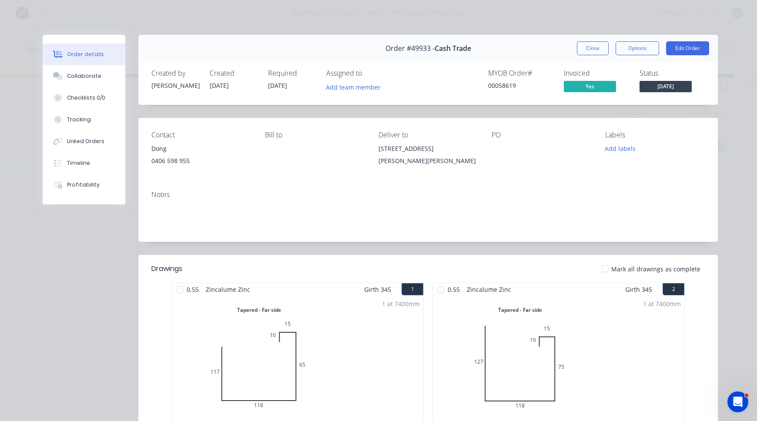
click at [676, 85] on span "[DATE]" at bounding box center [666, 86] width 52 height 11
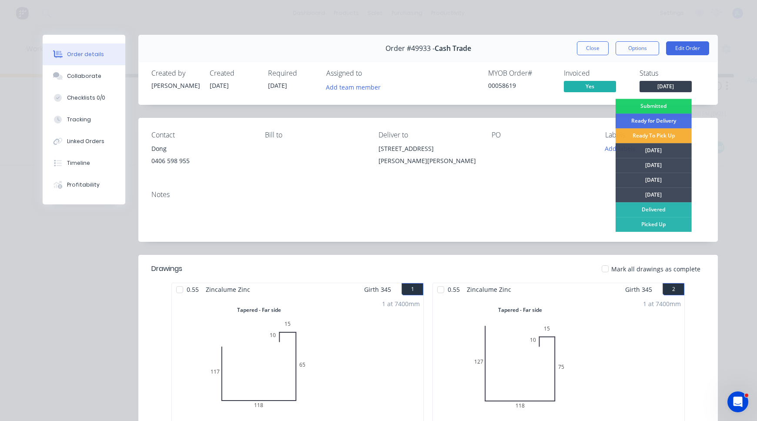
click at [666, 119] on div "Ready for Delivery" at bounding box center [654, 121] width 76 height 15
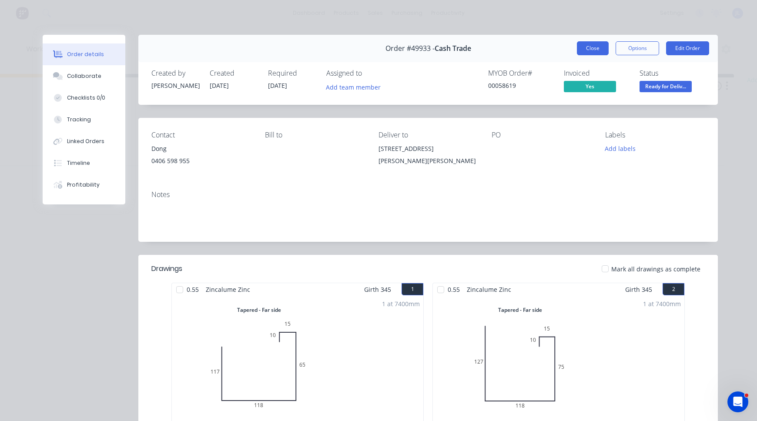
click at [588, 54] on button "Close" at bounding box center [593, 48] width 32 height 14
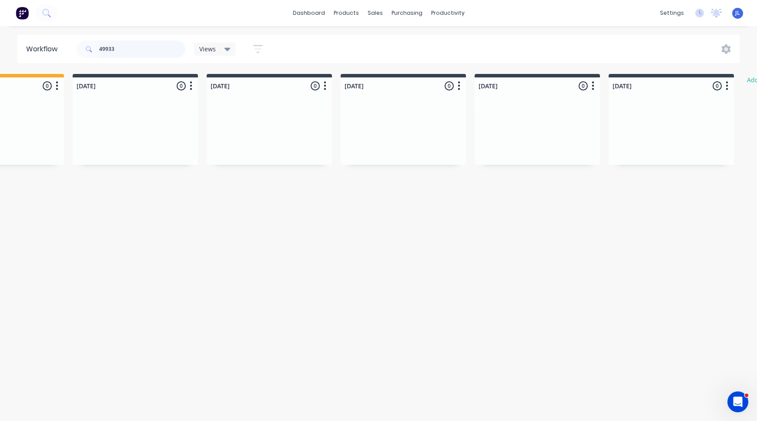
drag, startPoint x: 125, startPoint y: 51, endPoint x: 87, endPoint y: 48, distance: 38.0
click at [87, 48] on div "49933" at bounding box center [131, 48] width 109 height 17
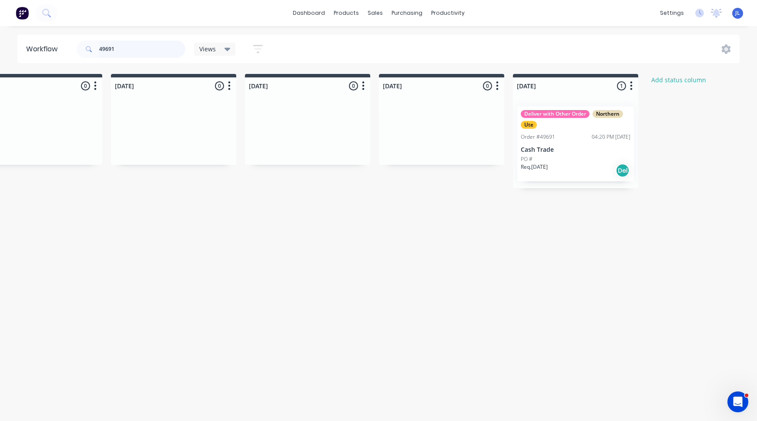
scroll to position [0, 566]
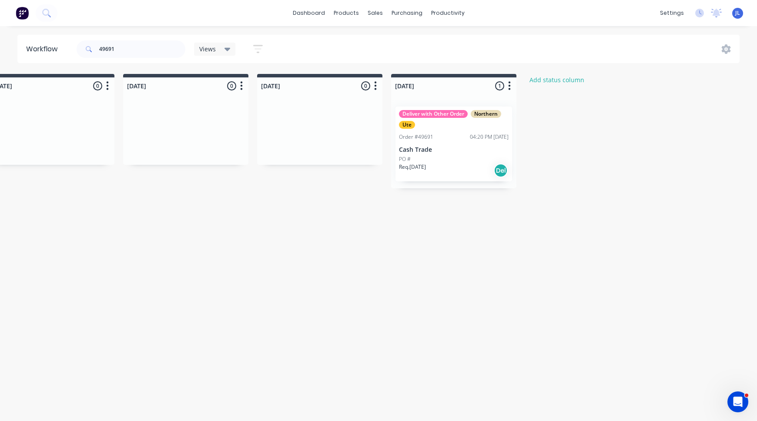
click at [440, 149] on p "Cash Trade" at bounding box center [454, 149] width 110 height 7
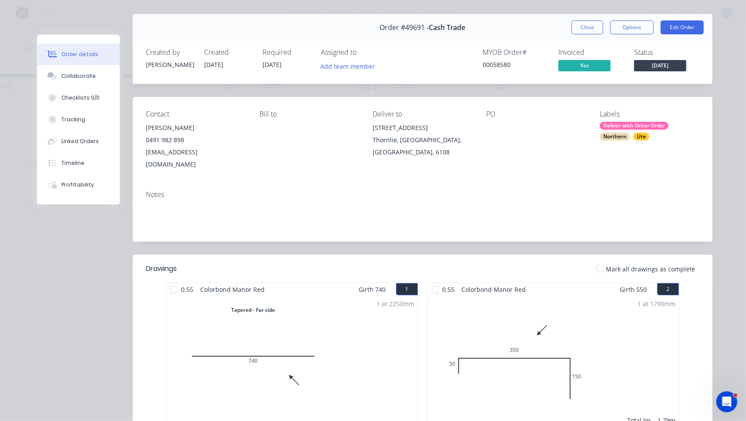
scroll to position [0, 0]
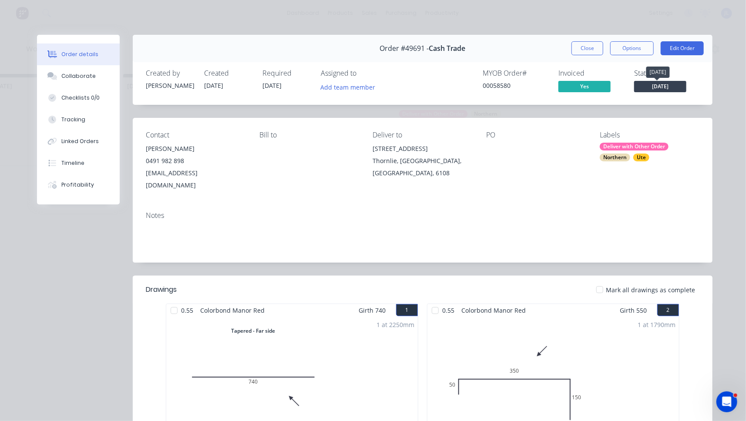
click at [656, 87] on span "[DATE]" at bounding box center [660, 86] width 52 height 11
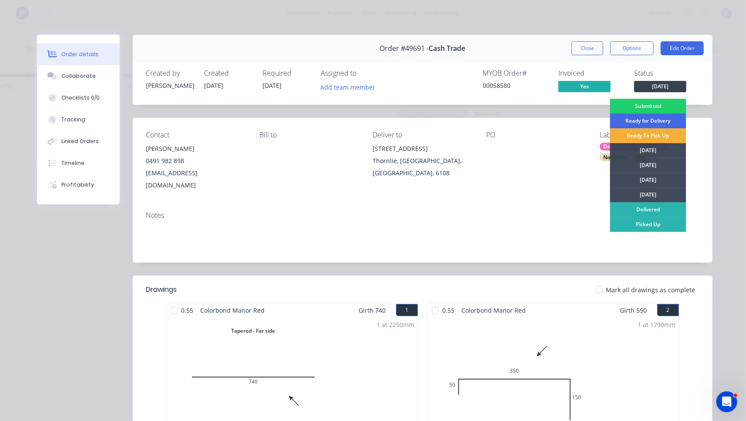
click at [656, 123] on div "Ready for Delivery" at bounding box center [648, 121] width 76 height 15
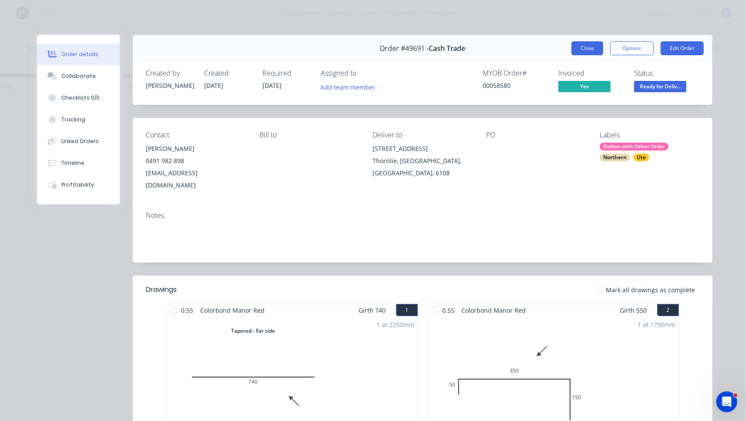
click at [594, 48] on button "Close" at bounding box center [588, 48] width 32 height 14
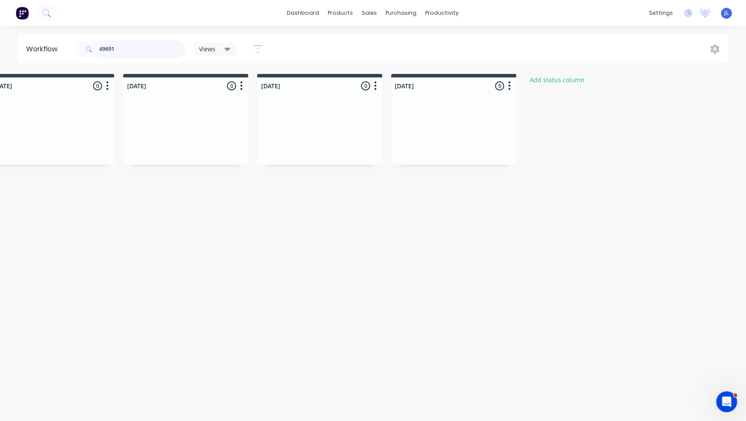
drag, startPoint x: 141, startPoint y: 44, endPoint x: 68, endPoint y: 46, distance: 73.6
click at [68, 46] on header "Workflow 49691 Views Save new view None (Default) edit Show/Hide statuses Show …" at bounding box center [373, 49] width 712 height 28
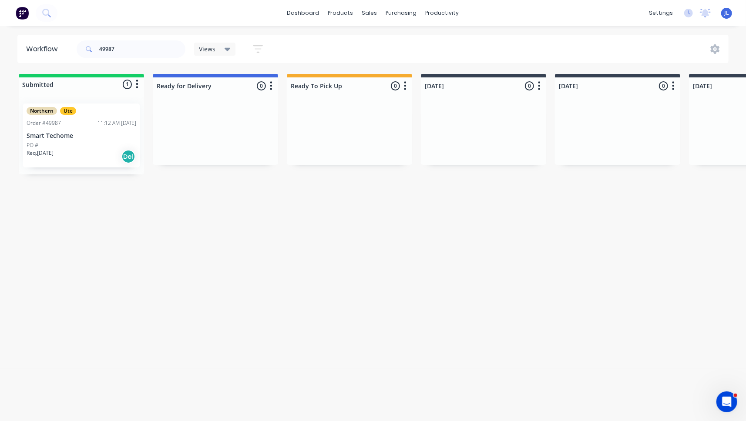
click at [99, 142] on div "PO #" at bounding box center [82, 145] width 110 height 8
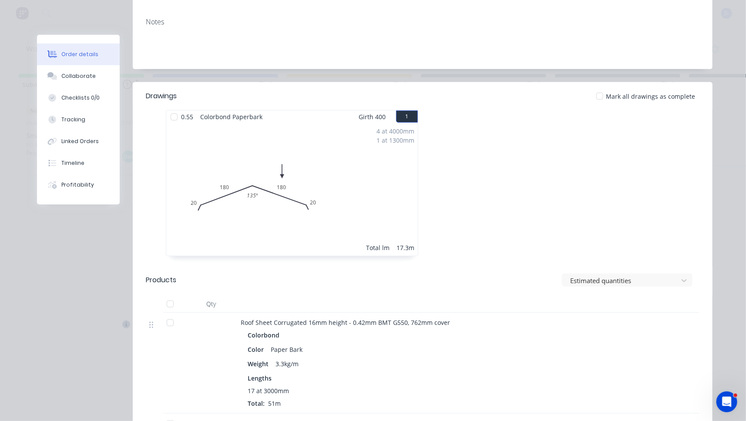
scroll to position [218, 0]
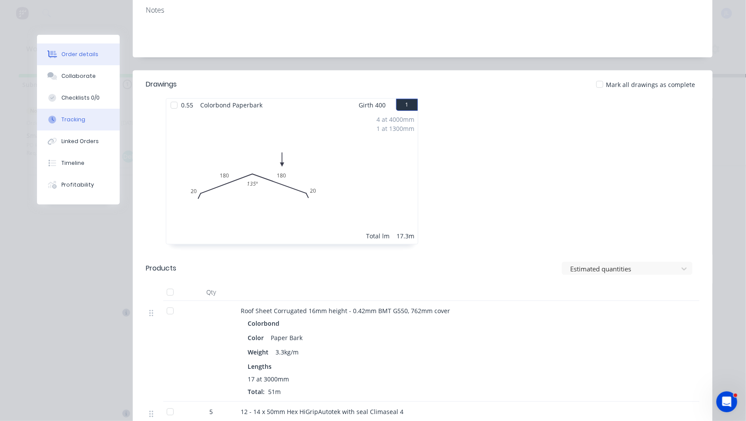
click at [61, 116] on div "Tracking" at bounding box center [73, 120] width 24 height 8
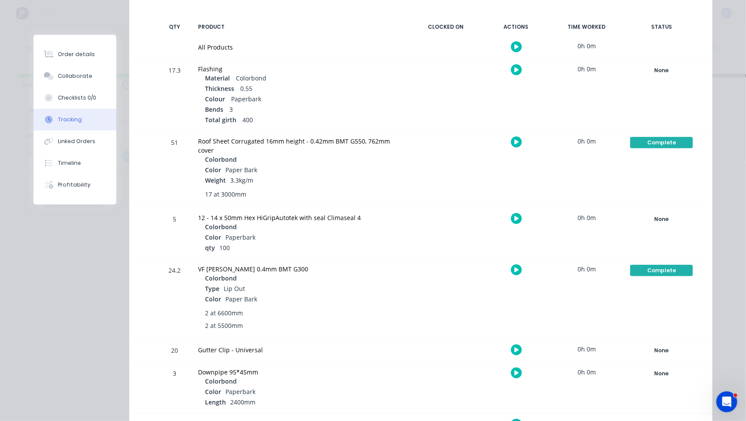
scroll to position [151, 0]
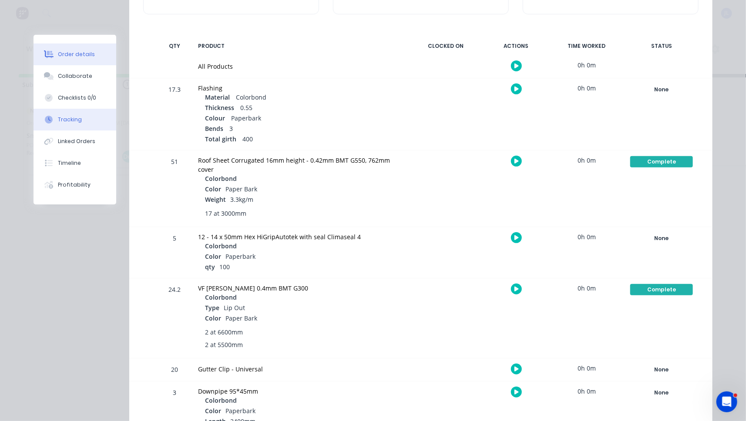
click at [75, 55] on div "Order details" at bounding box center [76, 54] width 37 height 8
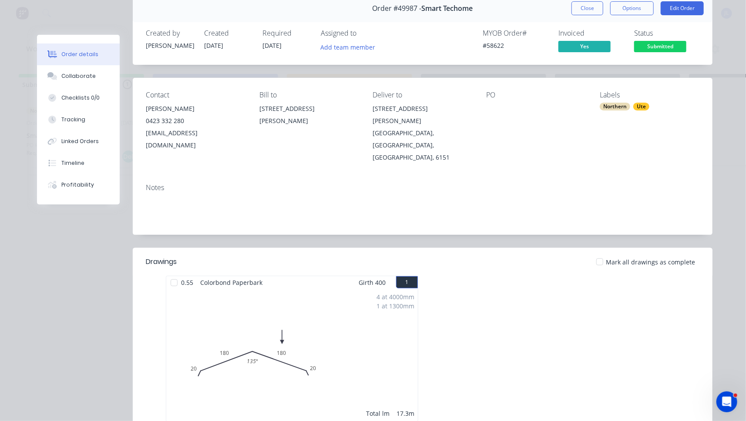
scroll to position [0, 0]
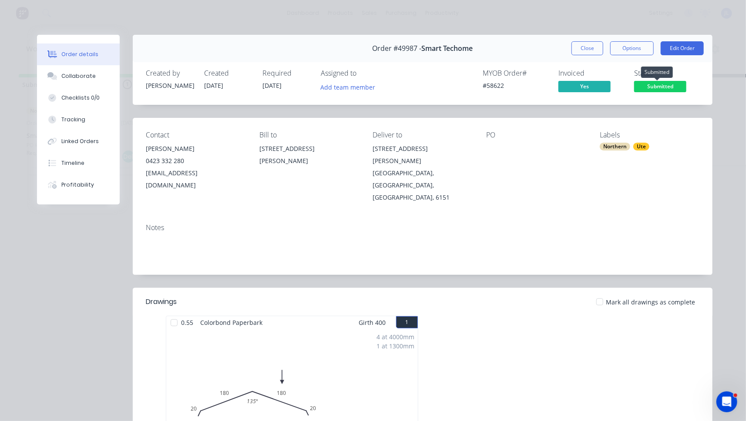
click at [654, 86] on span "Submitted" at bounding box center [660, 86] width 52 height 11
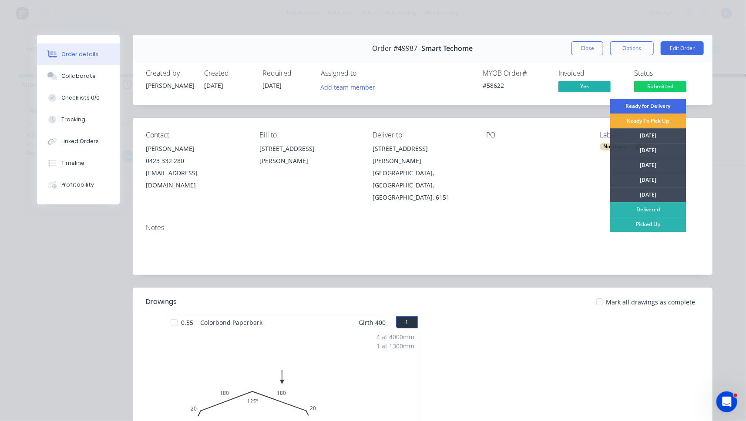
click at [653, 106] on div "Ready for Delivery" at bounding box center [648, 106] width 76 height 15
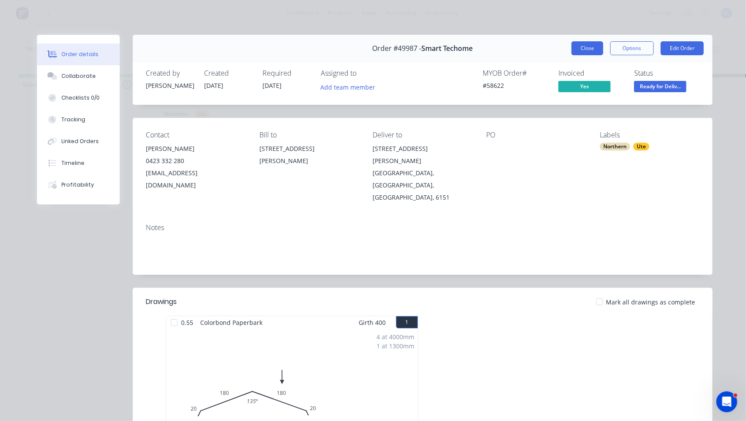
click at [587, 53] on button "Close" at bounding box center [588, 48] width 32 height 14
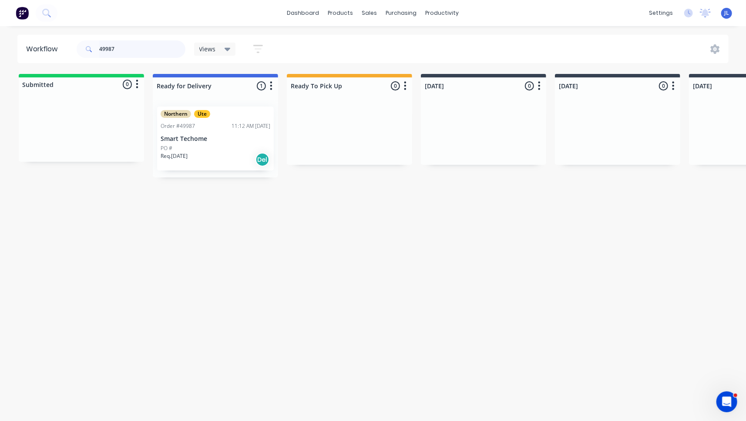
drag, startPoint x: 144, startPoint y: 48, endPoint x: 68, endPoint y: 46, distance: 75.8
click at [68, 46] on header "Workflow 49987 Views Save new view None (Default) edit Show/Hide statuses Show …" at bounding box center [373, 49] width 712 height 28
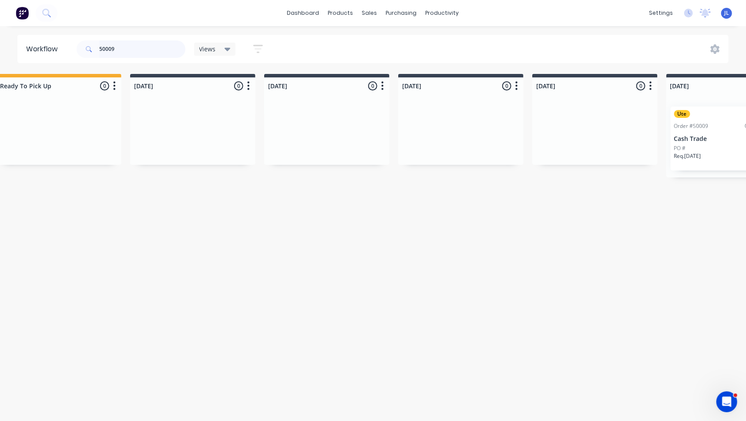
scroll to position [0, 305]
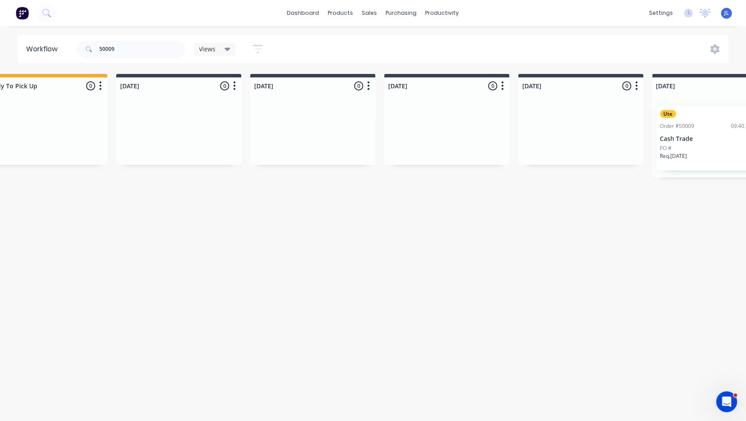
click at [700, 138] on p "Cash Trade" at bounding box center [715, 138] width 110 height 7
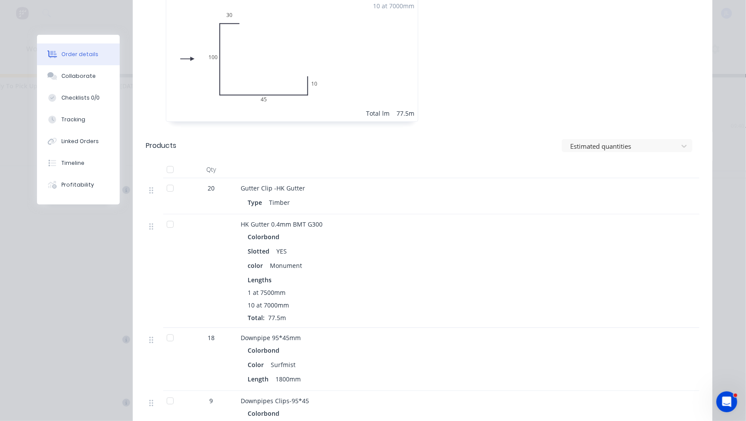
scroll to position [348, 0]
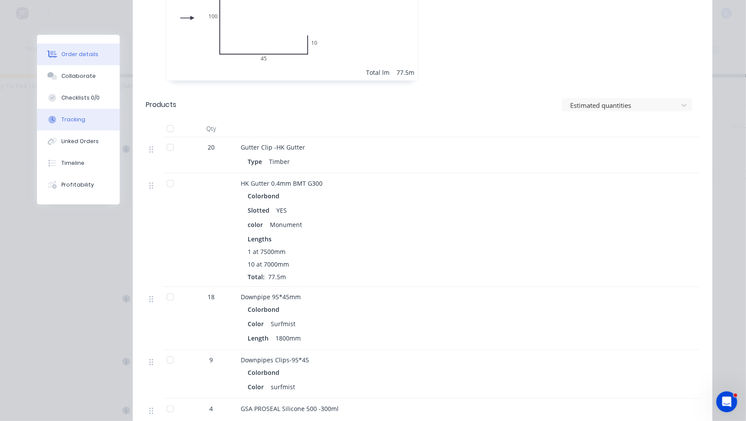
click at [54, 116] on div at bounding box center [52, 120] width 13 height 8
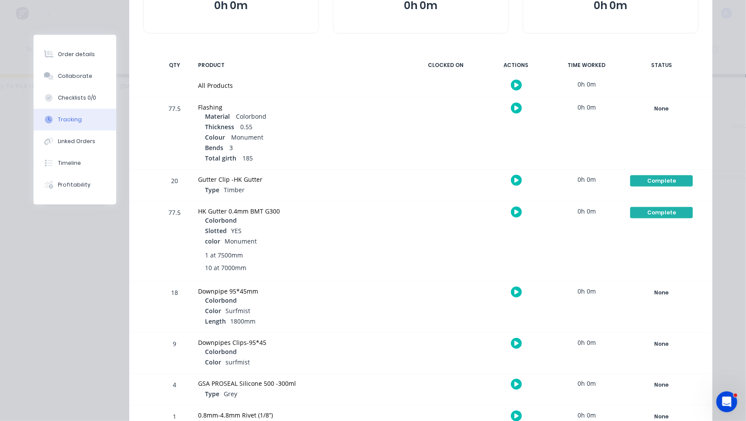
scroll to position [99, 0]
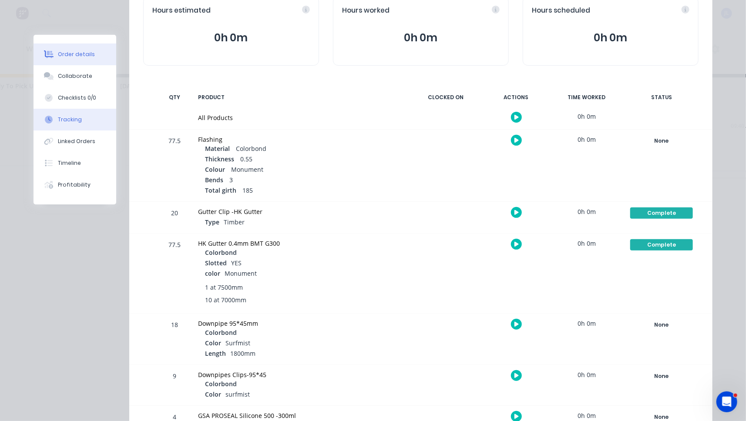
click at [83, 57] on div "Order details" at bounding box center [76, 54] width 37 height 8
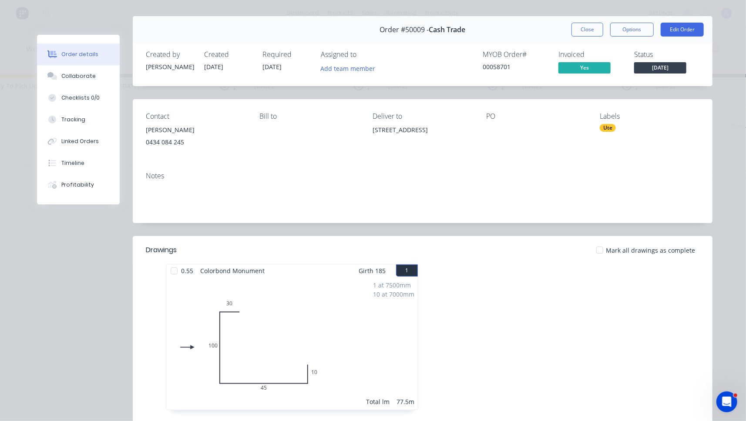
scroll to position [0, 0]
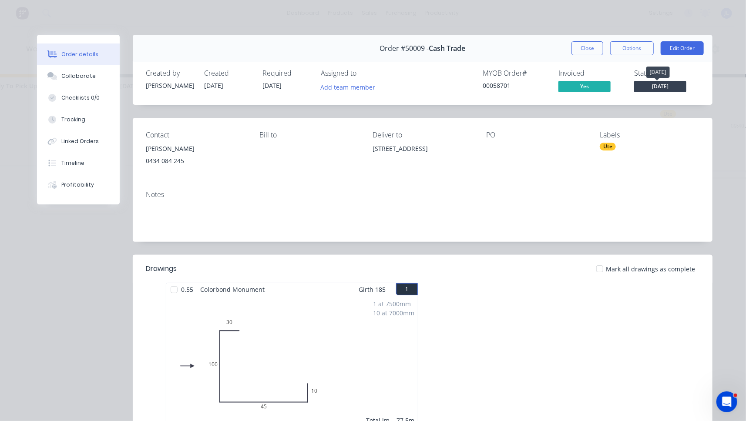
click at [670, 83] on span "[DATE]" at bounding box center [660, 86] width 52 height 11
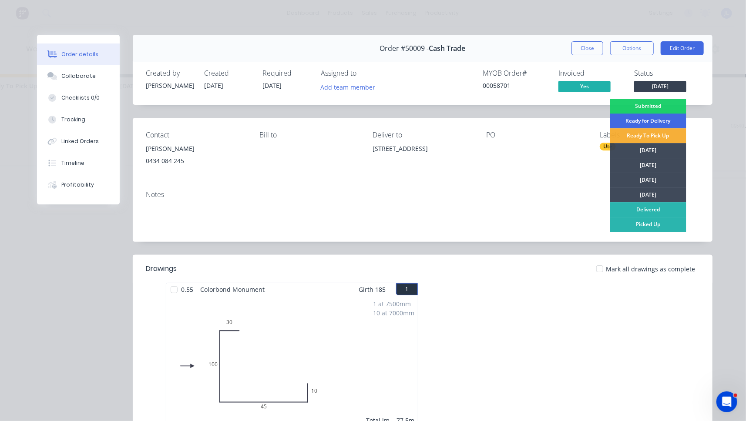
click at [656, 119] on div "Ready for Delivery" at bounding box center [648, 121] width 76 height 15
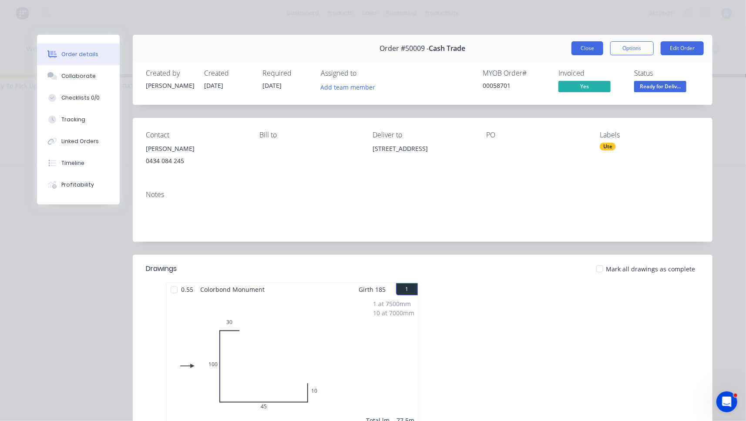
click at [575, 50] on button "Close" at bounding box center [588, 48] width 32 height 14
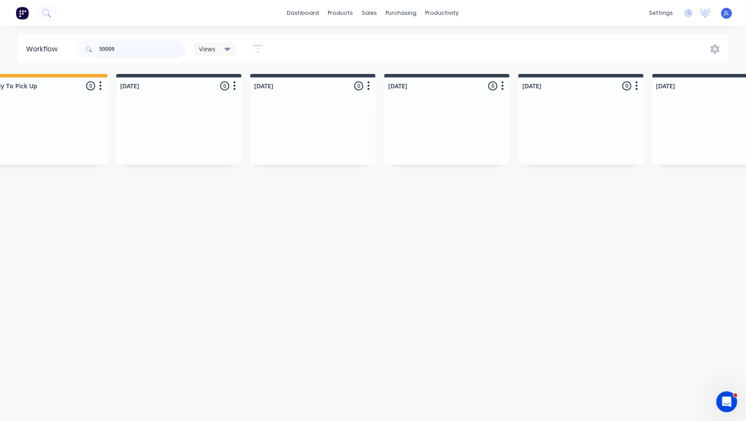
drag, startPoint x: 121, startPoint y: 49, endPoint x: 84, endPoint y: 49, distance: 37.4
click at [84, 49] on div "50009" at bounding box center [131, 48] width 109 height 17
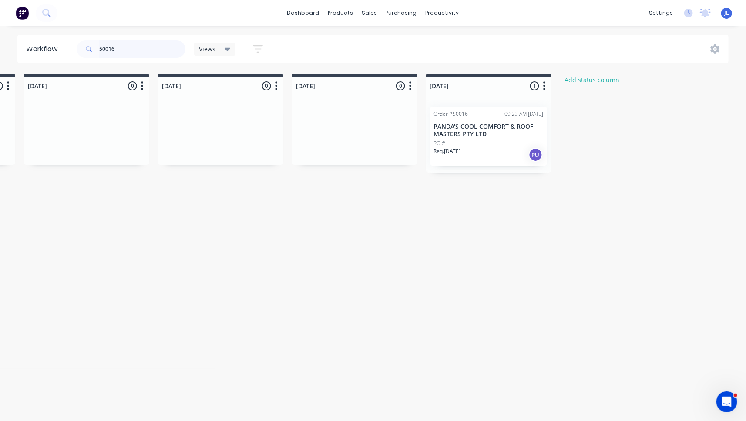
scroll to position [0, 566]
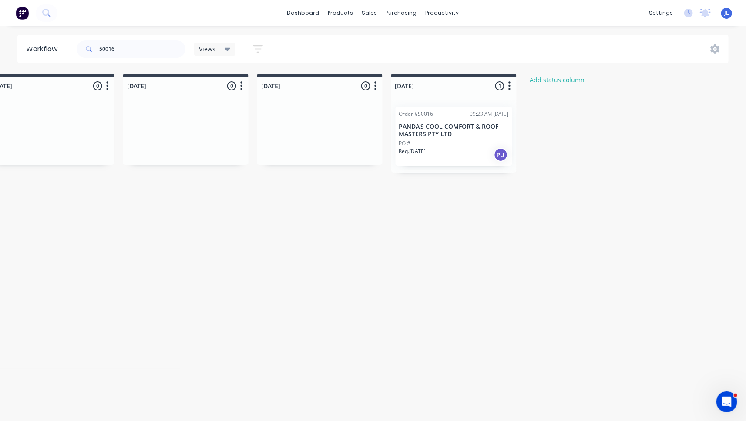
click at [438, 131] on p "PANDA'S COOL COMFORT & ROOF MASTERS PTY LTD" at bounding box center [454, 130] width 110 height 15
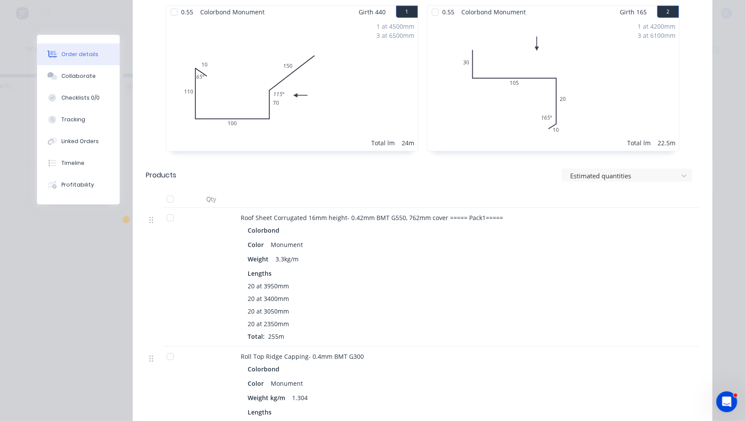
scroll to position [305, 0]
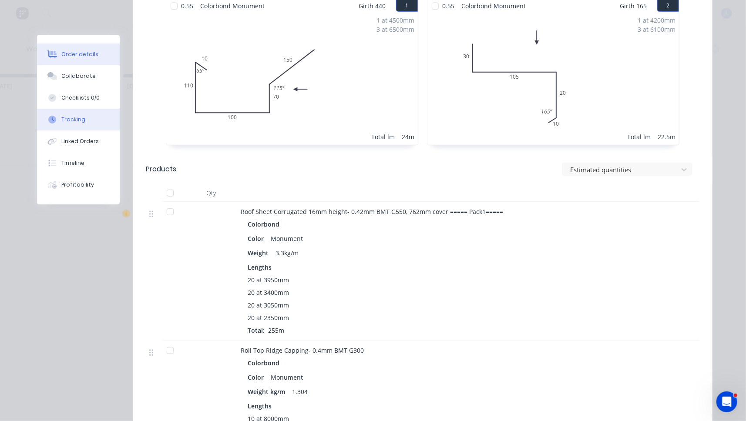
click at [66, 114] on button "Tracking" at bounding box center [78, 120] width 83 height 22
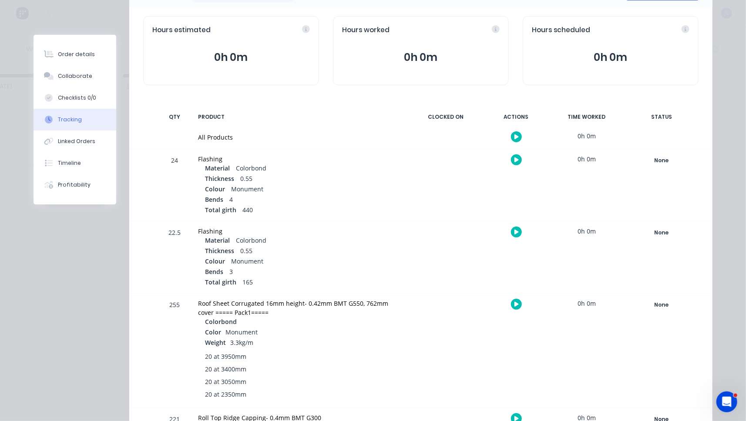
scroll to position [131, 0]
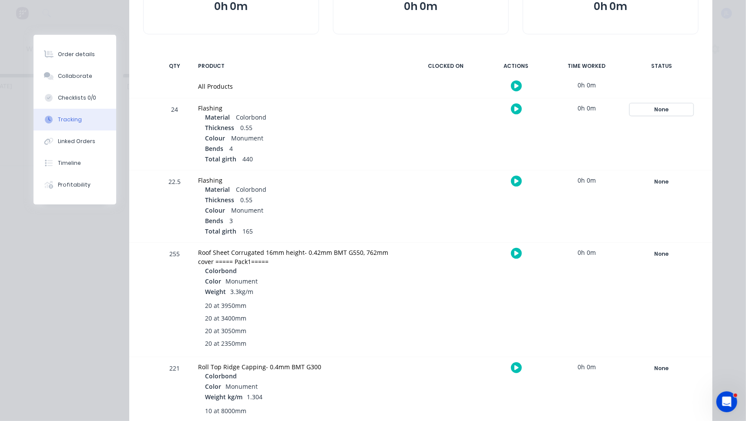
click at [655, 112] on div "None" at bounding box center [661, 109] width 63 height 11
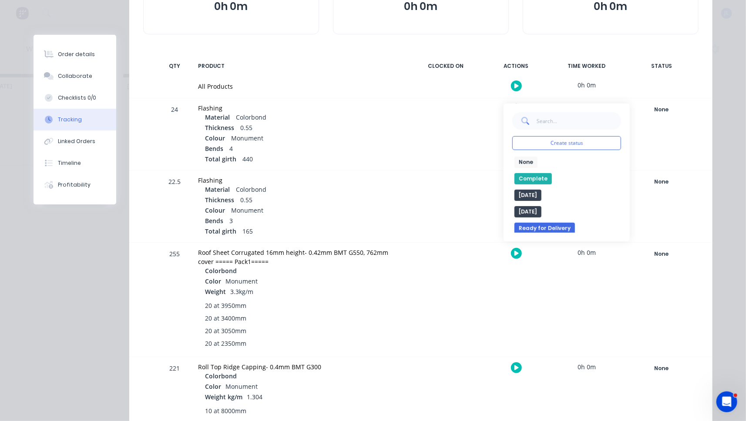
click at [536, 174] on button "Complete" at bounding box center [533, 178] width 37 height 11
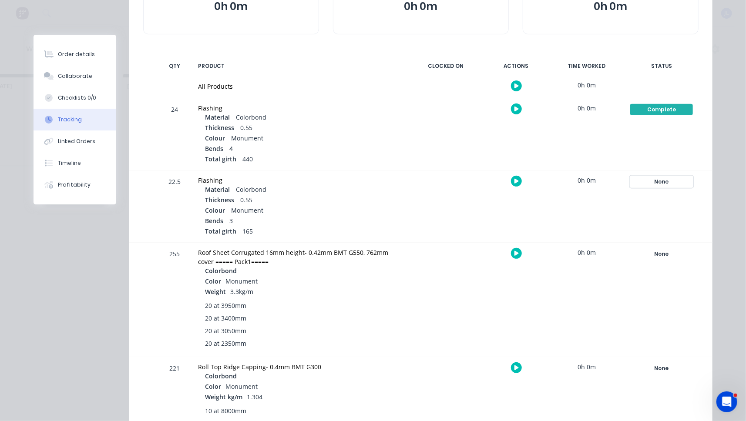
click at [656, 182] on div "None" at bounding box center [661, 181] width 63 height 11
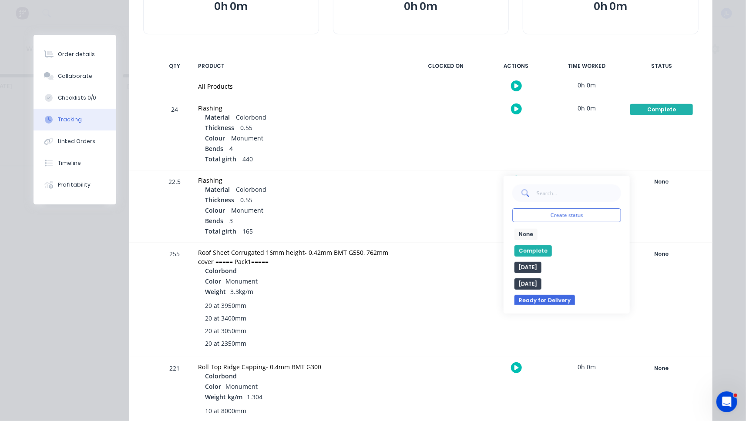
click at [533, 254] on button "Complete" at bounding box center [533, 251] width 37 height 11
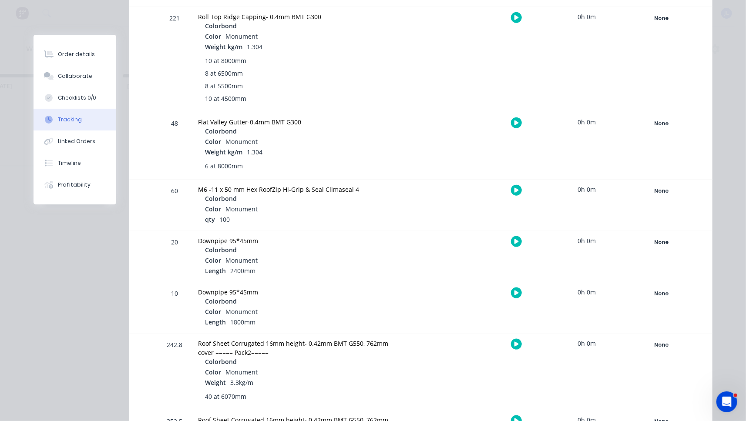
scroll to position [582, 0]
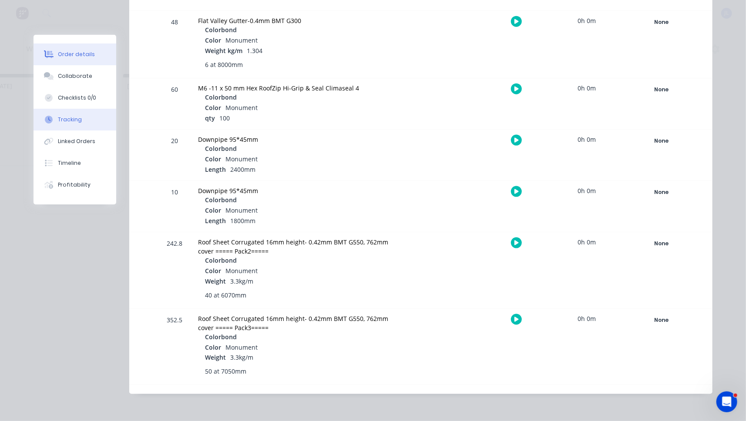
click at [60, 56] on div "Order details" at bounding box center [76, 54] width 37 height 8
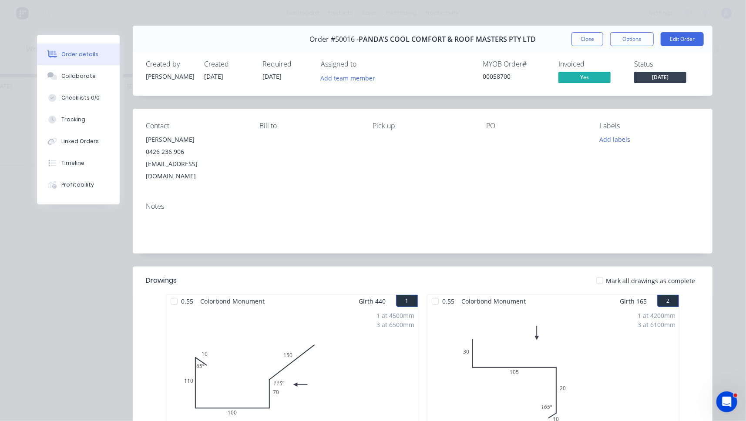
scroll to position [0, 0]
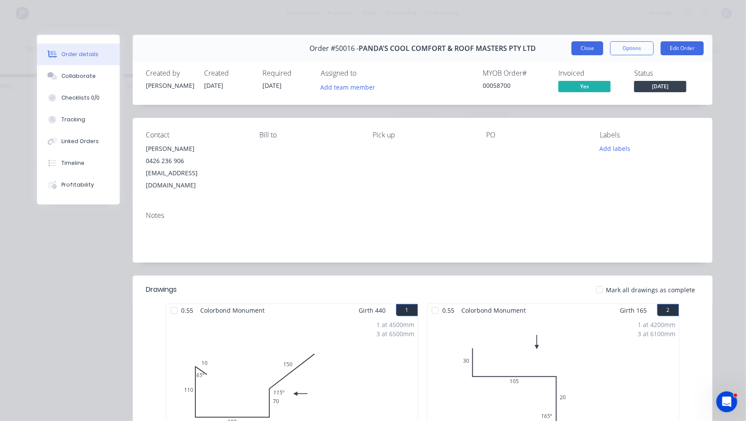
click at [589, 49] on button "Close" at bounding box center [588, 48] width 32 height 14
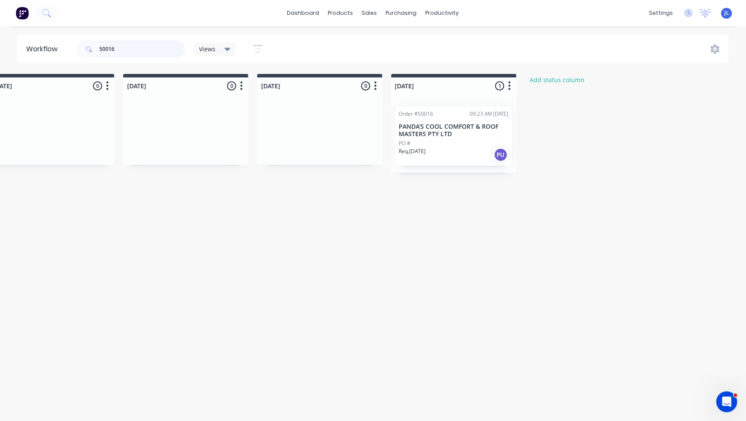
drag, startPoint x: 135, startPoint y: 45, endPoint x: 80, endPoint y: 47, distance: 54.9
click at [80, 47] on div "50016" at bounding box center [131, 48] width 109 height 17
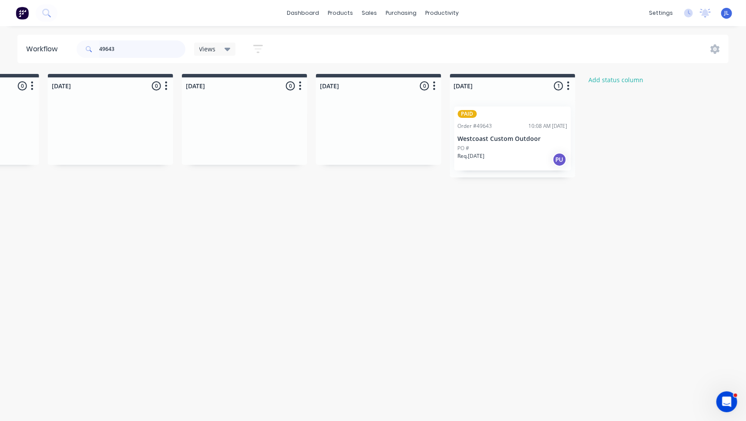
scroll to position [0, 522]
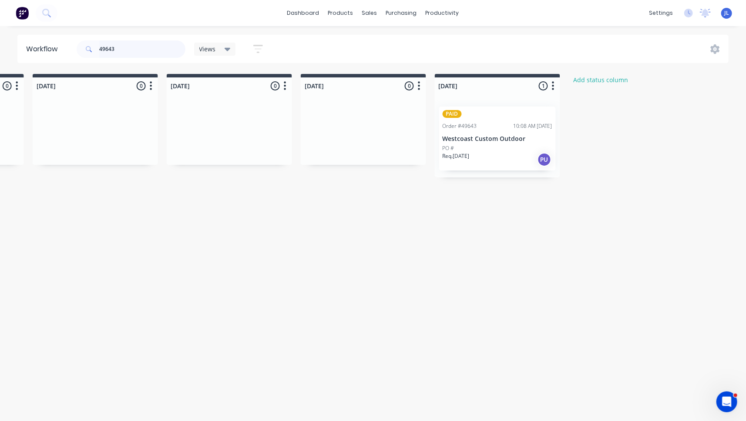
type input "49643"
click at [503, 139] on p "Westcoast Custom Outdoor" at bounding box center [498, 138] width 110 height 7
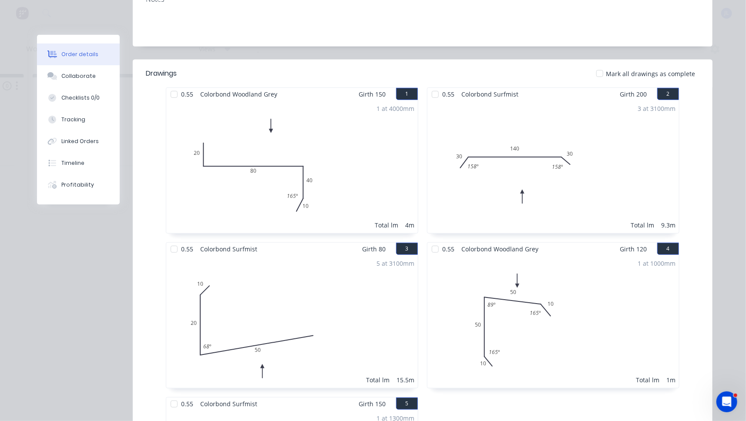
scroll to position [218, 0]
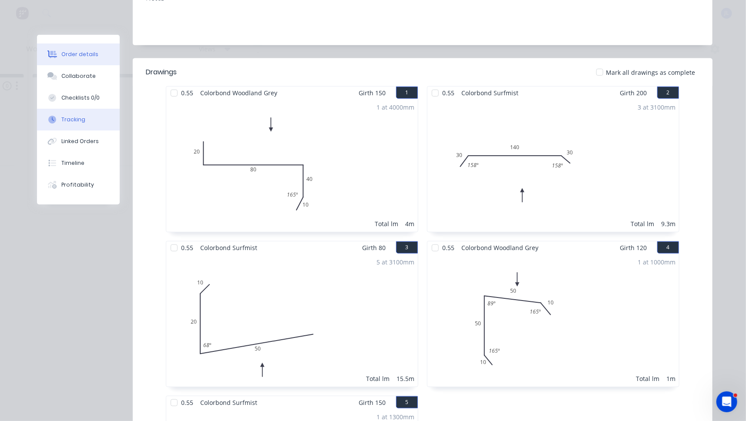
click at [64, 120] on div "Tracking" at bounding box center [73, 120] width 24 height 8
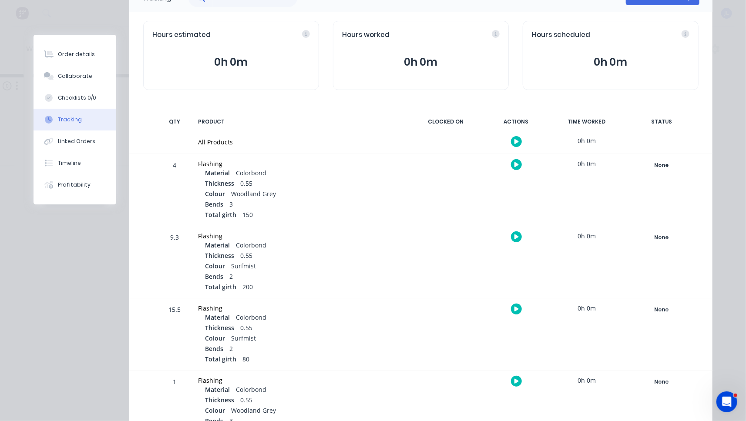
scroll to position [131, 0]
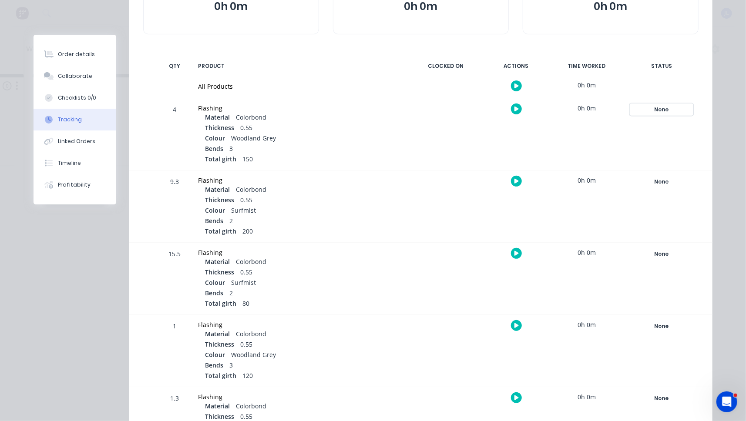
click at [655, 109] on div "None" at bounding box center [661, 109] width 63 height 11
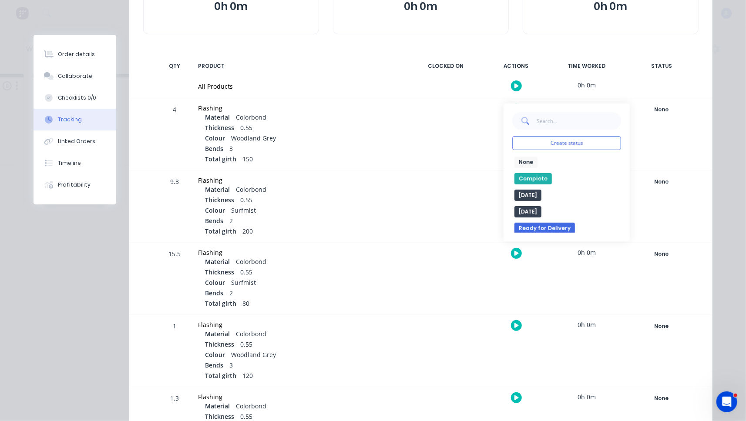
click at [530, 179] on button "Complete" at bounding box center [533, 178] width 37 height 11
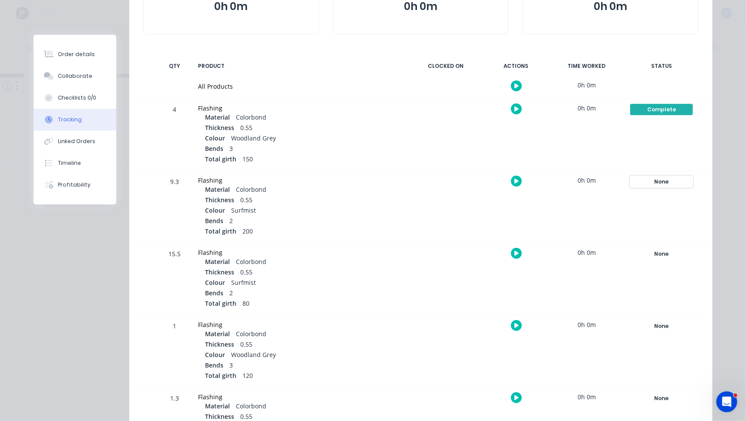
click at [656, 183] on div "None" at bounding box center [661, 181] width 63 height 11
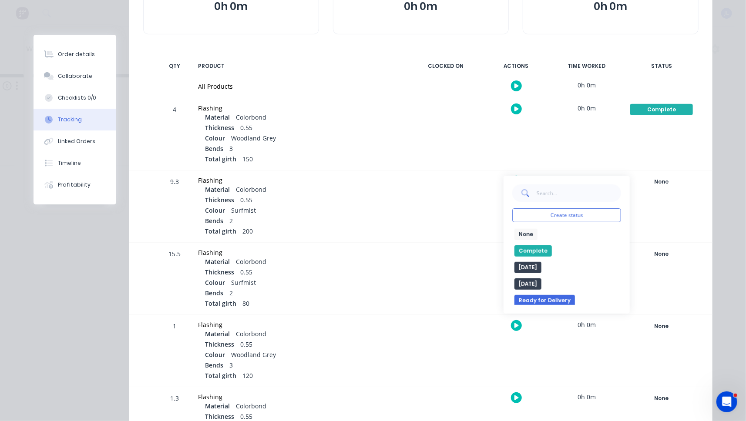
click at [533, 252] on button "Complete" at bounding box center [533, 251] width 37 height 11
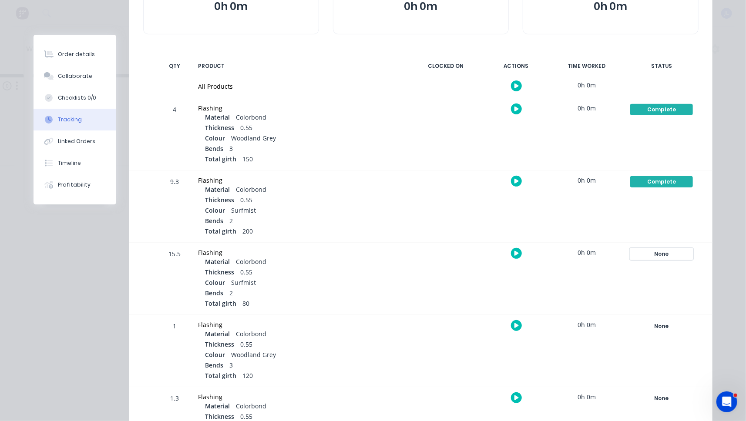
click at [662, 256] on div "None" at bounding box center [661, 254] width 63 height 11
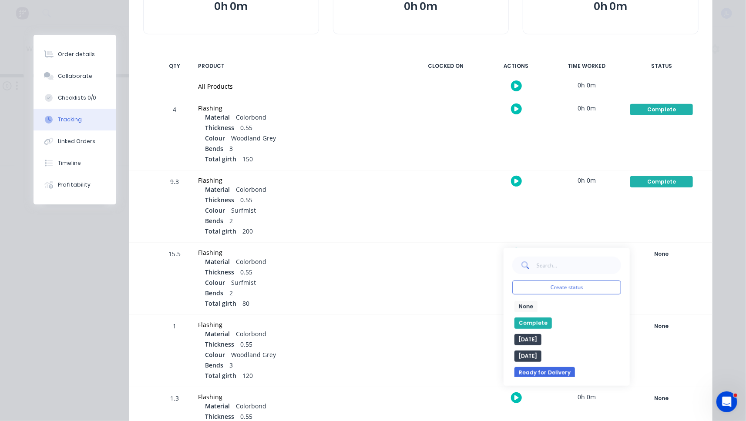
click at [534, 325] on button "Complete" at bounding box center [533, 323] width 37 height 11
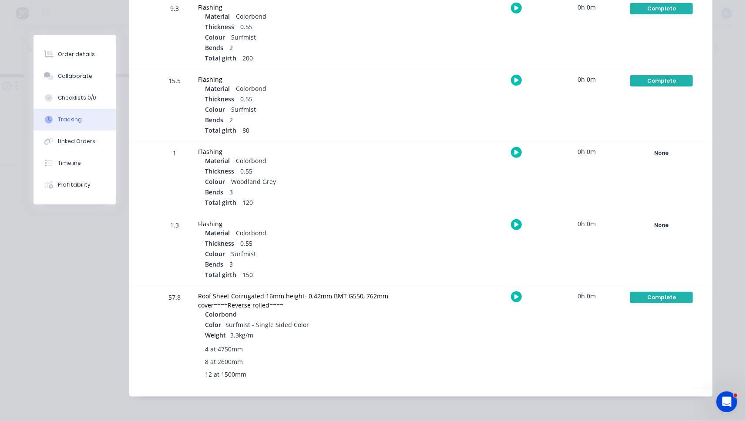
scroll to position [305, 0]
click at [662, 152] on div "None" at bounding box center [661, 152] width 63 height 11
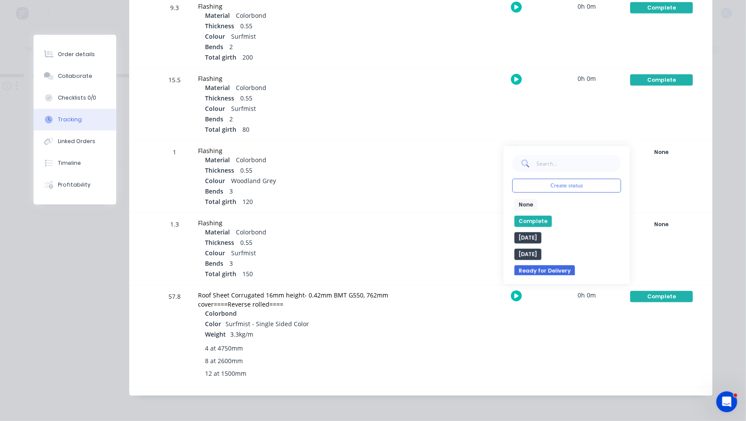
click at [529, 221] on button "Complete" at bounding box center [533, 221] width 37 height 11
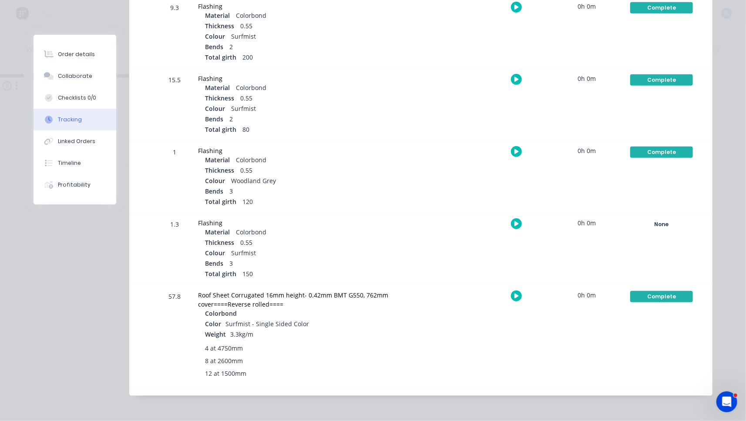
click at [92, 249] on div "Order #49643 - Westcoast Custom Outdoor Close Options Edit Order Tracking Add m…" at bounding box center [373, 63] width 679 height 666
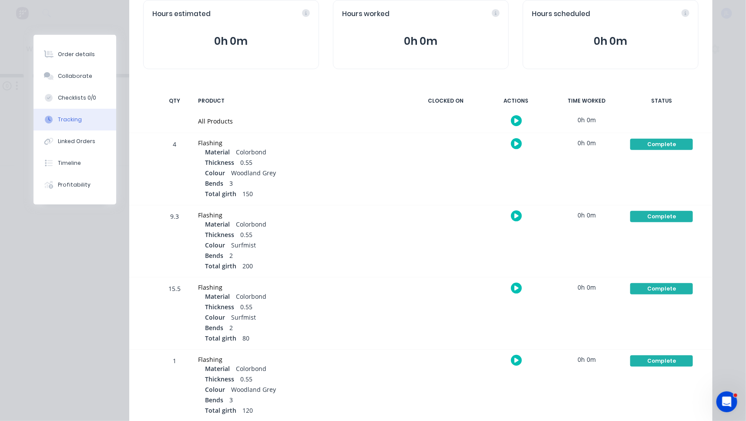
scroll to position [0, 0]
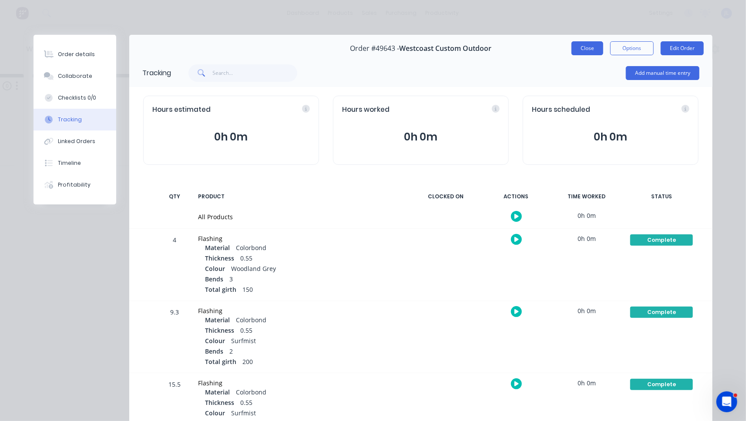
click at [595, 48] on button "Close" at bounding box center [588, 48] width 32 height 14
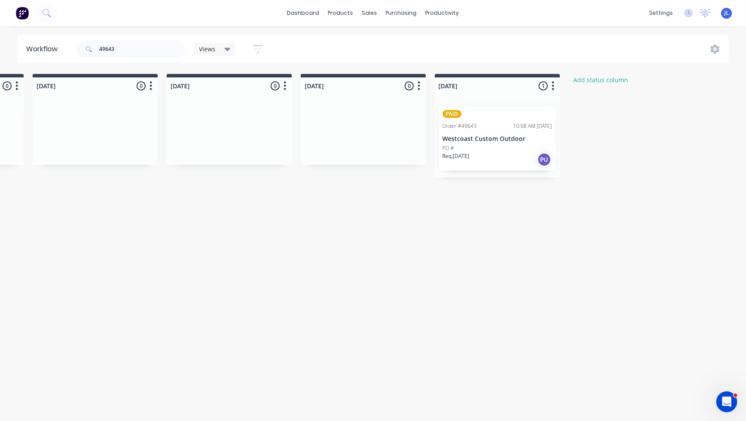
click at [487, 155] on div "Req. 10/10/25 PU" at bounding box center [498, 159] width 110 height 15
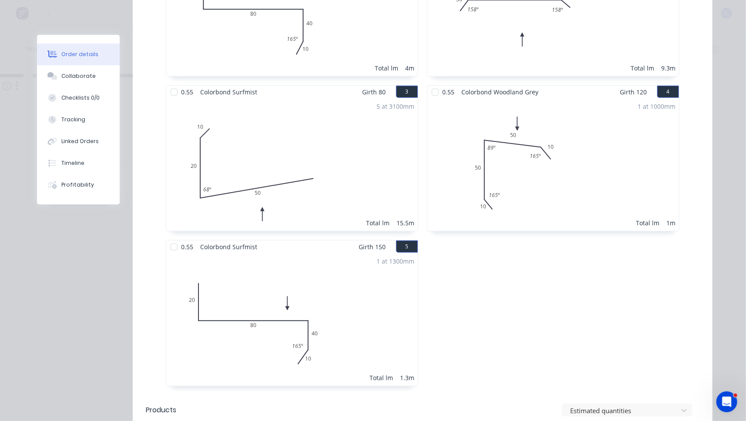
scroll to position [392, 0]
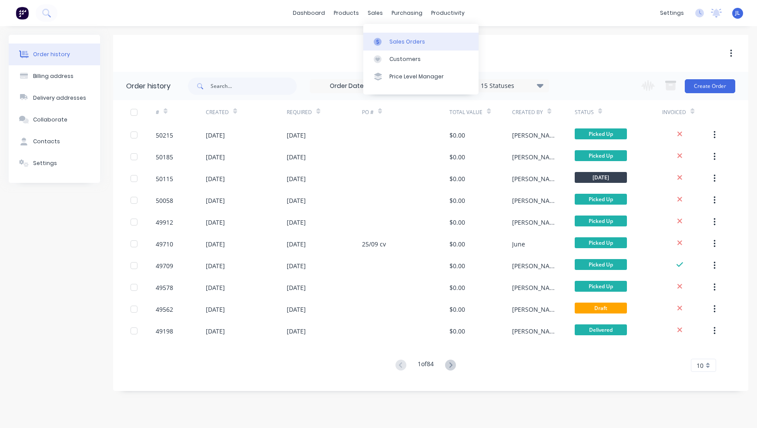
drag, startPoint x: 385, startPoint y: 40, endPoint x: 380, endPoint y: 39, distance: 5.3
click at [385, 40] on div at bounding box center [380, 42] width 13 height 8
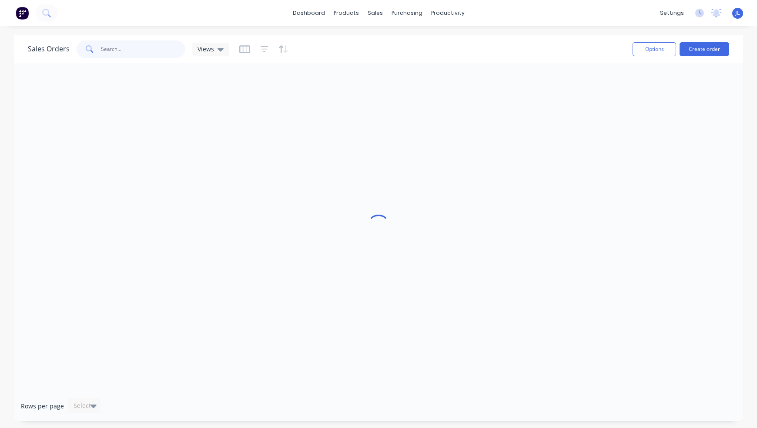
click at [130, 55] on input "text" at bounding box center [143, 48] width 85 height 17
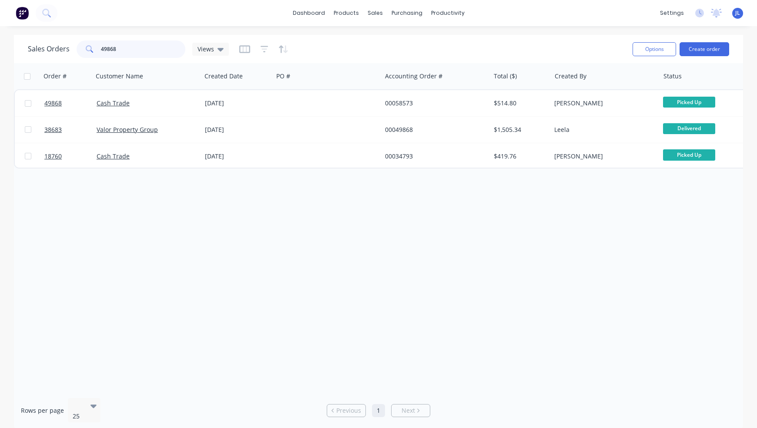
type input "49868"
click at [364, 39] on div "Product Catalogue" at bounding box center [385, 42] width 54 height 8
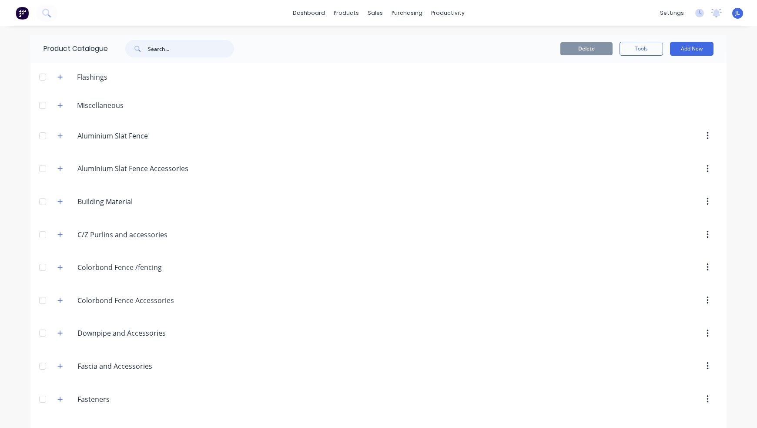
click at [167, 48] on input "text" at bounding box center [191, 48] width 86 height 17
click at [58, 78] on icon "button" at bounding box center [60, 76] width 5 height 5
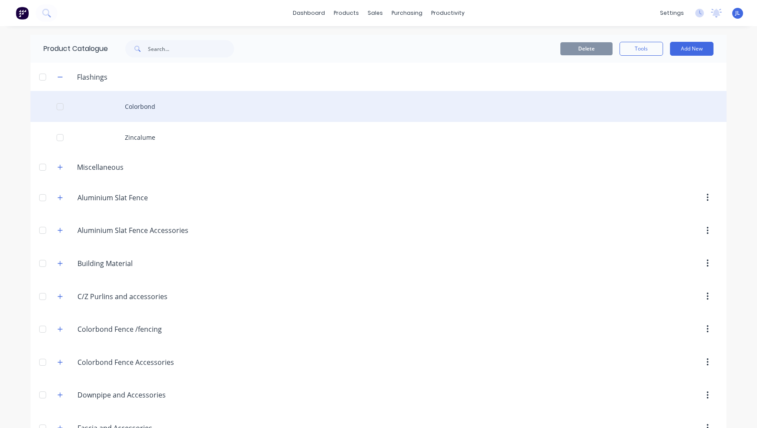
click at [161, 101] on div "Colorbond" at bounding box center [378, 106] width 697 height 31
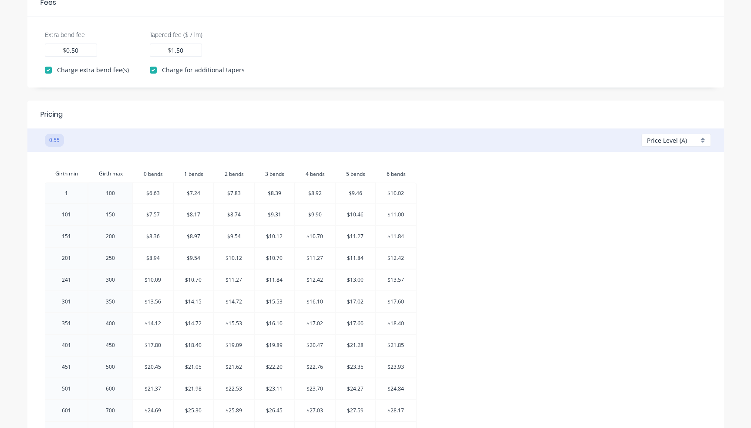
scroll to position [305, 0]
click at [696, 138] on div "Price Level (A)" at bounding box center [672, 138] width 51 height 9
click at [670, 219] on div at bounding box center [678, 222] width 63 height 11
type input "1.36"
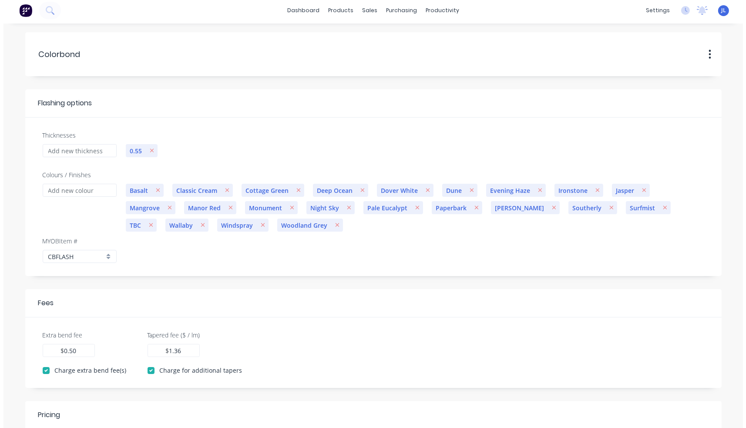
scroll to position [0, 0]
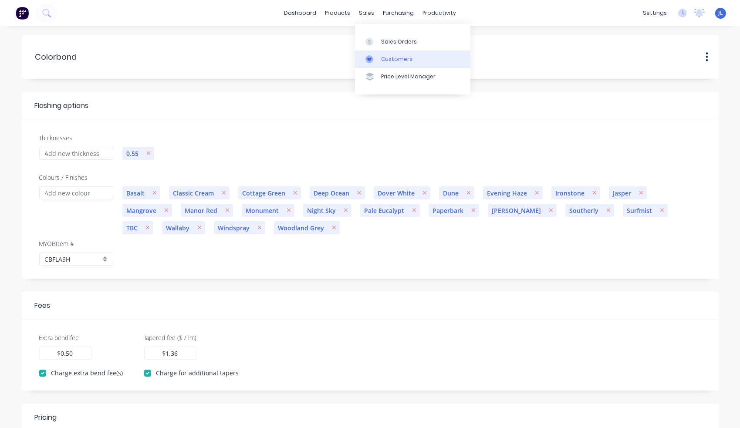
click at [380, 60] on link "Customers" at bounding box center [412, 58] width 115 height 17
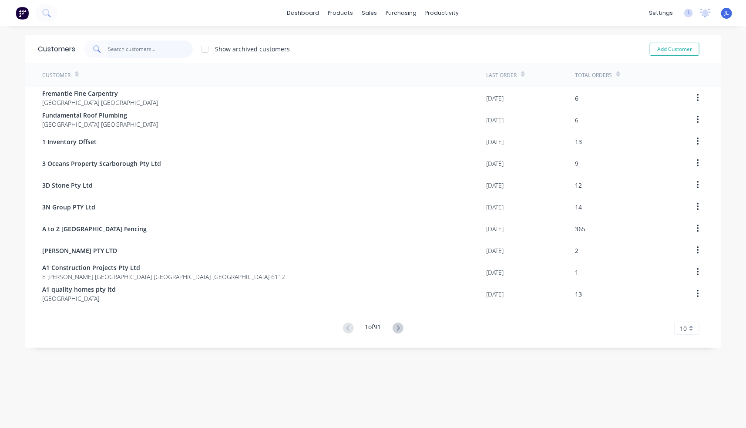
click at [125, 47] on input "text" at bounding box center [150, 48] width 85 height 17
click at [390, 41] on div "Sales Orders" at bounding box center [399, 42] width 36 height 8
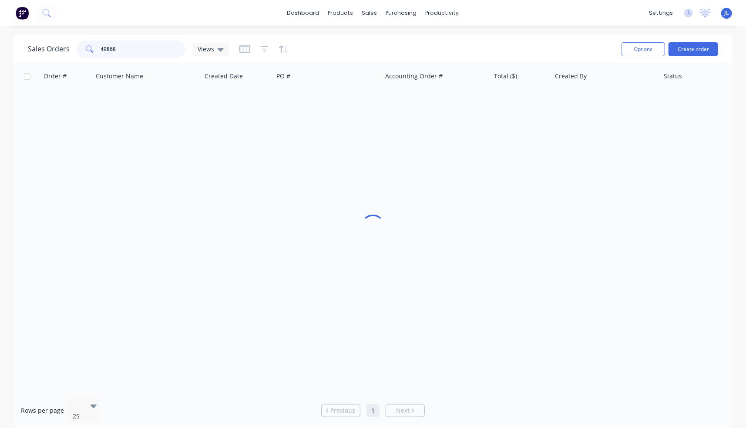
drag, startPoint x: 135, startPoint y: 47, endPoint x: 74, endPoint y: 46, distance: 61.4
click at [74, 46] on div "Sales Orders 49868 Views" at bounding box center [128, 48] width 201 height 17
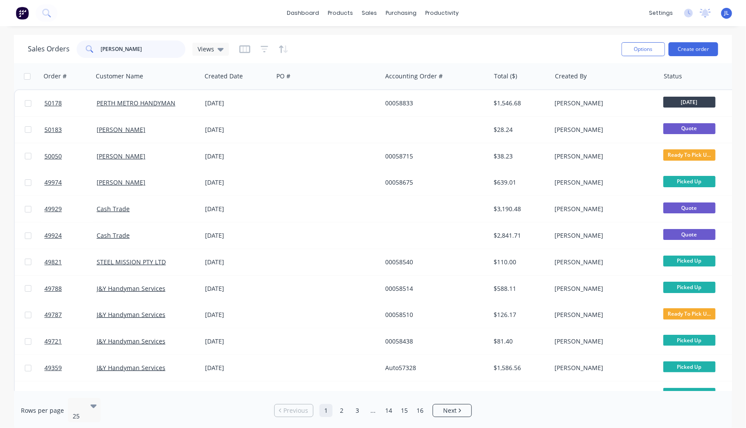
type input "[PERSON_NAME]"
